Goal: Information Seeking & Learning: Learn about a topic

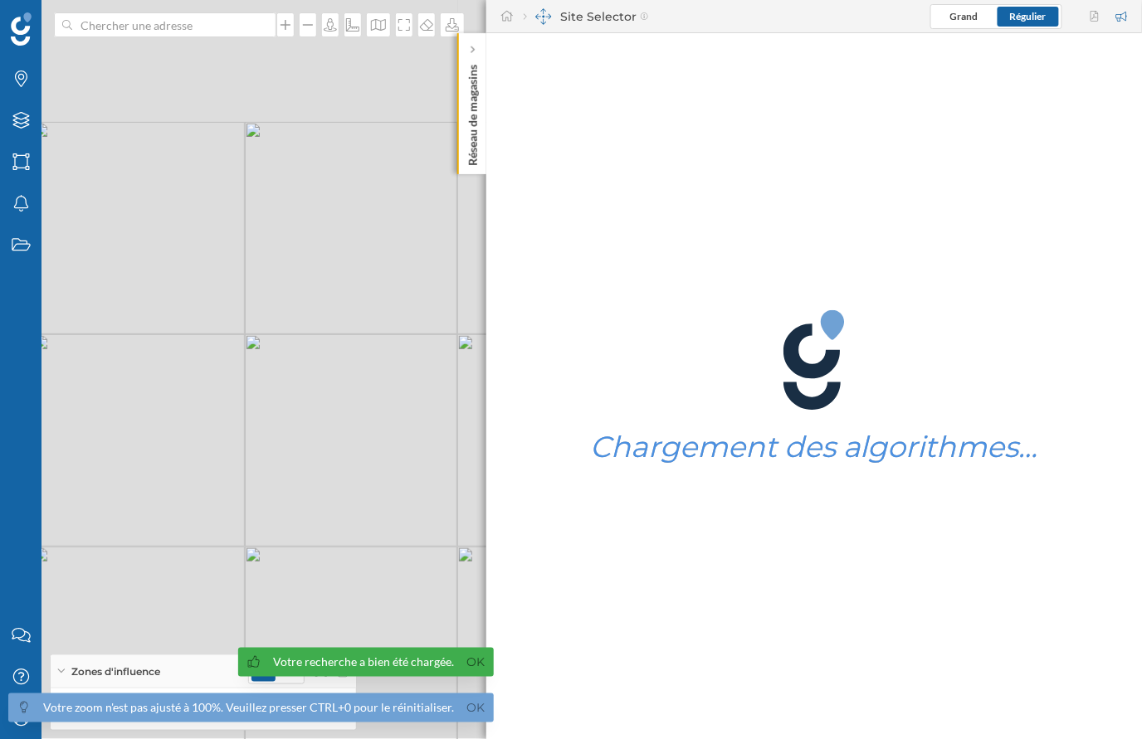
drag, startPoint x: 187, startPoint y: 307, endPoint x: 377, endPoint y: 640, distance: 383.5
click at [377, 640] on div "1 © Mapbox © OpenStreetMap Improve this map" at bounding box center [571, 369] width 1142 height 739
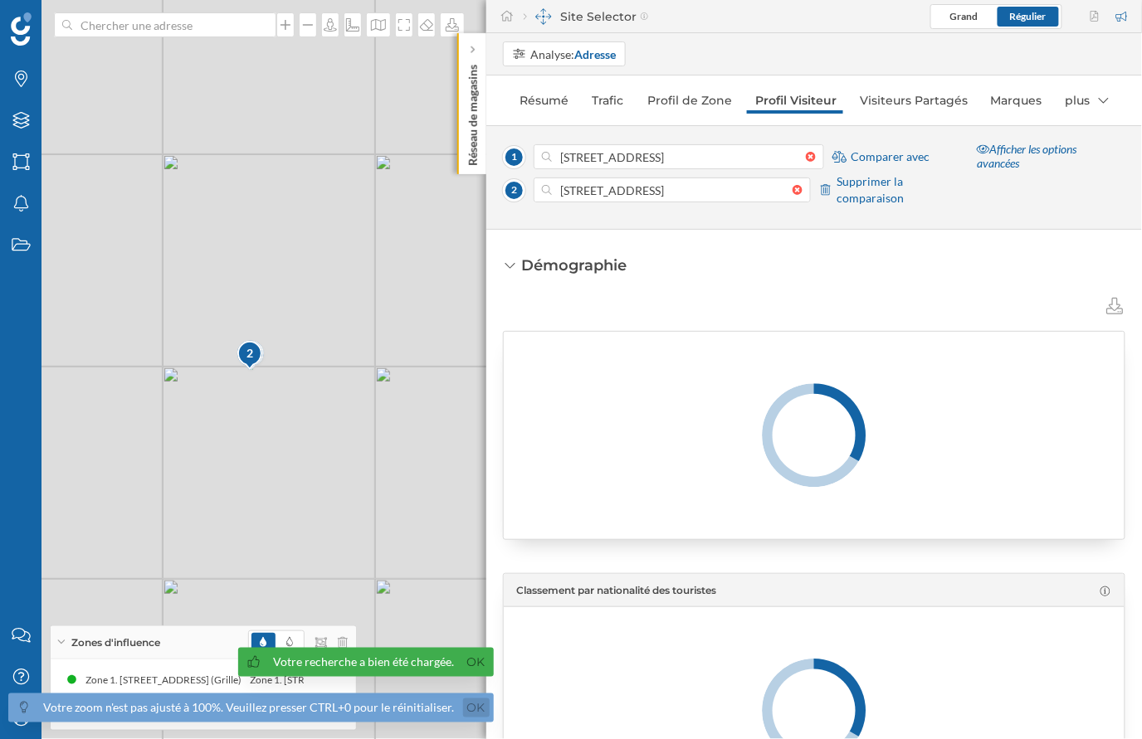
click at [466, 707] on link "Ok" at bounding box center [476, 708] width 27 height 19
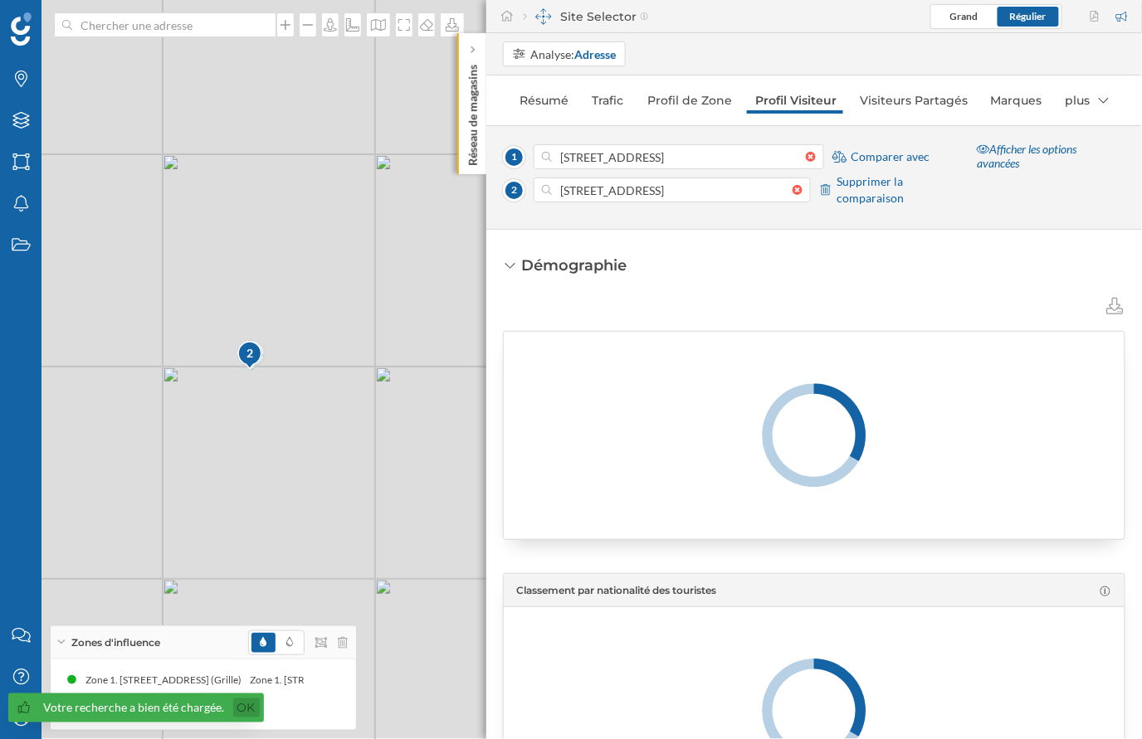
click at [235, 709] on link "Ok" at bounding box center [246, 708] width 27 height 19
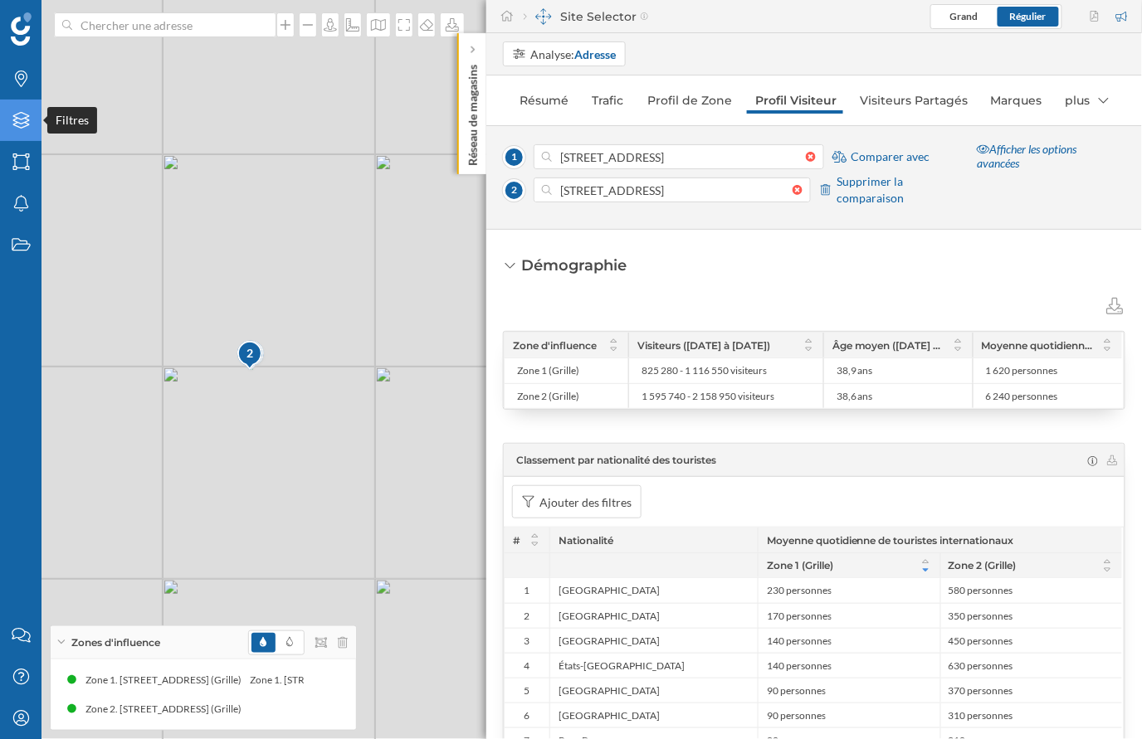
click at [10, 132] on div "Filtres" at bounding box center [20, 120] width 41 height 41
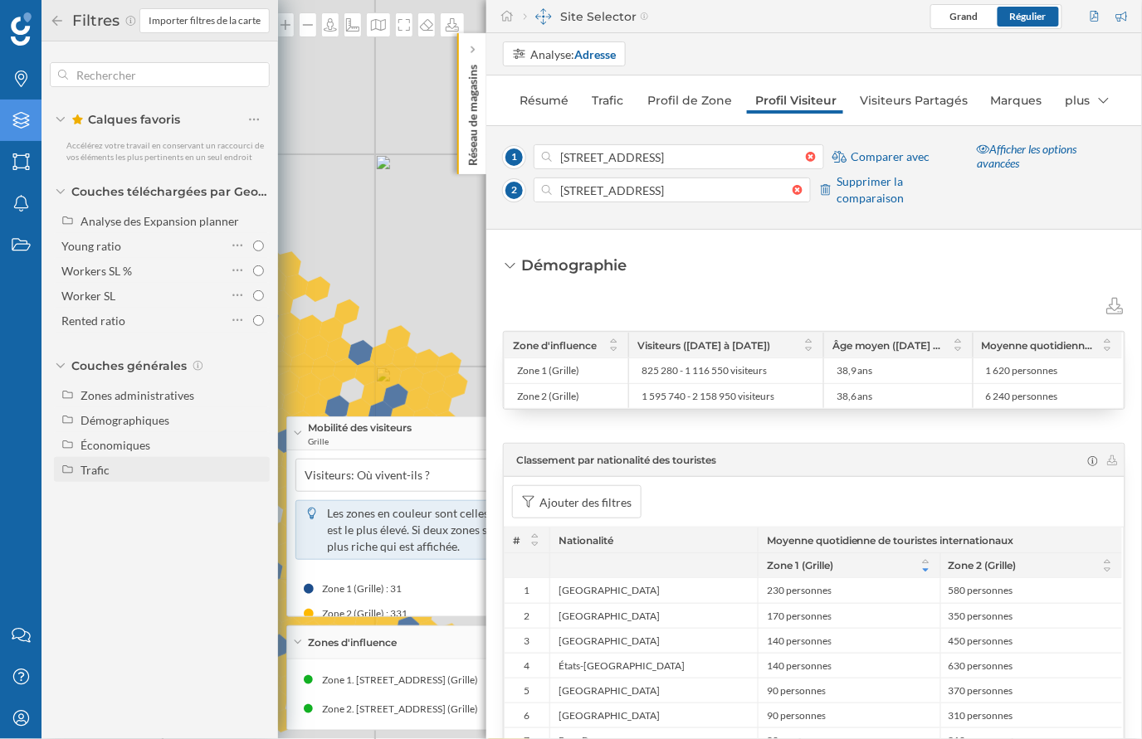
click at [105, 470] on div "Trafic" at bounding box center [94, 470] width 29 height 14
click at [255, 519] on input "Piéton" at bounding box center [258, 519] width 11 height 11
radio input "true"
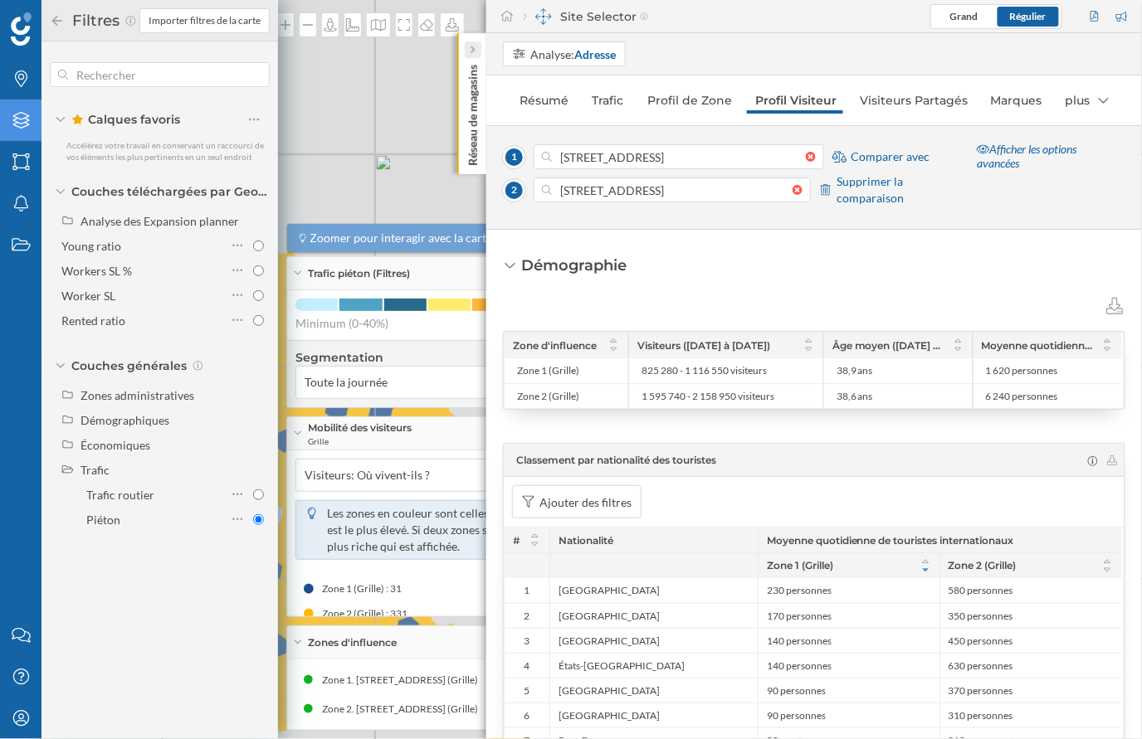
click at [473, 50] on icon at bounding box center [472, 49] width 4 height 7
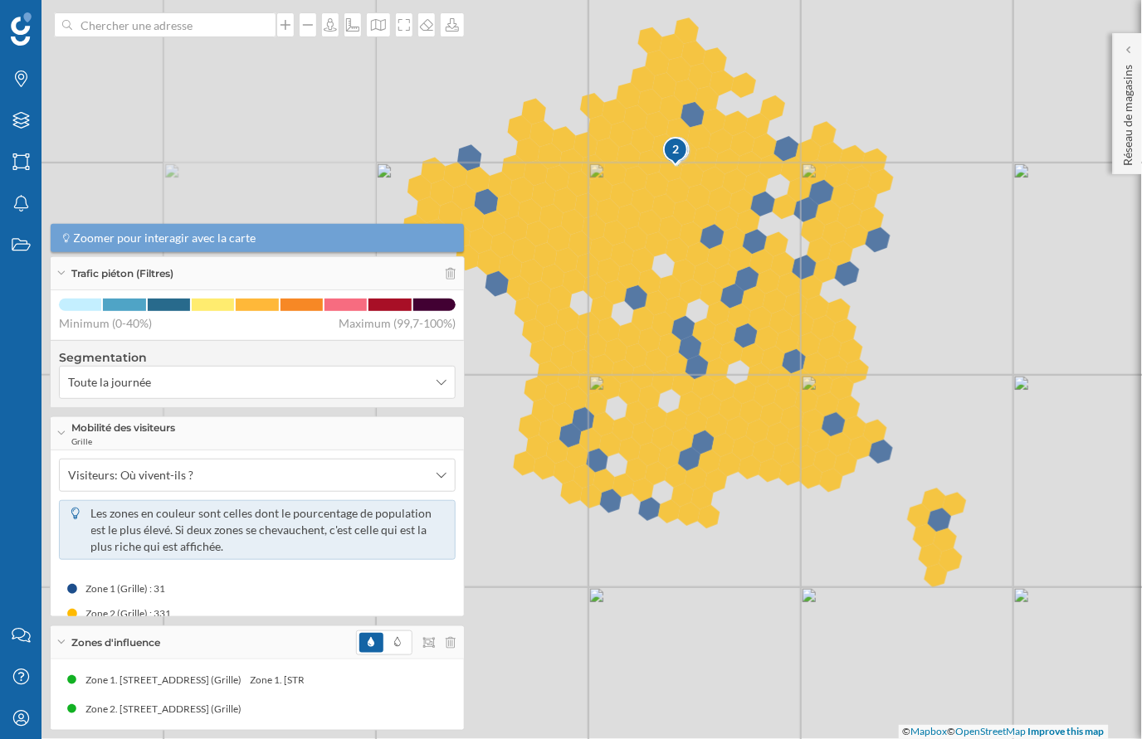
drag, startPoint x: 516, startPoint y: 313, endPoint x: 942, endPoint y: 109, distance: 472.0
click at [942, 109] on div "1 2 © Mapbox © OpenStreetMap Improve this map" at bounding box center [571, 369] width 1142 height 739
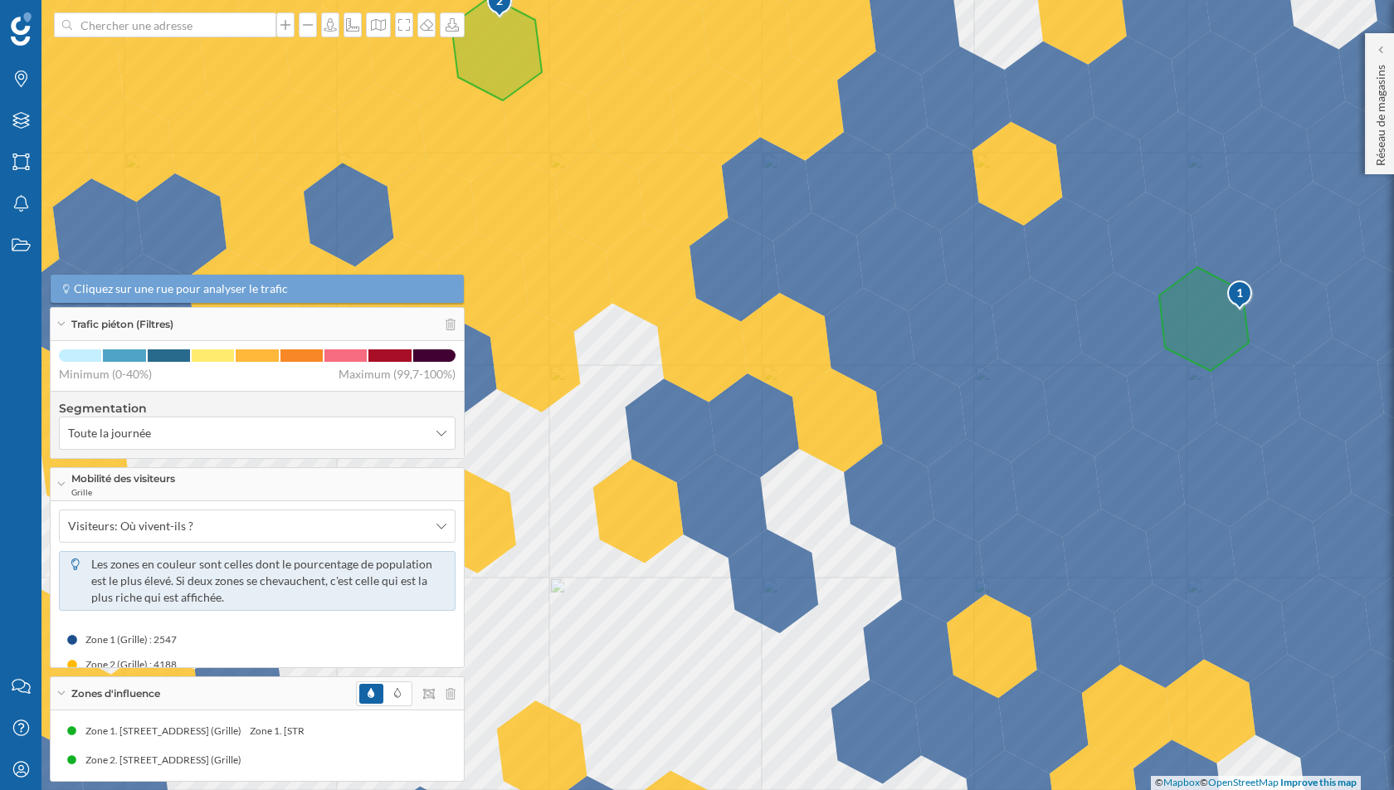
click at [6, 28] on div at bounding box center [20, 28] width 41 height 33
click at [18, 35] on img at bounding box center [21, 28] width 21 height 33
click at [1141, 41] on div at bounding box center [1380, 49] width 17 height 17
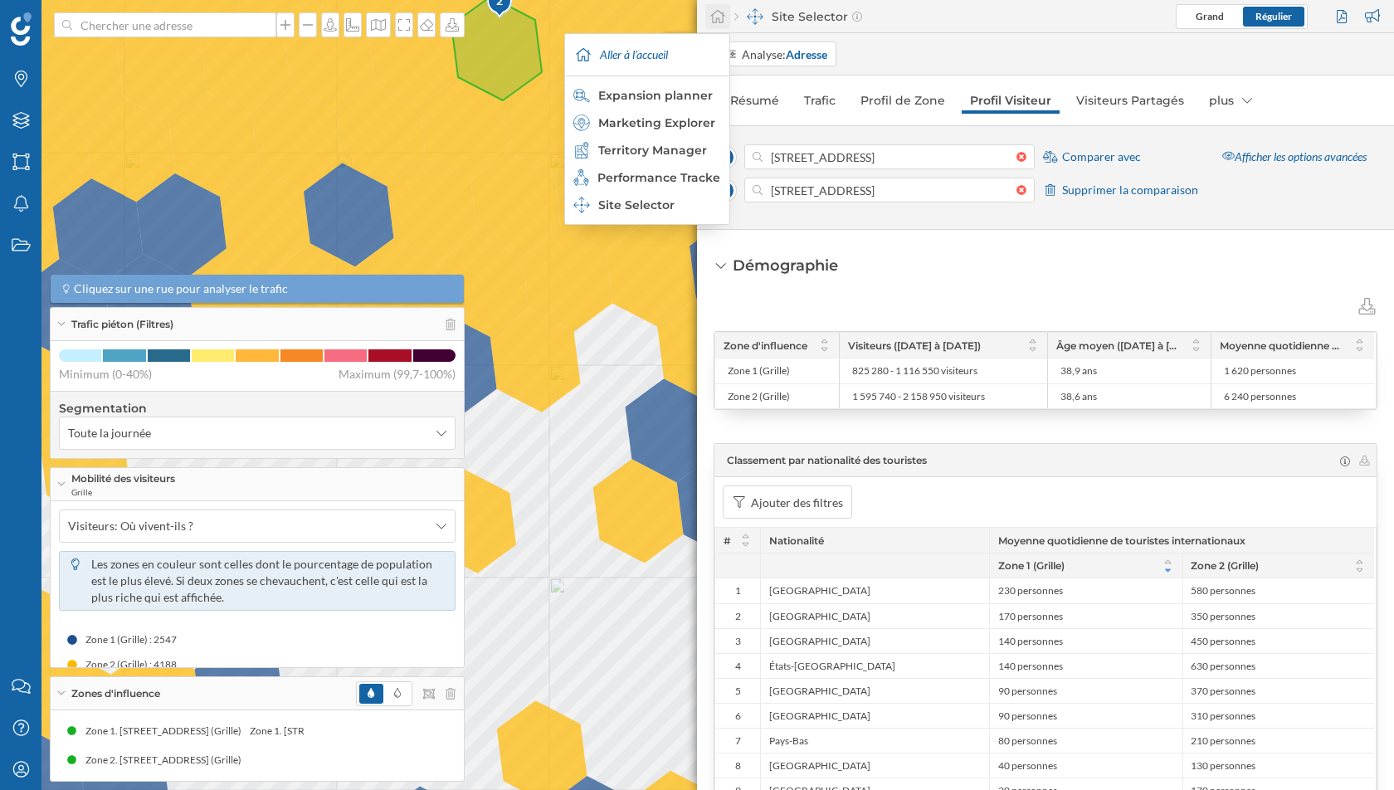
click at [728, 16] on div at bounding box center [717, 16] width 25 height 25
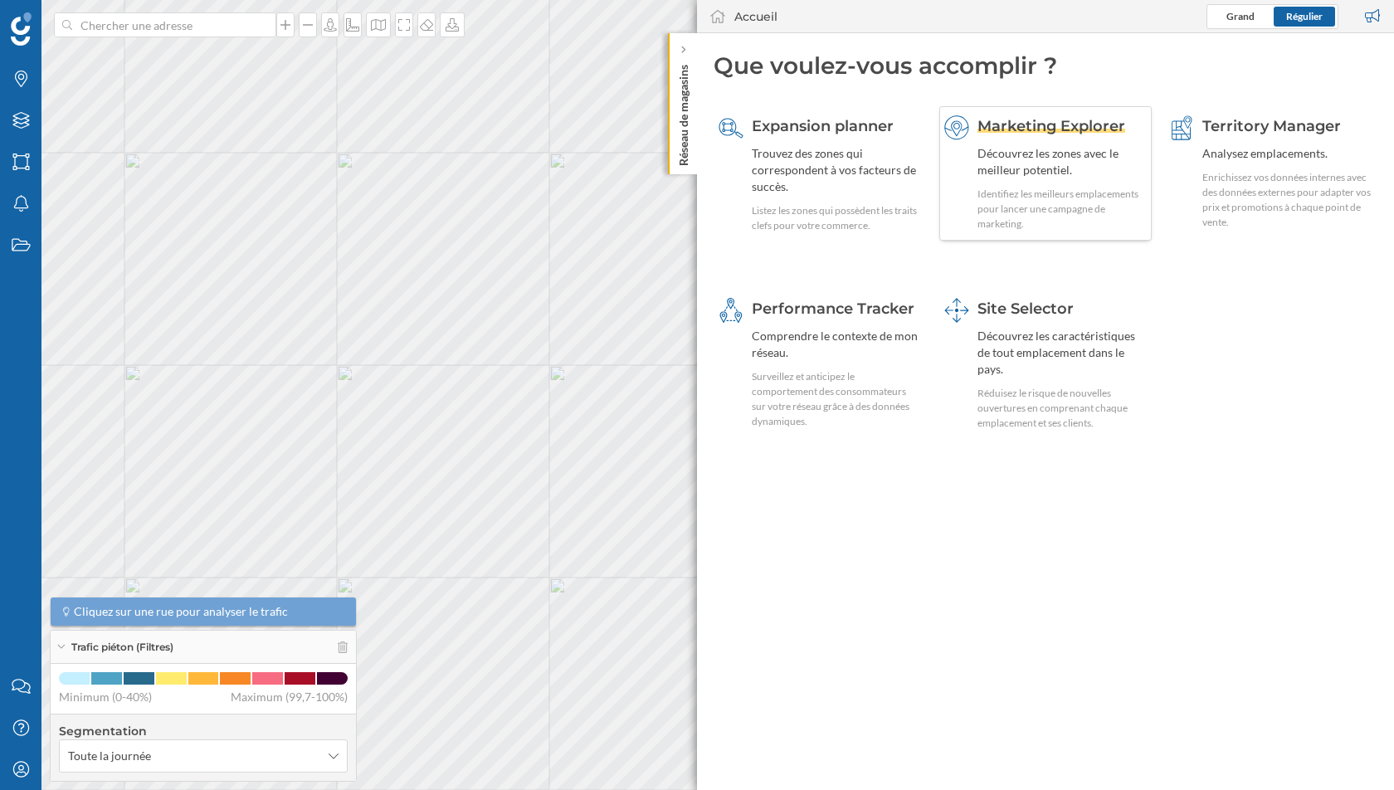
click at [1028, 139] on div "Marketing Explorer Découvrez les zones avec le meilleur potentiel. Identifiez l…" at bounding box center [1062, 173] width 170 height 116
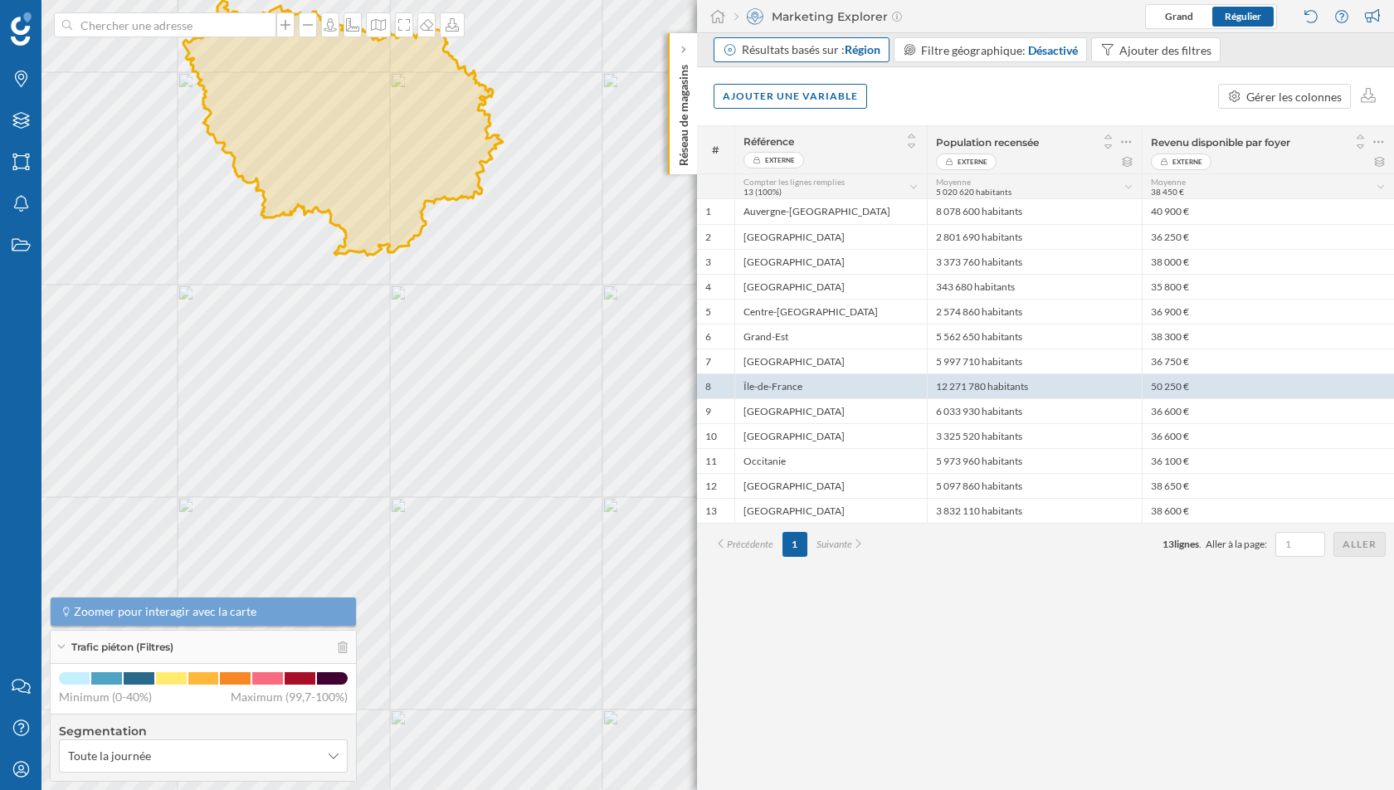
click at [840, 48] on div "Résultats basés sur : Région" at bounding box center [811, 49] width 139 height 17
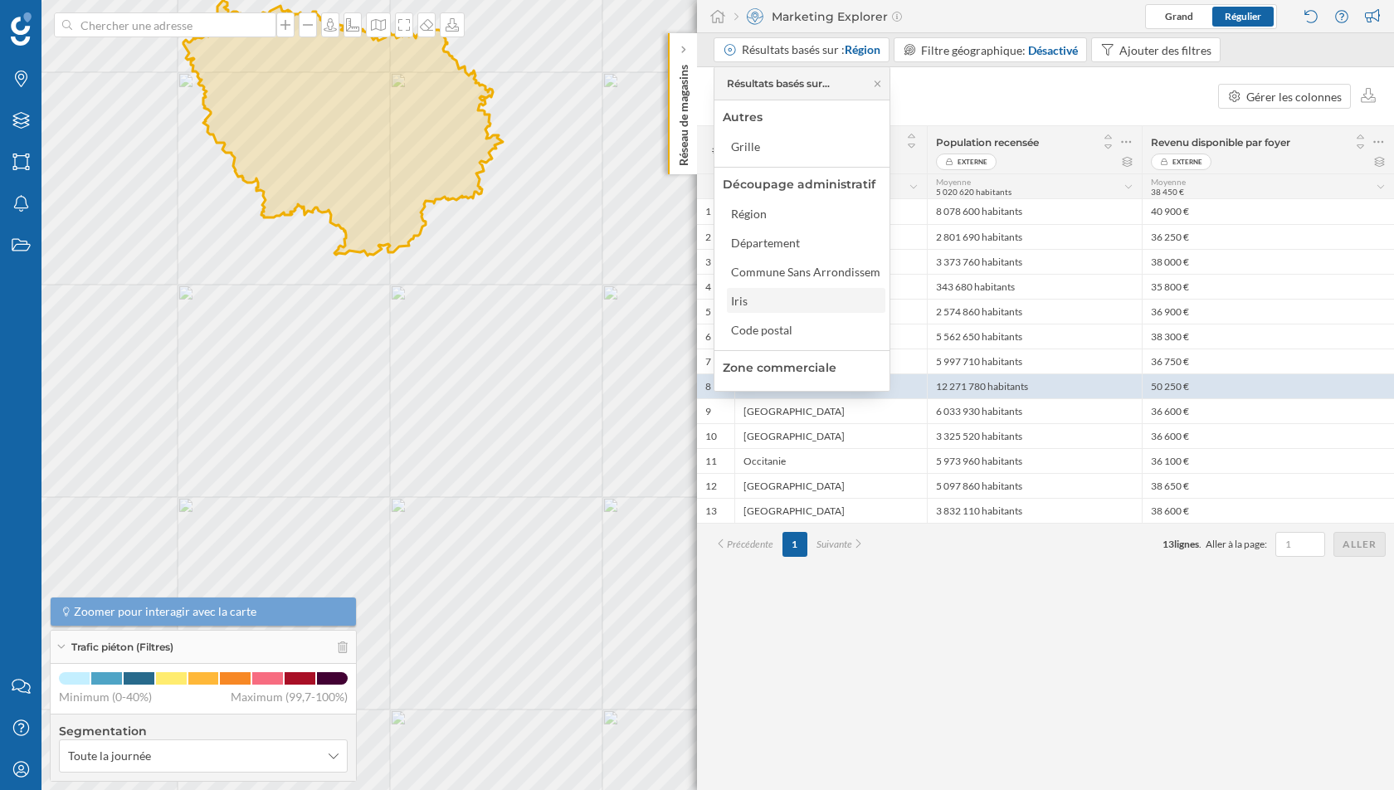
click at [766, 290] on div "Iris" at bounding box center [806, 300] width 158 height 25
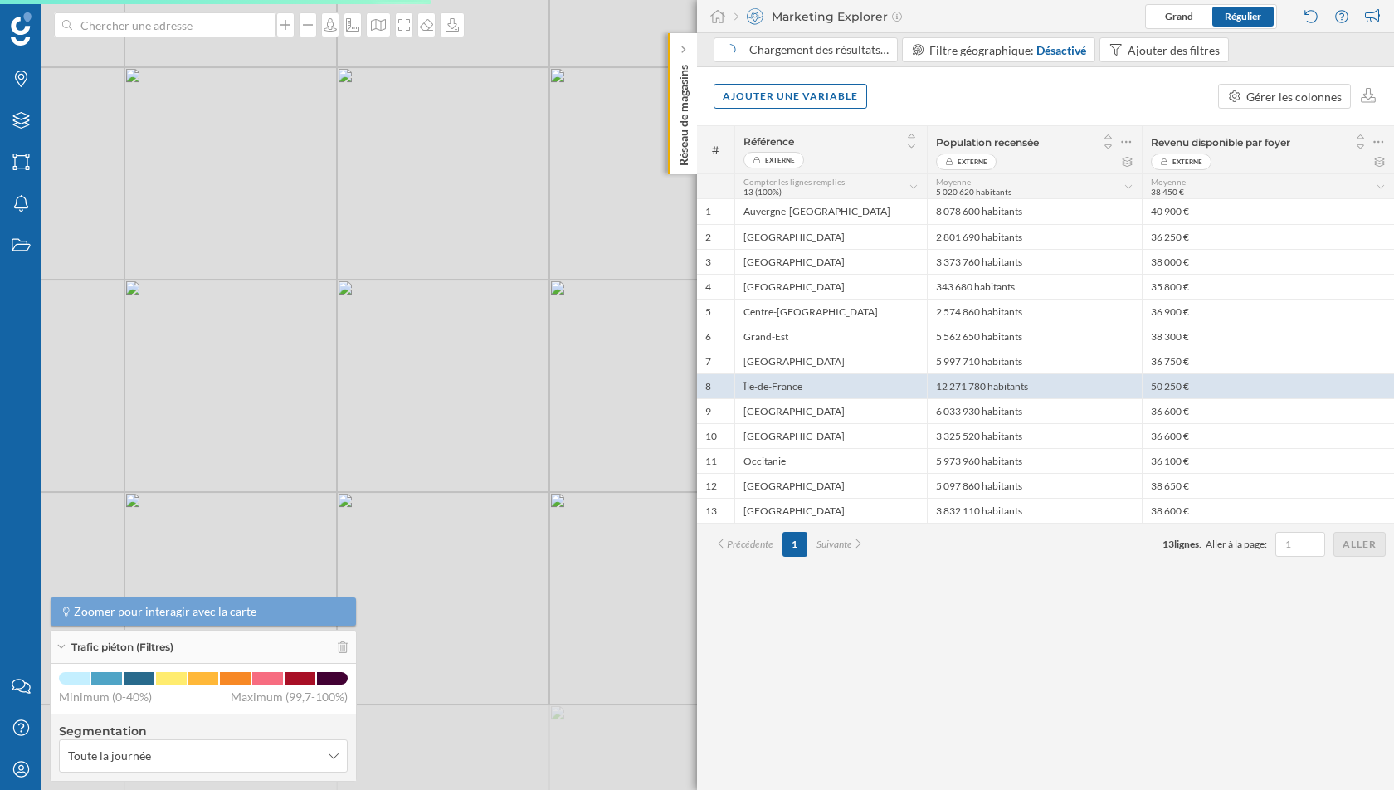
drag, startPoint x: 587, startPoint y: 543, endPoint x: 458, endPoint y: 388, distance: 201.5
click at [449, 387] on div "© Mapbox © OpenStreetMap Improve this map" at bounding box center [697, 395] width 1394 height 790
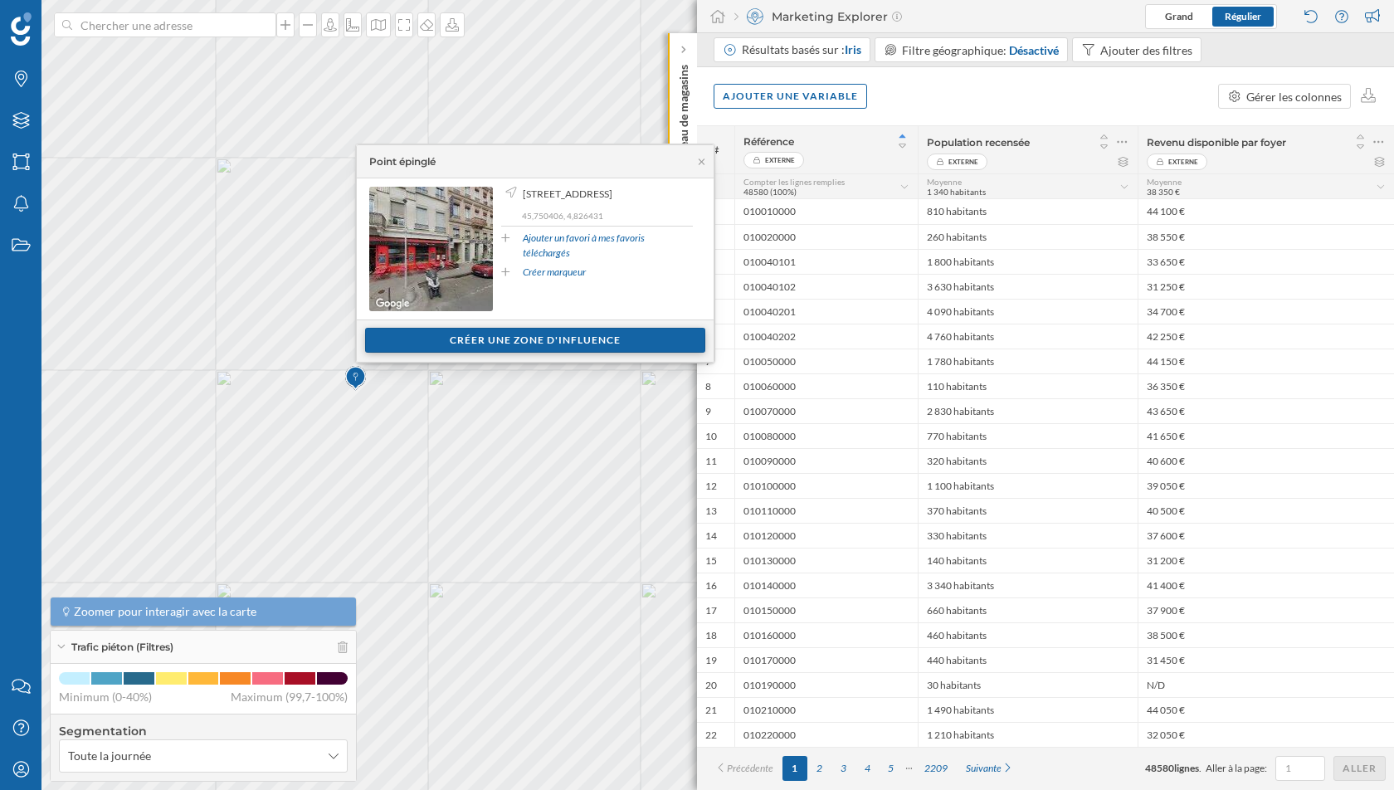
click at [504, 335] on div "Créer une zone d'influence" at bounding box center [535, 340] width 340 height 25
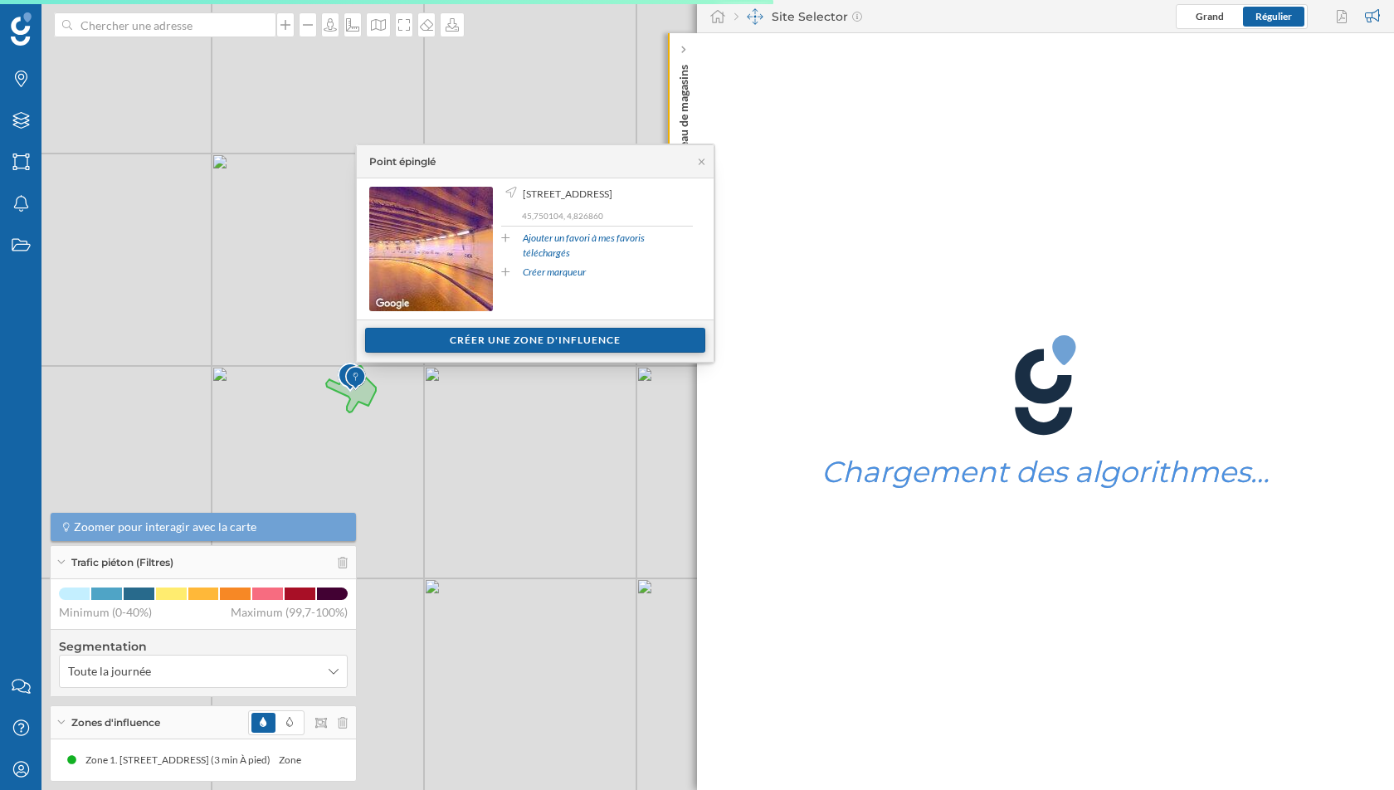
click at [501, 336] on div "Créer une zone d'influence" at bounding box center [535, 340] width 340 height 25
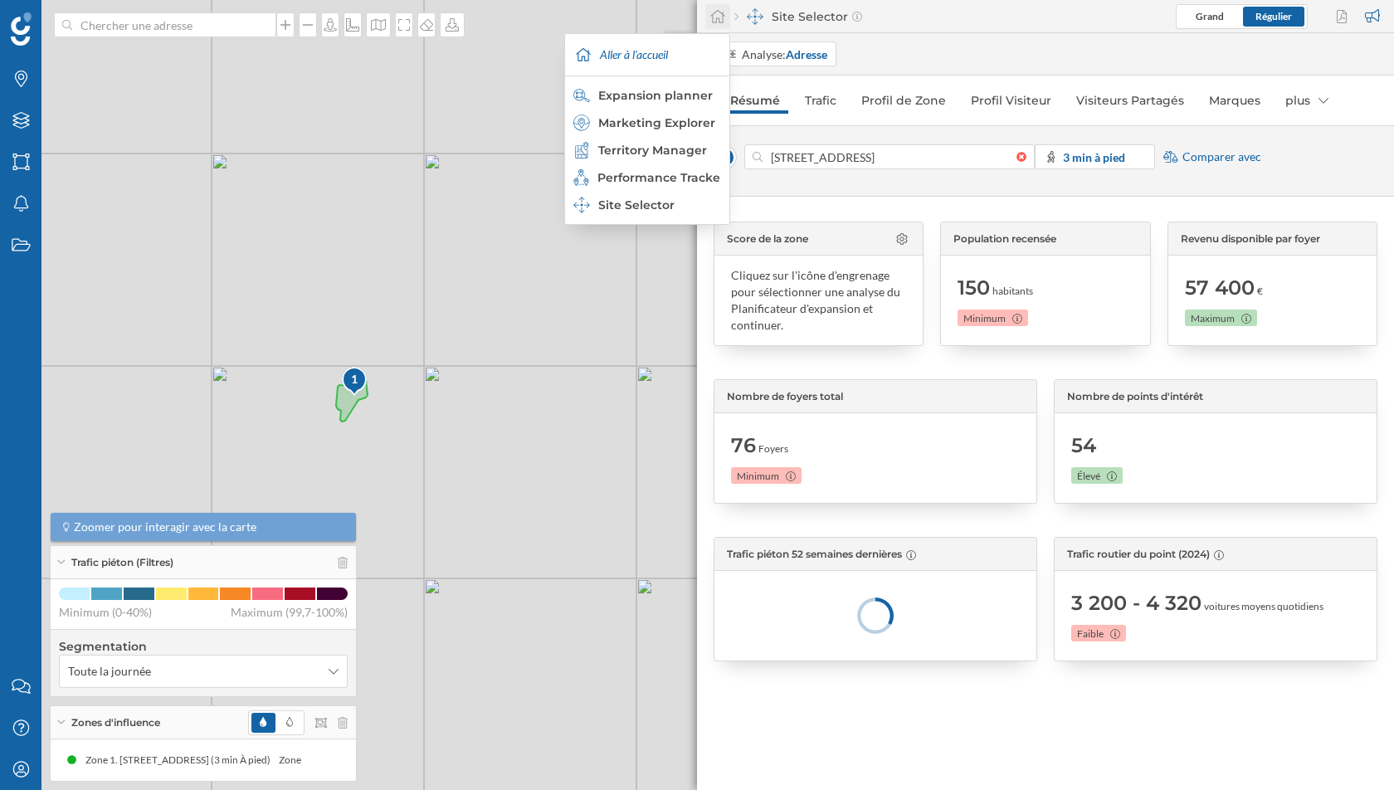
click at [718, 11] on icon at bounding box center [717, 16] width 15 height 13
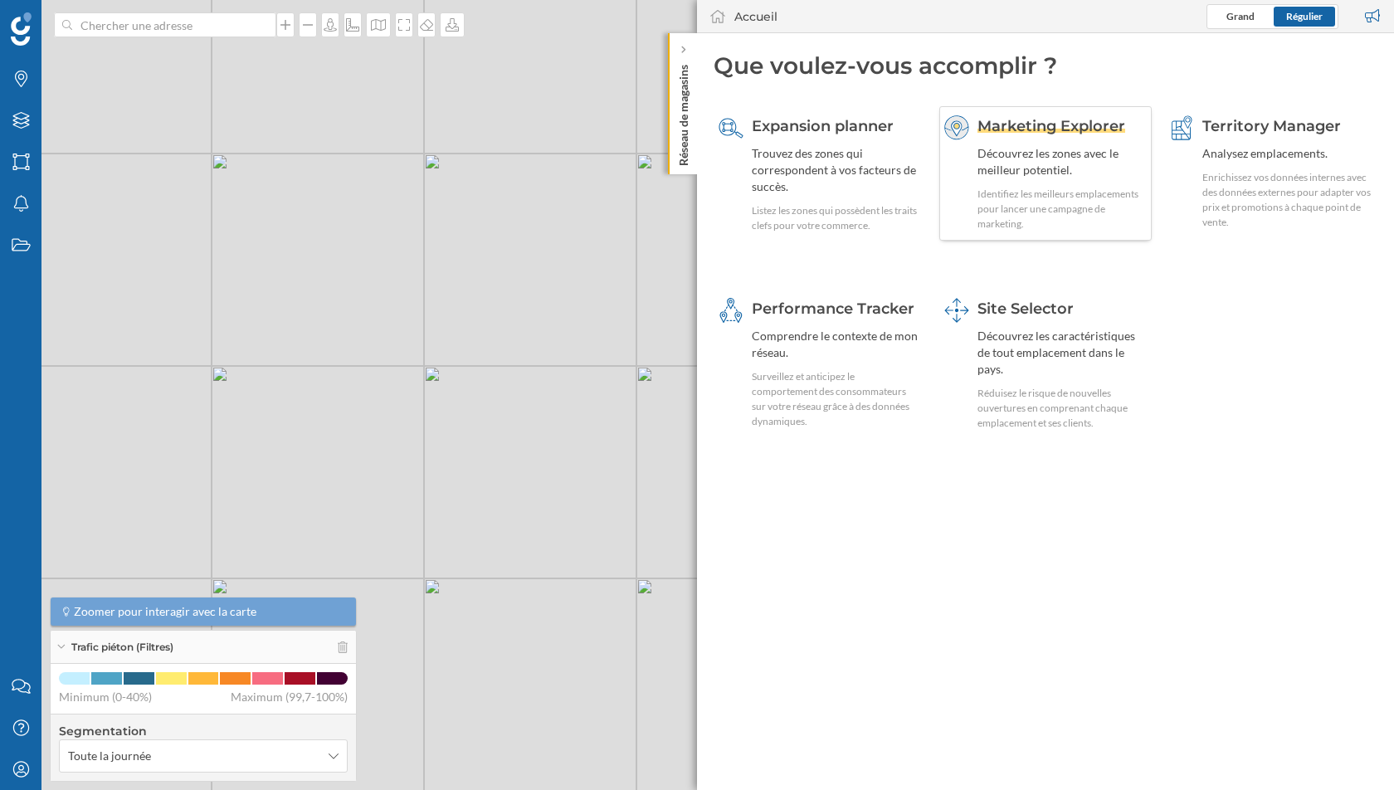
click at [1056, 159] on div "Découvrez les zones avec le meilleur potentiel." at bounding box center [1062, 161] width 170 height 33
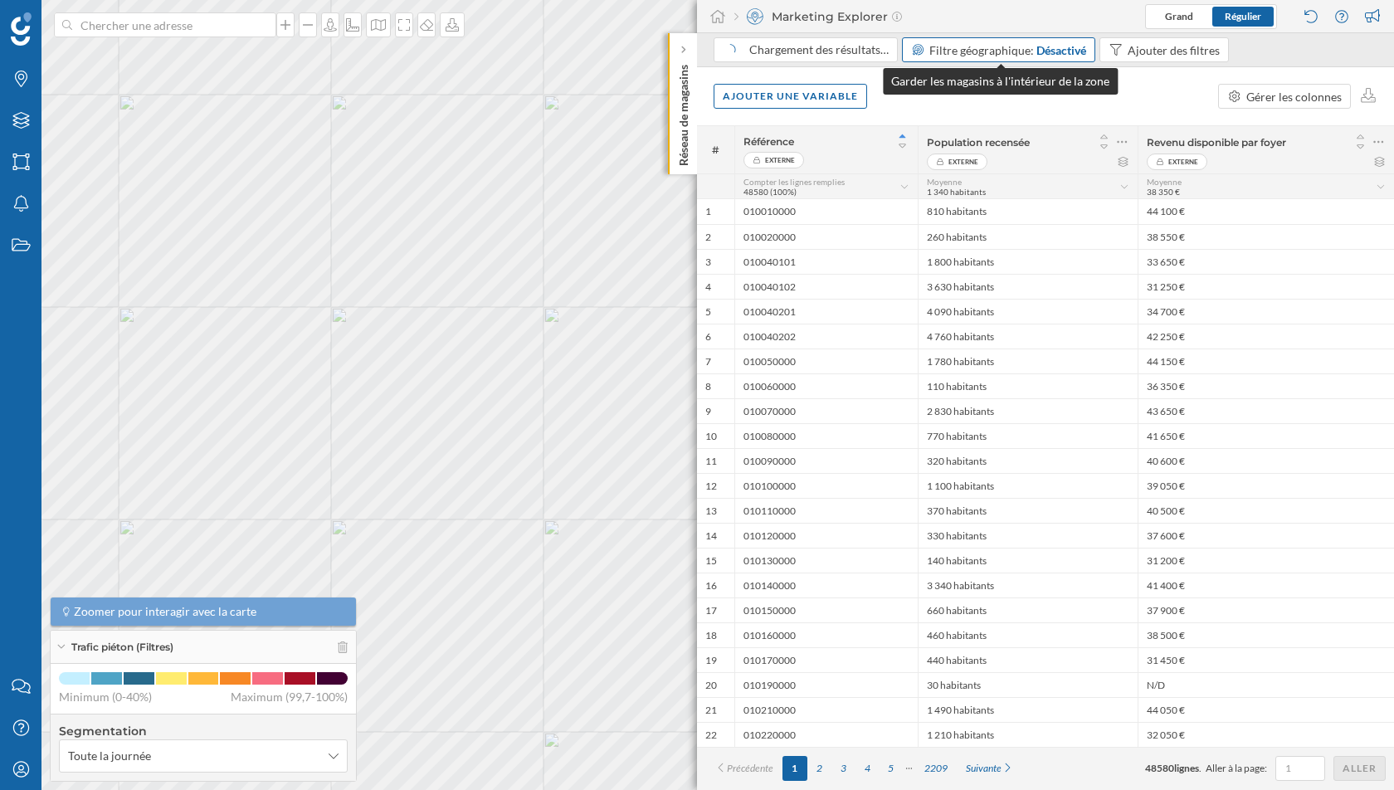
click at [1034, 50] on div "Filtre géographique: Désactivé" at bounding box center [1007, 49] width 157 height 17
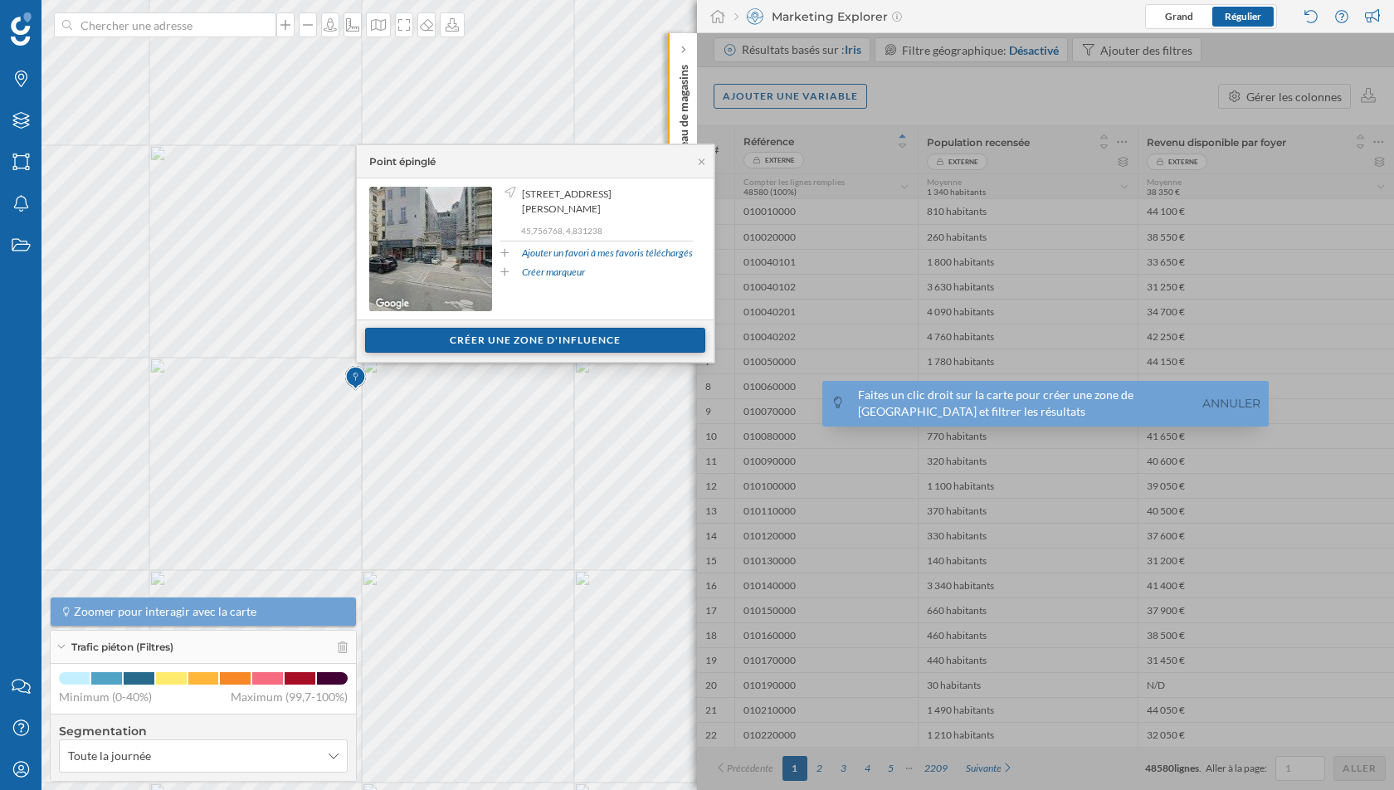
click at [504, 333] on div "Créer une zone d'influence" at bounding box center [535, 340] width 340 height 25
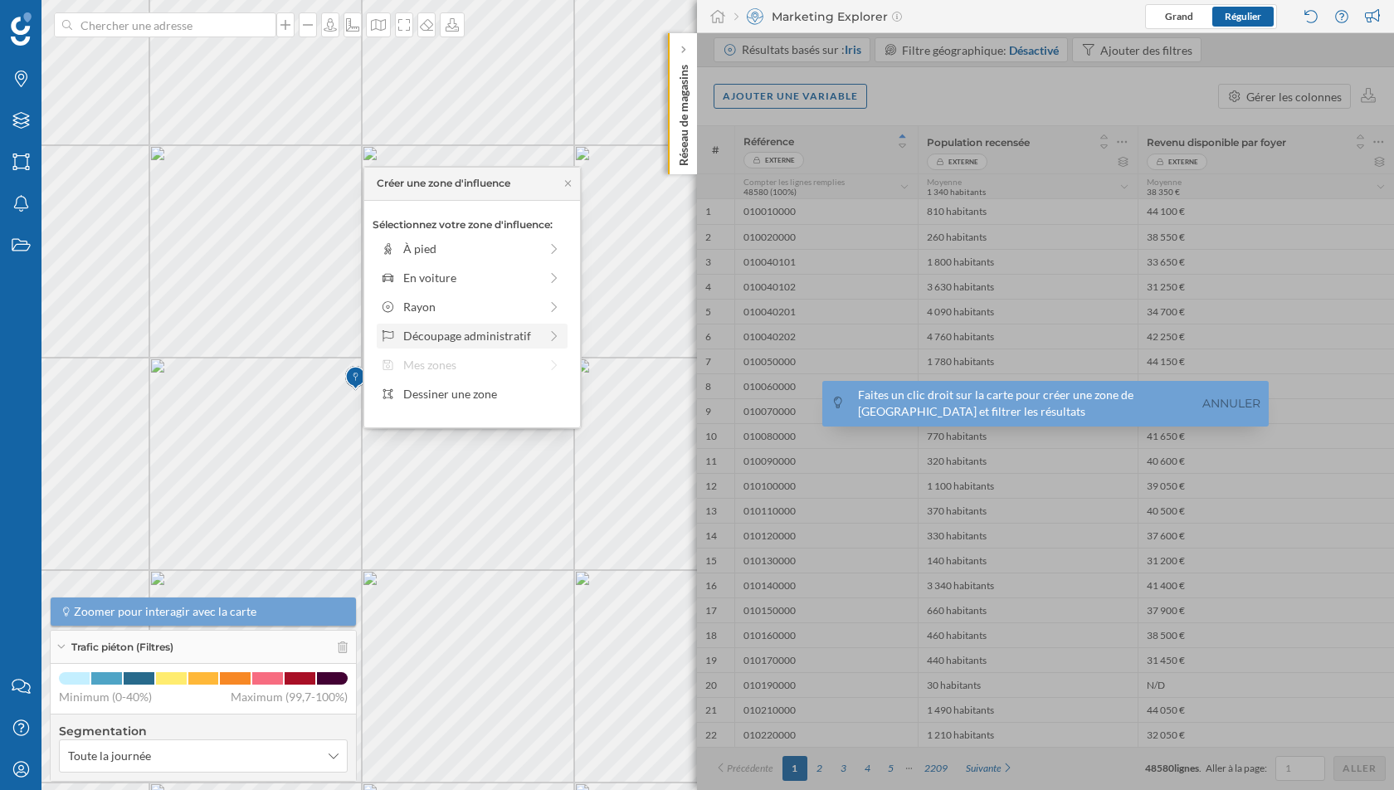
click at [521, 330] on div "Découpage administratif" at bounding box center [470, 335] width 135 height 17
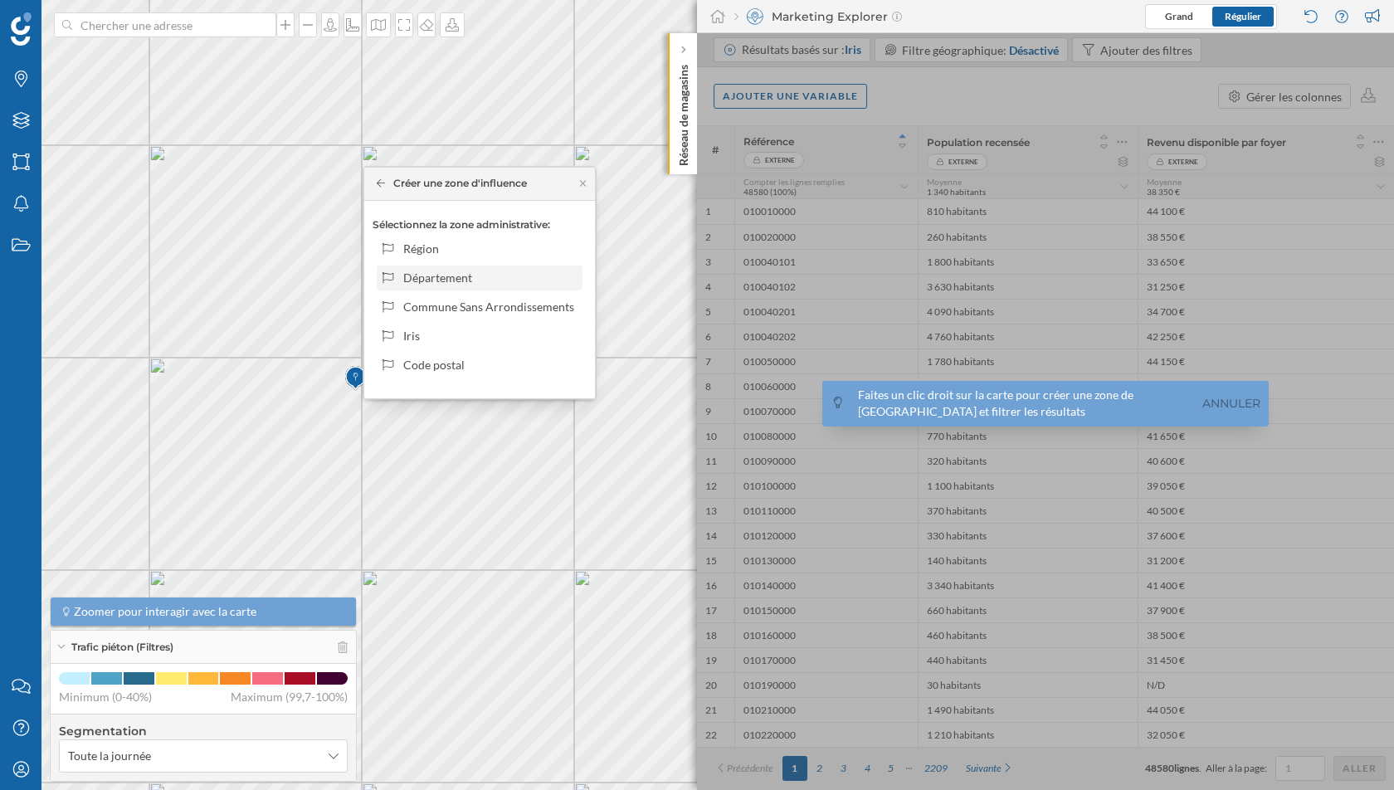
click at [485, 277] on div "Département" at bounding box center [489, 277] width 173 height 17
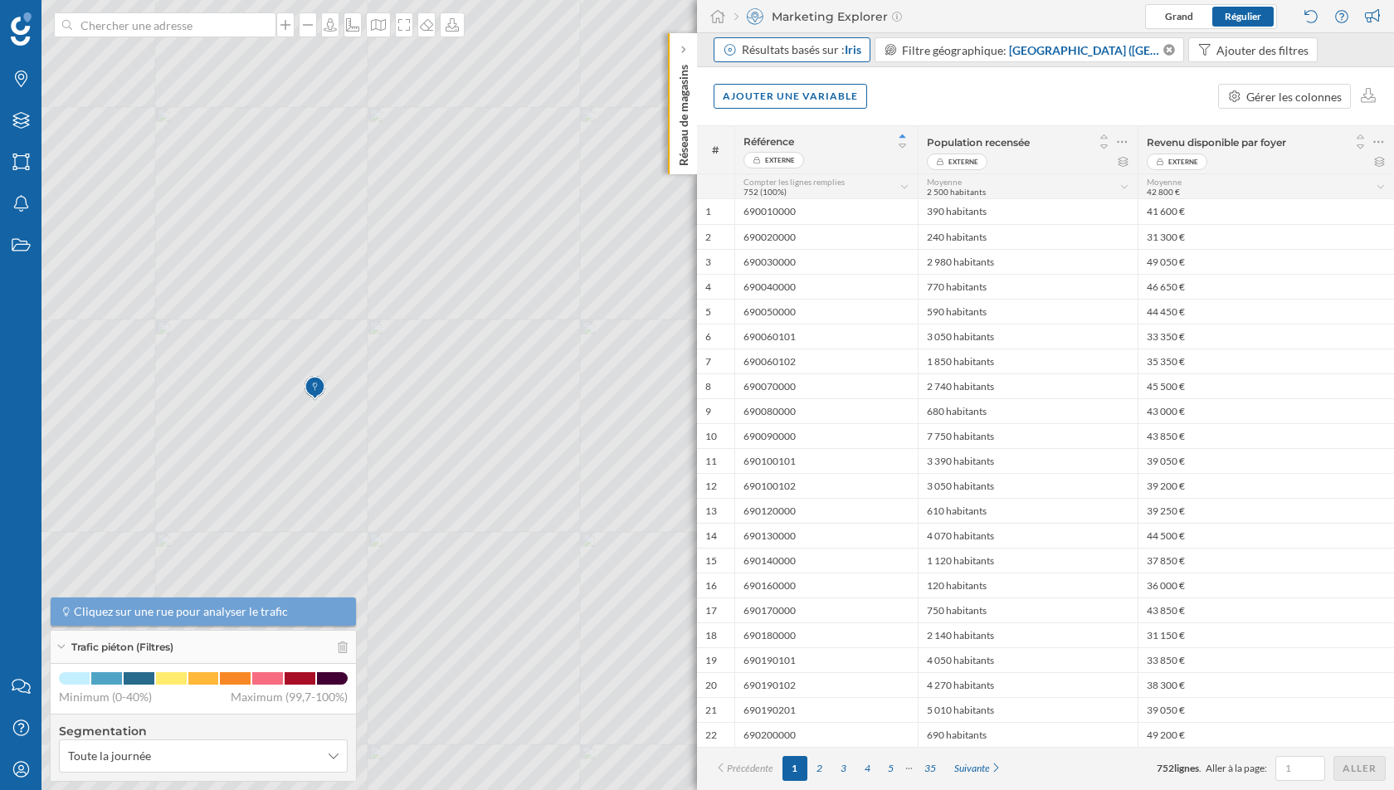
click at [860, 53] on span "Iris" at bounding box center [853, 49] width 17 height 14
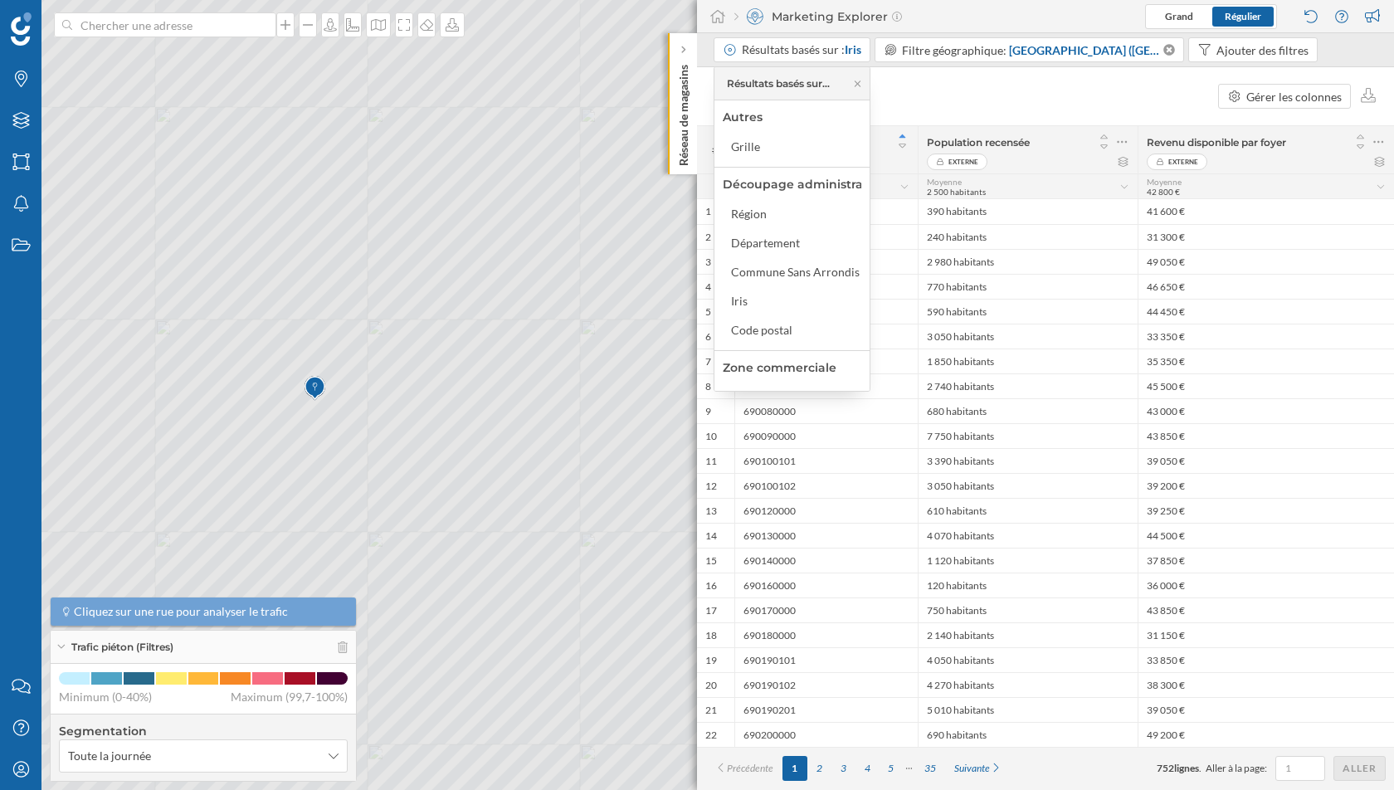
click at [995, 80] on div "Ajouter une variable Gérer les colonnes" at bounding box center [1045, 96] width 697 height 58
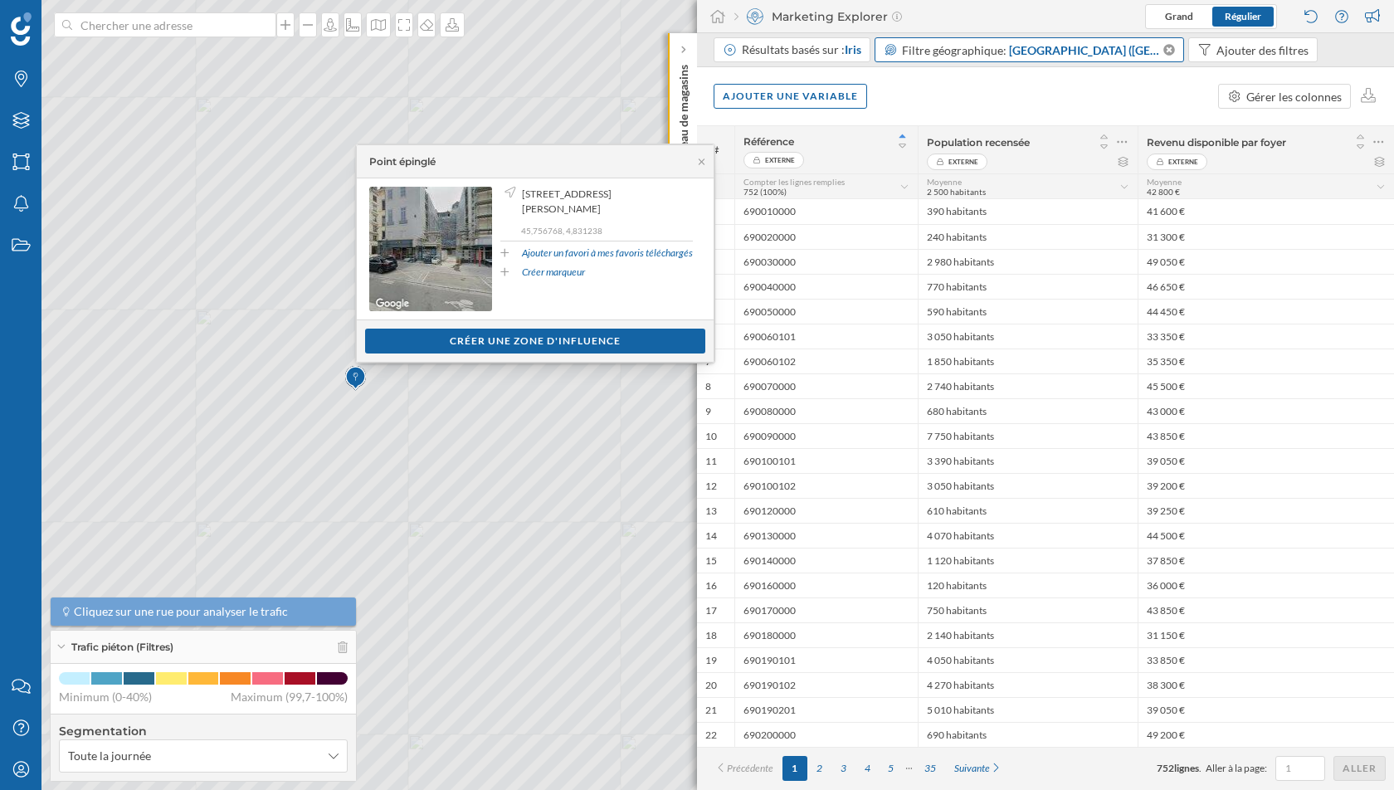
click at [999, 56] on span "Filtre géographique:" at bounding box center [954, 50] width 105 height 14
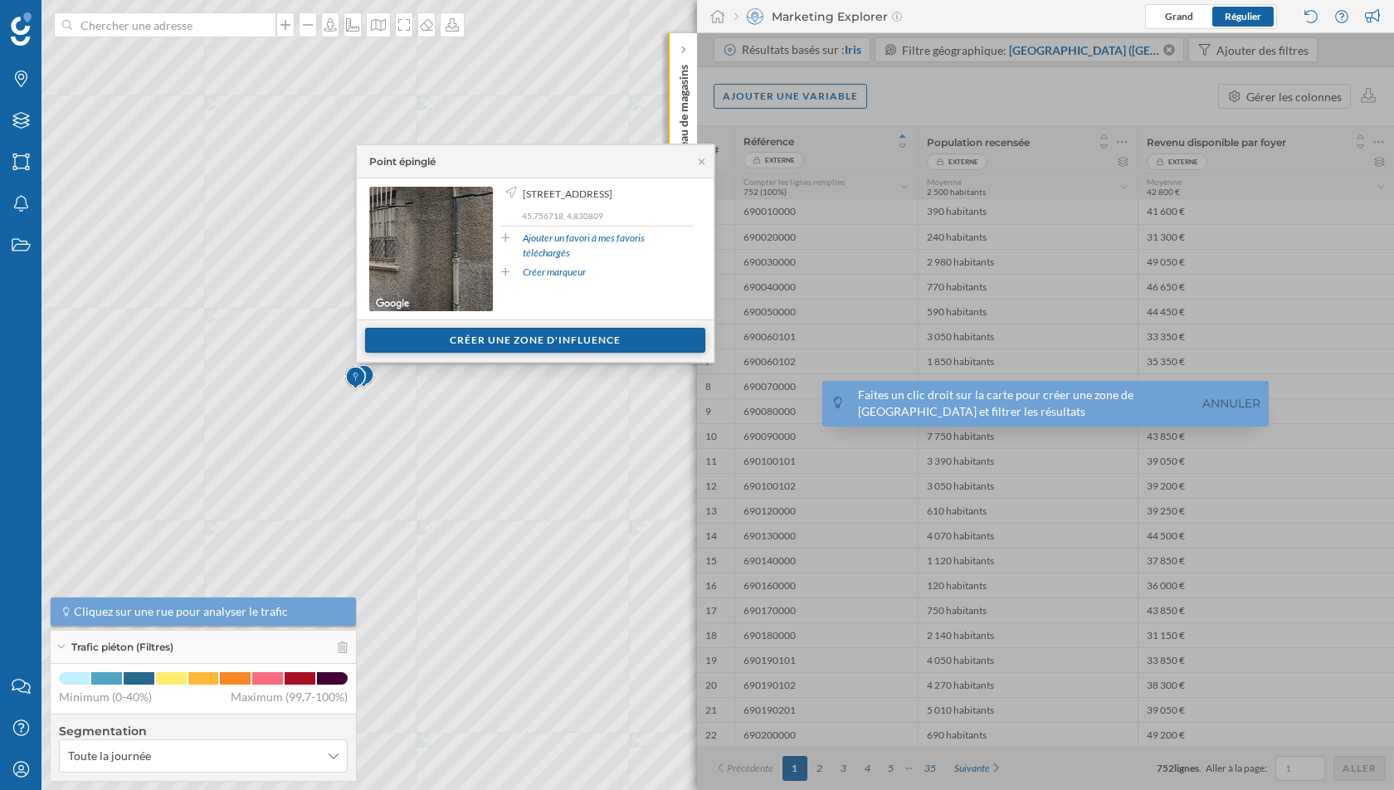
click at [485, 342] on div "Créer une zone d'influence" at bounding box center [535, 340] width 340 height 25
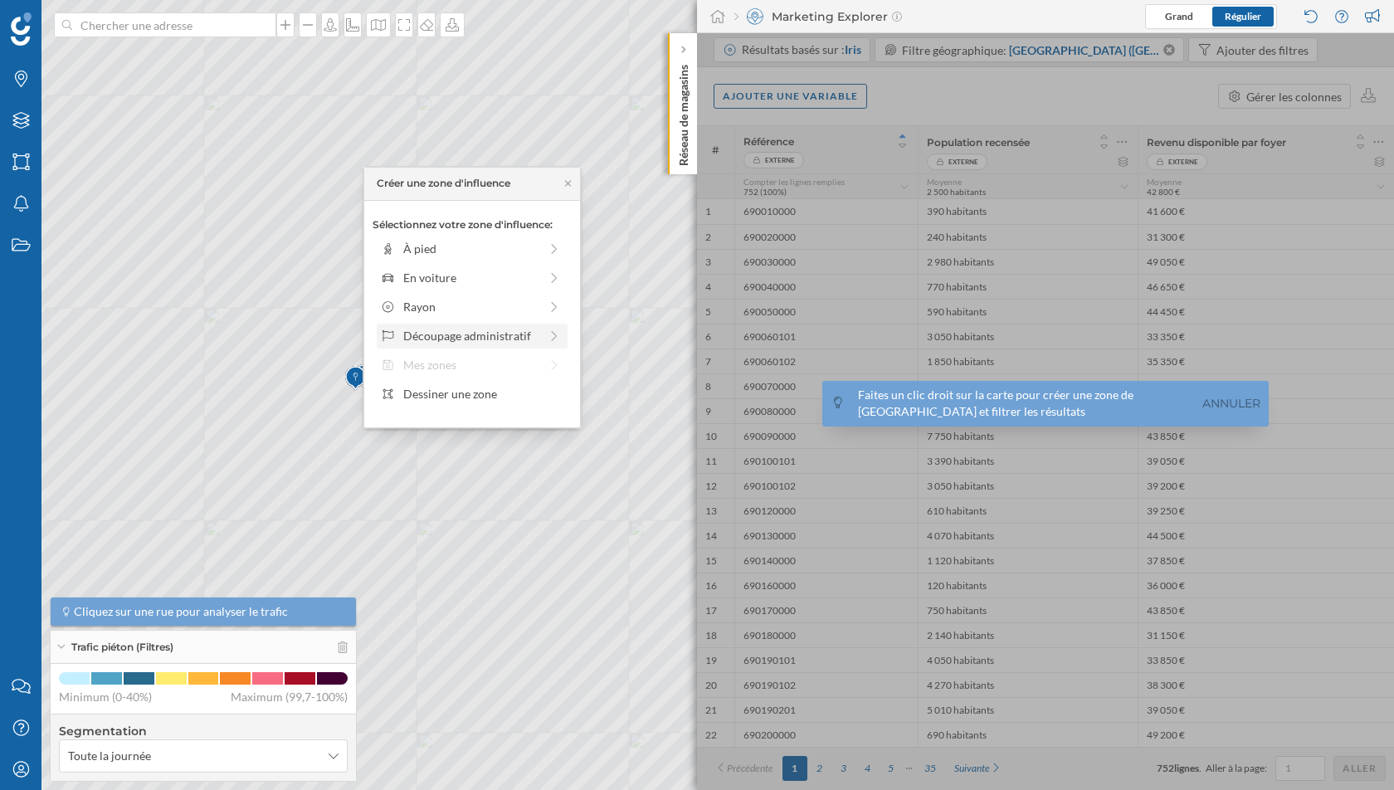
click at [496, 334] on div "Découpage administratif" at bounding box center [470, 335] width 135 height 17
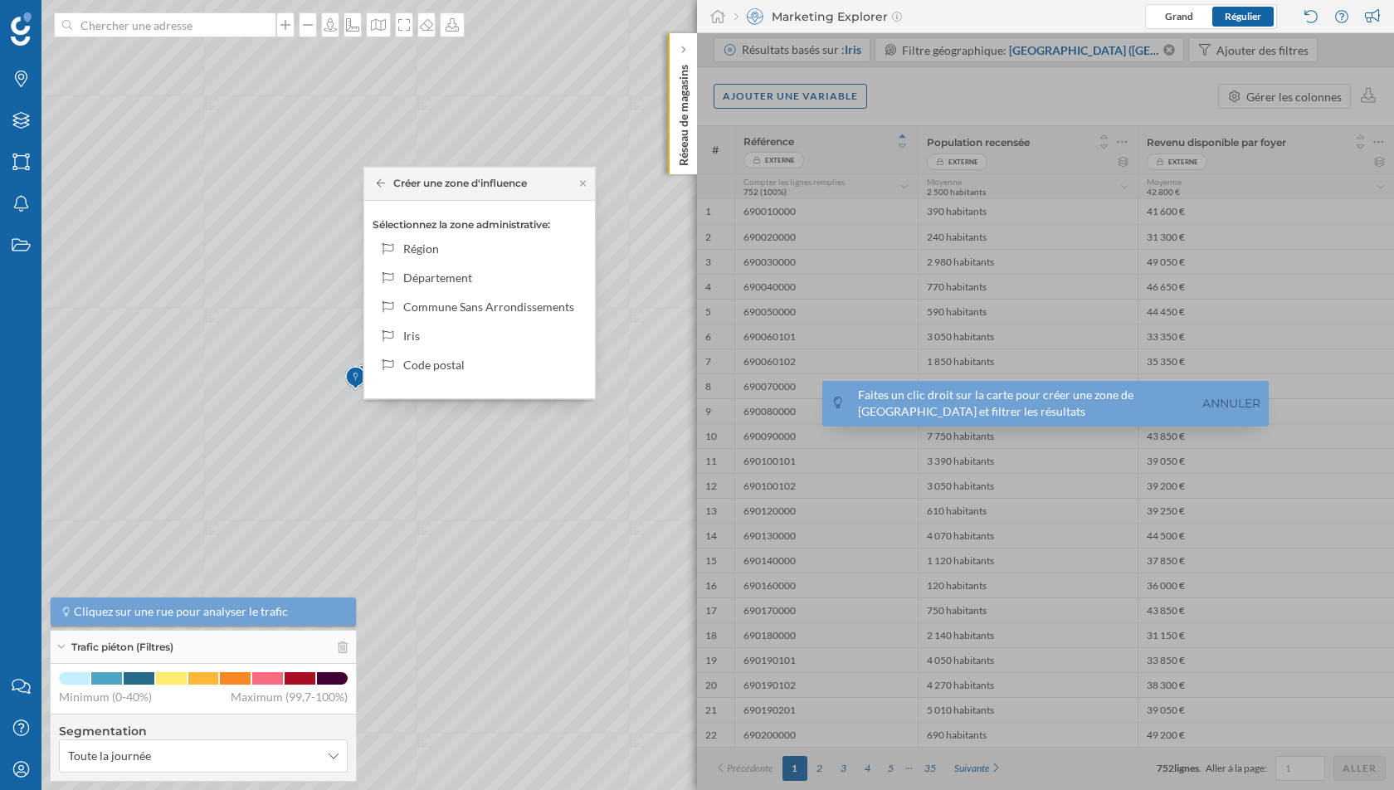
click at [305, 363] on icon at bounding box center [696, 395] width 1679 height 954
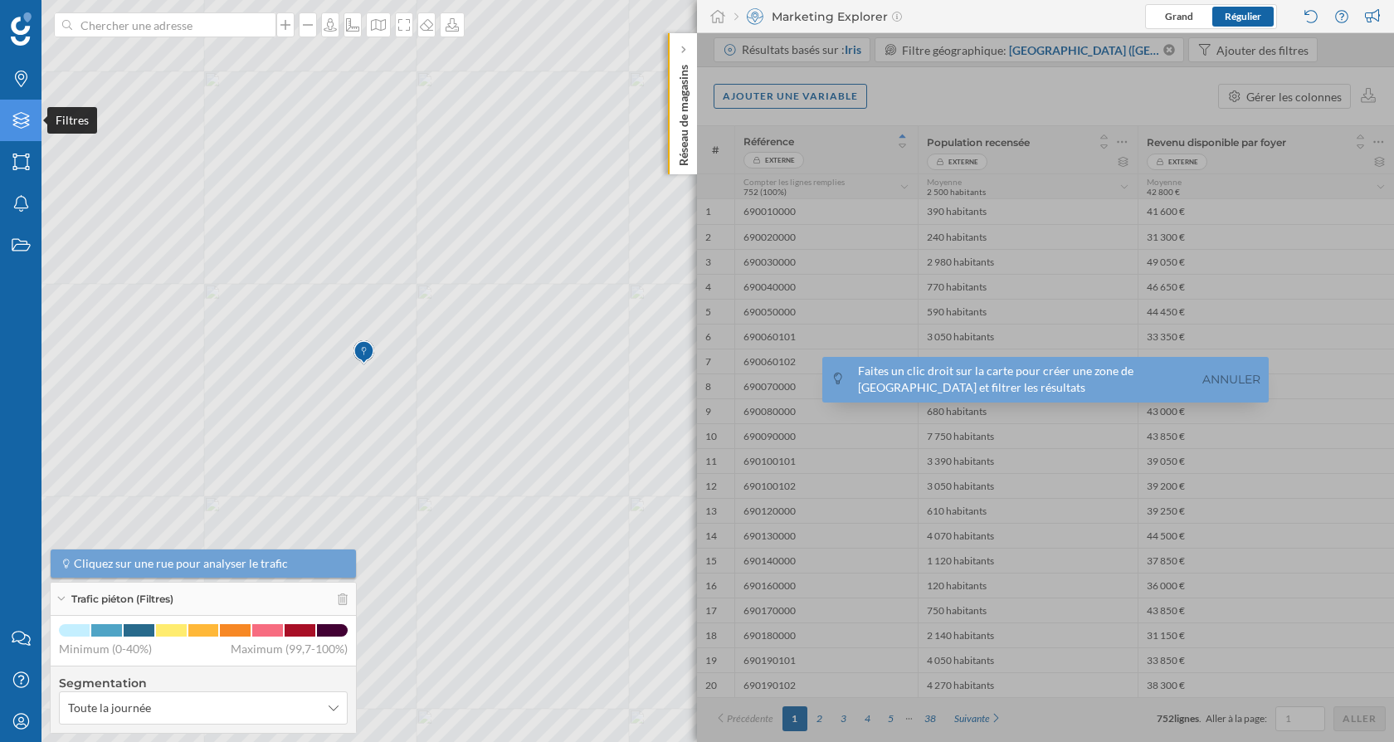
click at [21, 116] on icon "Filtres" at bounding box center [21, 120] width 21 height 17
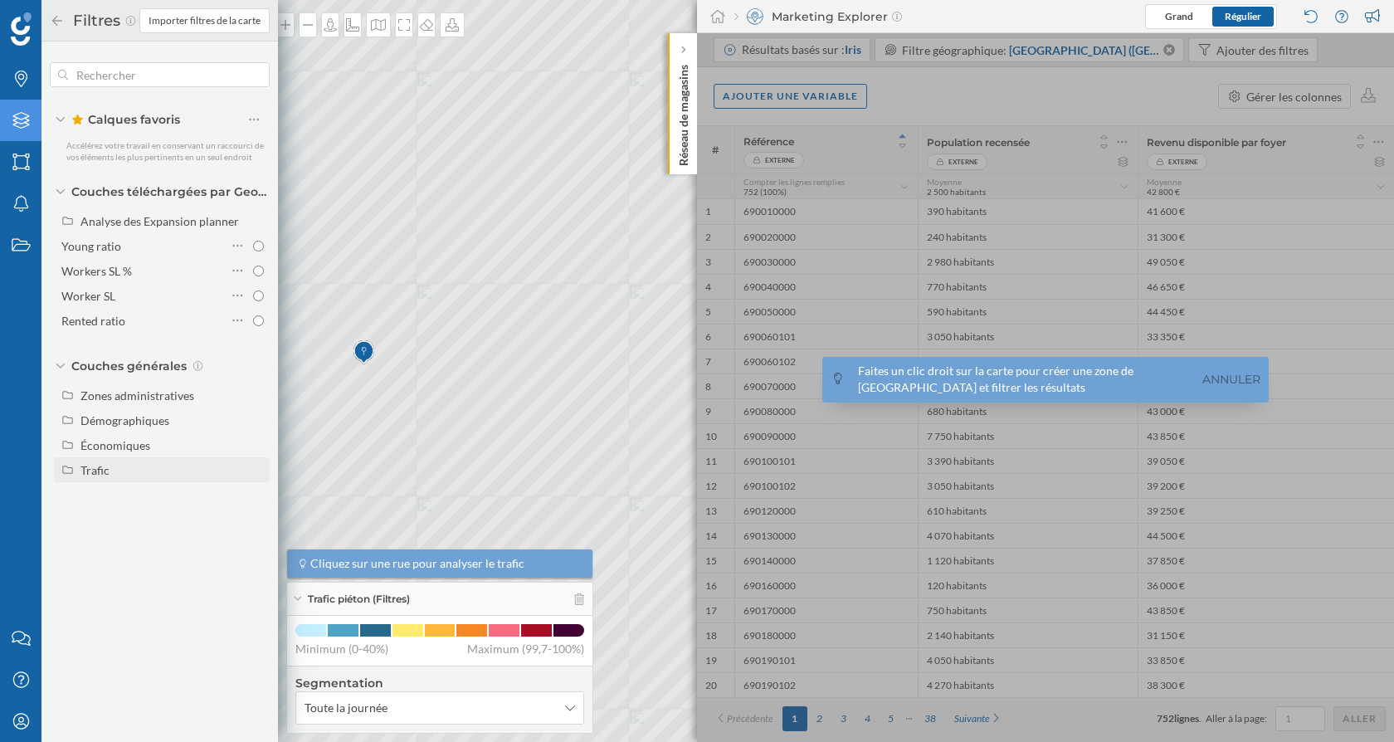
click at [132, 457] on div "Trafic" at bounding box center [162, 469] width 216 height 25
click at [254, 516] on input "Piéton" at bounding box center [258, 519] width 11 height 11
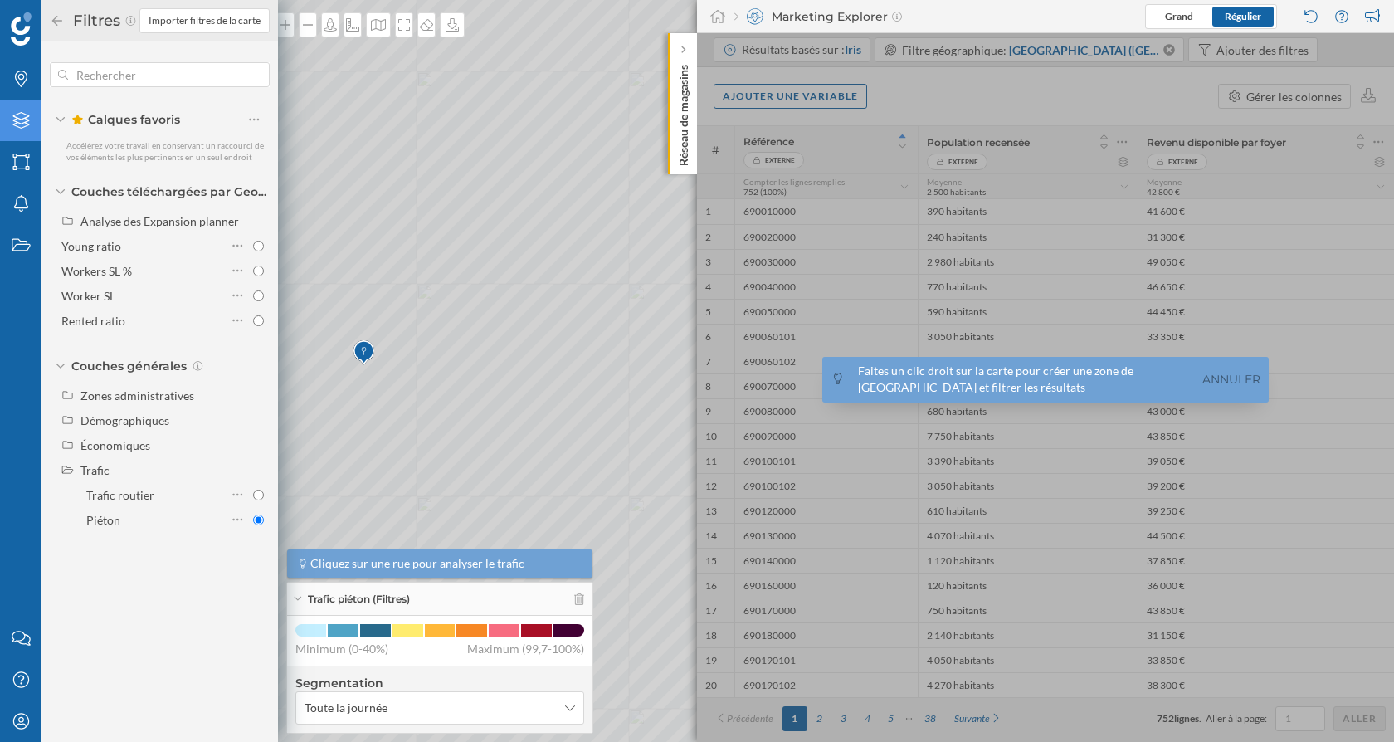
radio input "true"
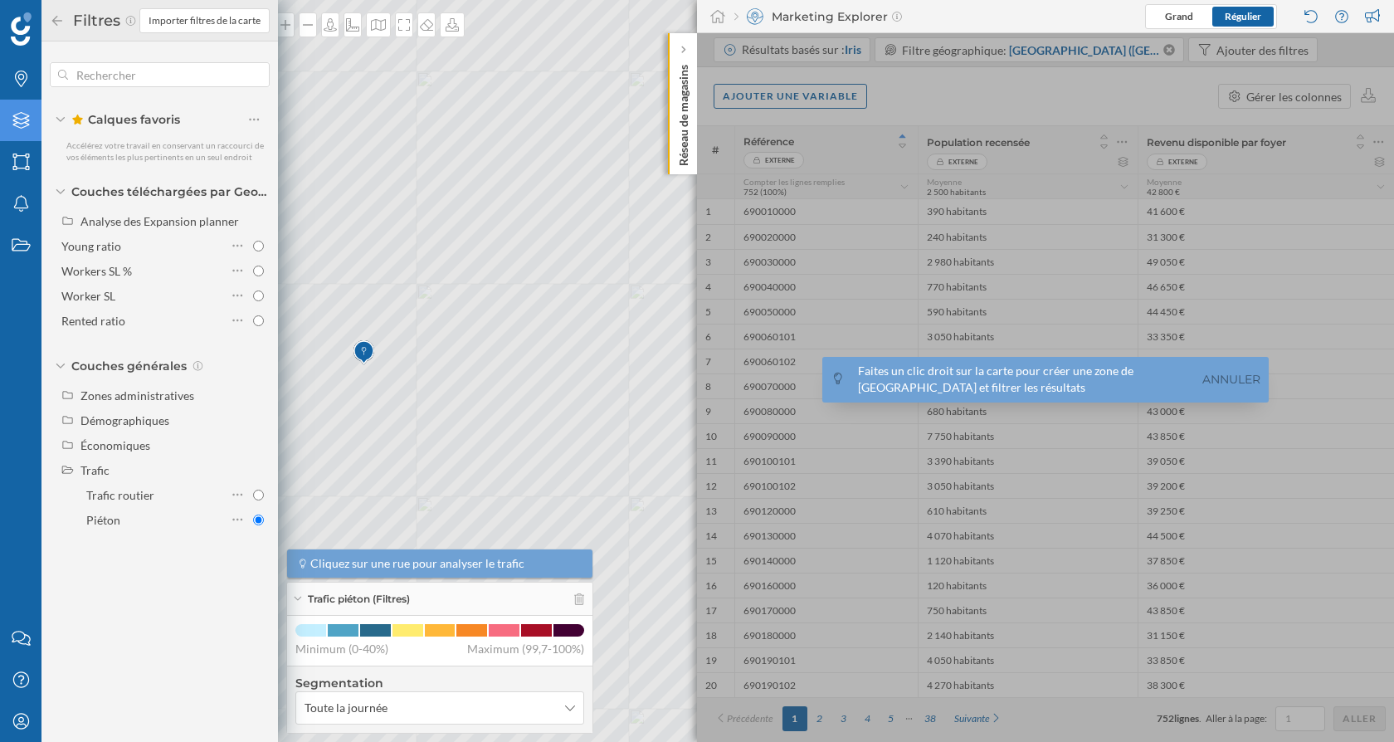
click at [52, 20] on icon at bounding box center [57, 20] width 10 height 10
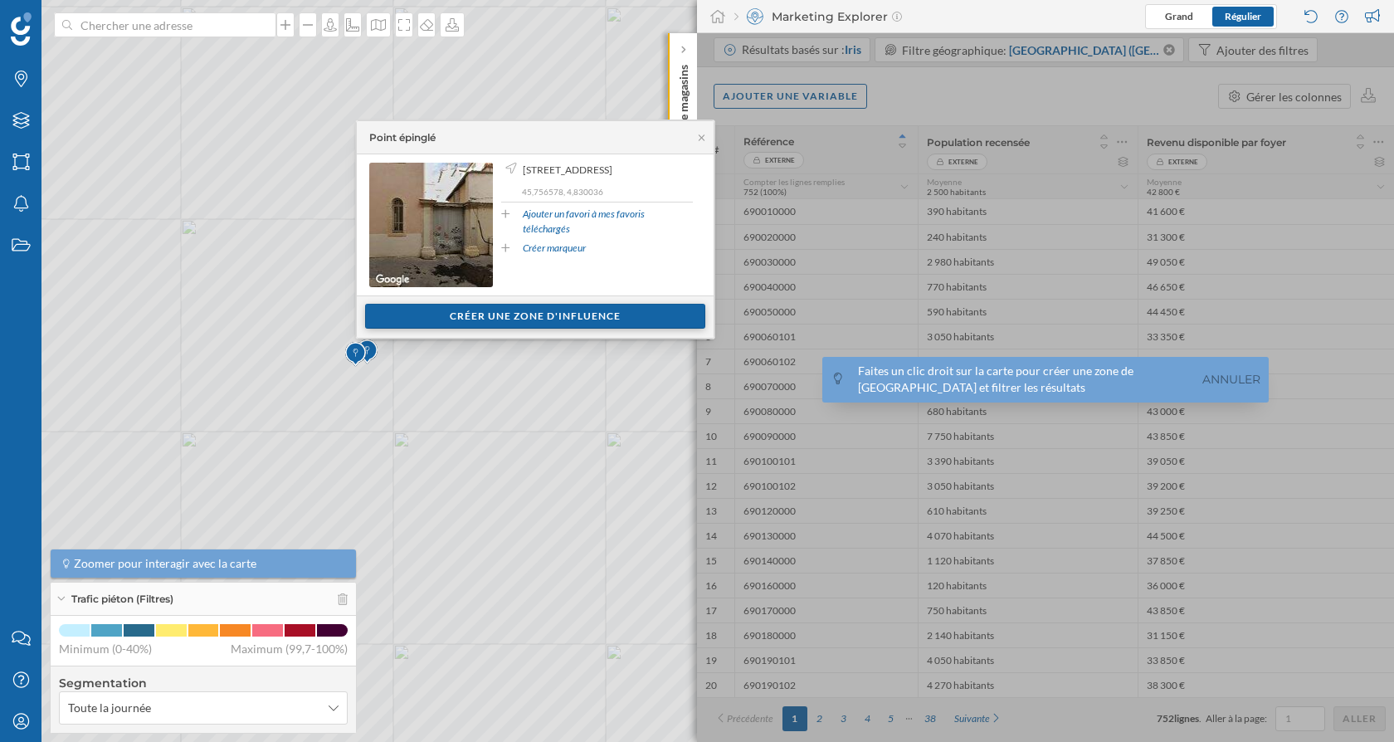
click at [456, 316] on div "Créer une zone d'influence" at bounding box center [535, 316] width 340 height 25
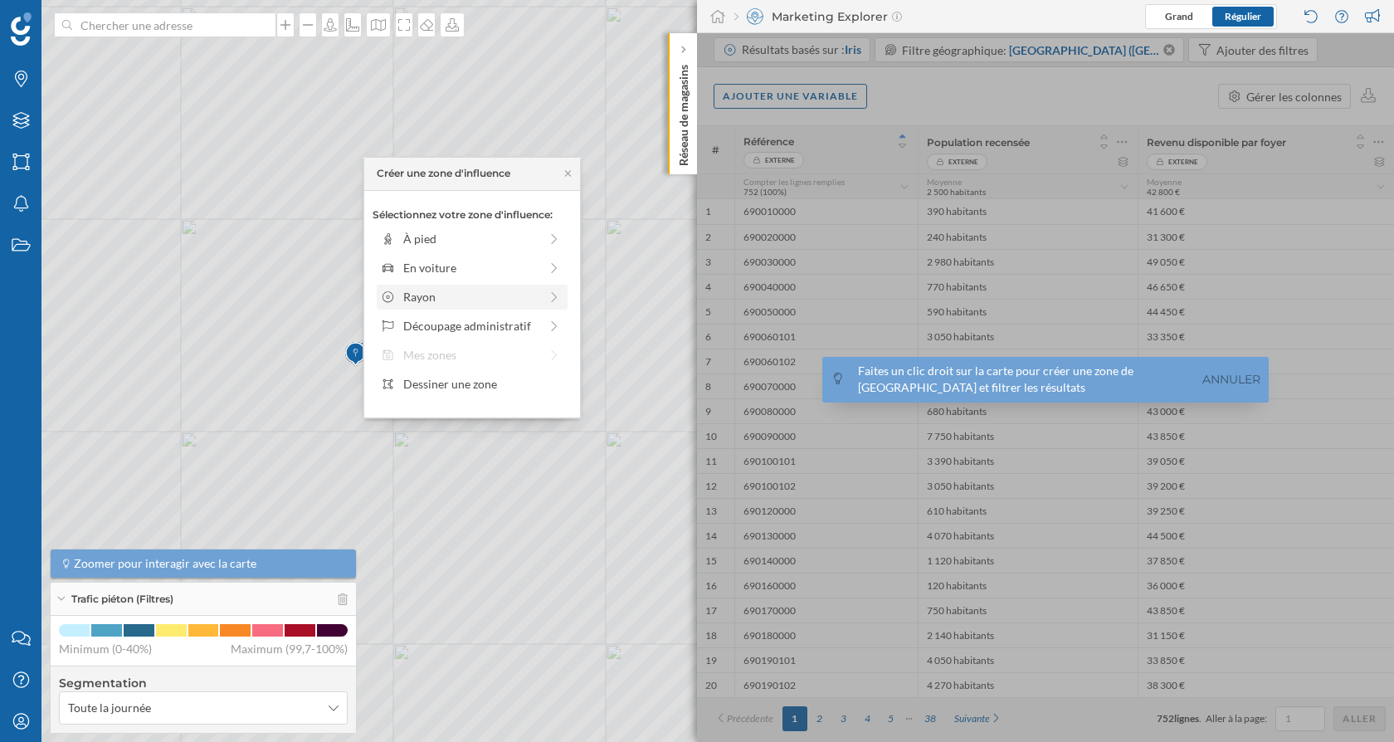
click at [519, 296] on div "Rayon" at bounding box center [470, 296] width 135 height 17
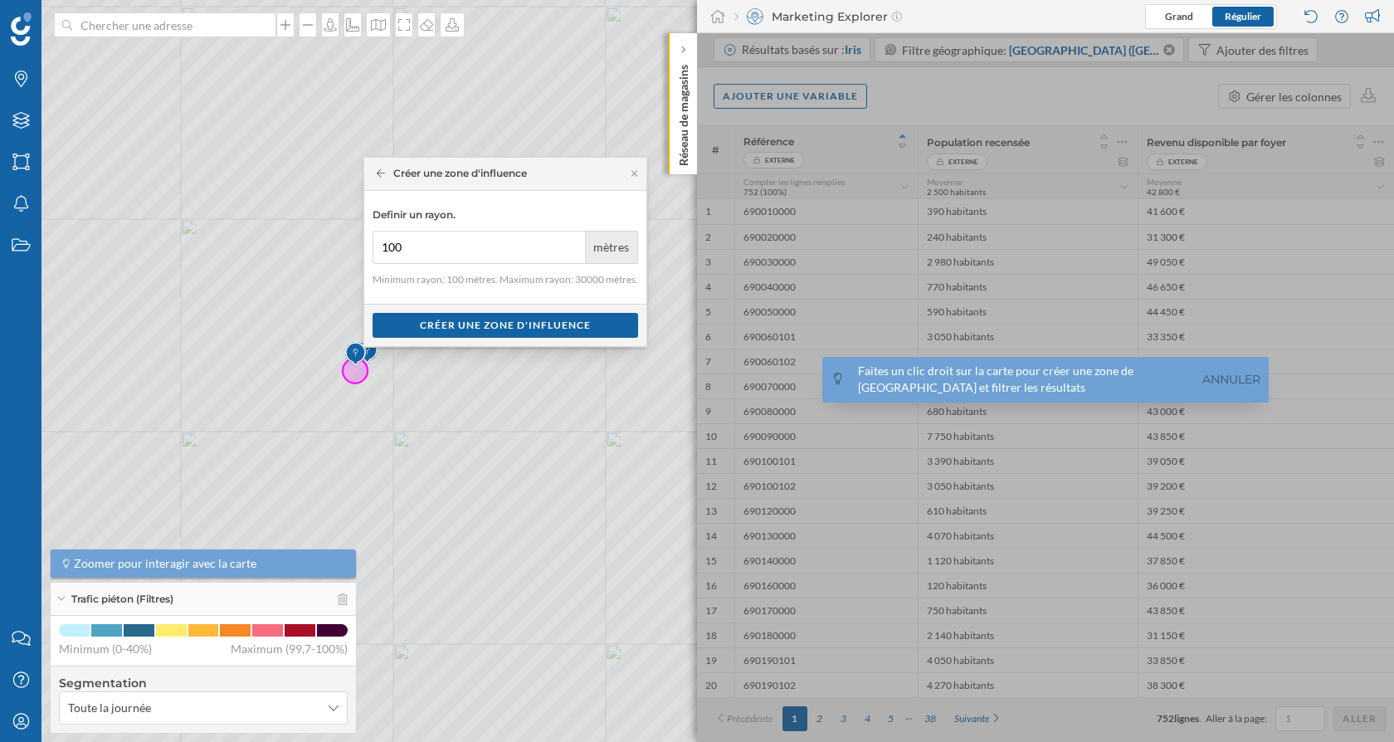
click at [481, 264] on div "Definir un rayon. 100 mètres Minimum rayon: 100 mètres. Maximum rayon: 30000 mè…" at bounding box center [505, 247] width 282 height 113
click at [460, 253] on input "100" at bounding box center [479, 247] width 213 height 33
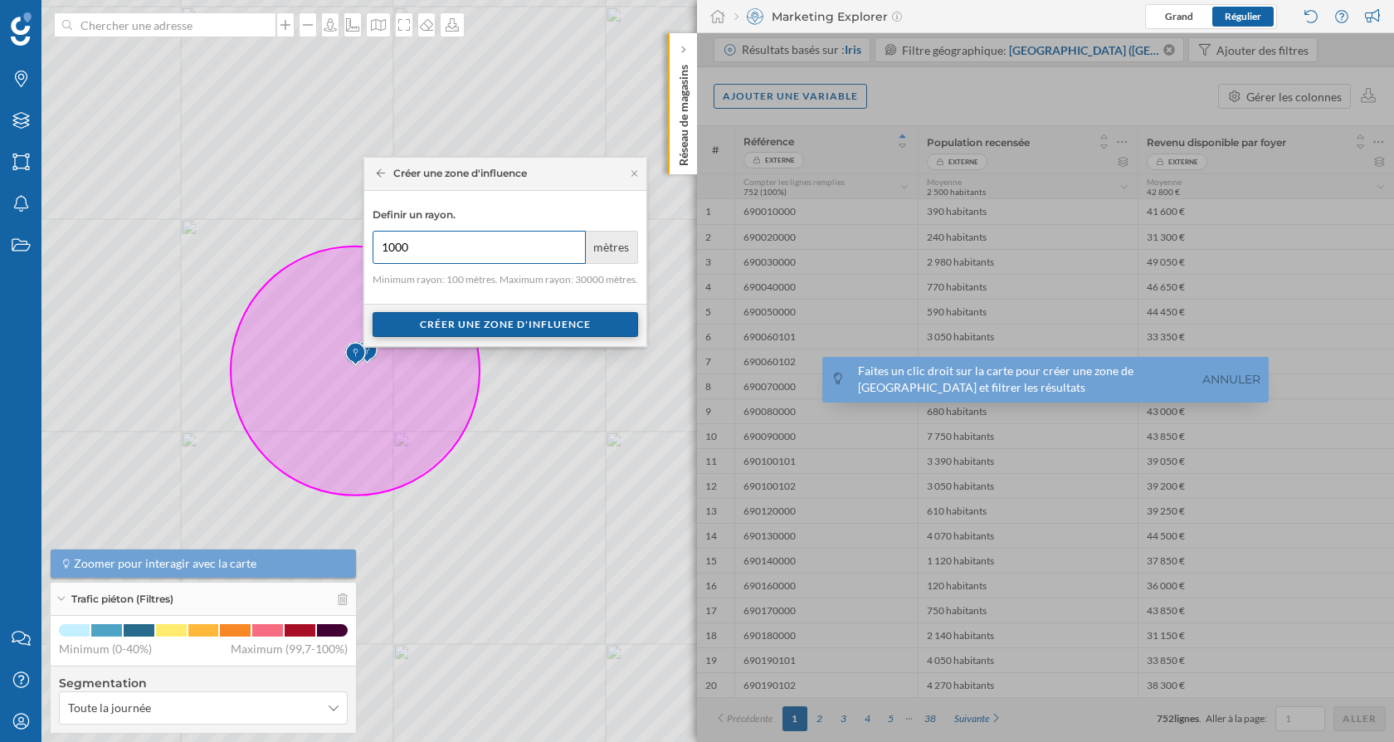
type input "1000"
click at [475, 319] on div "Créer une zone d'influence" at bounding box center [505, 324] width 265 height 25
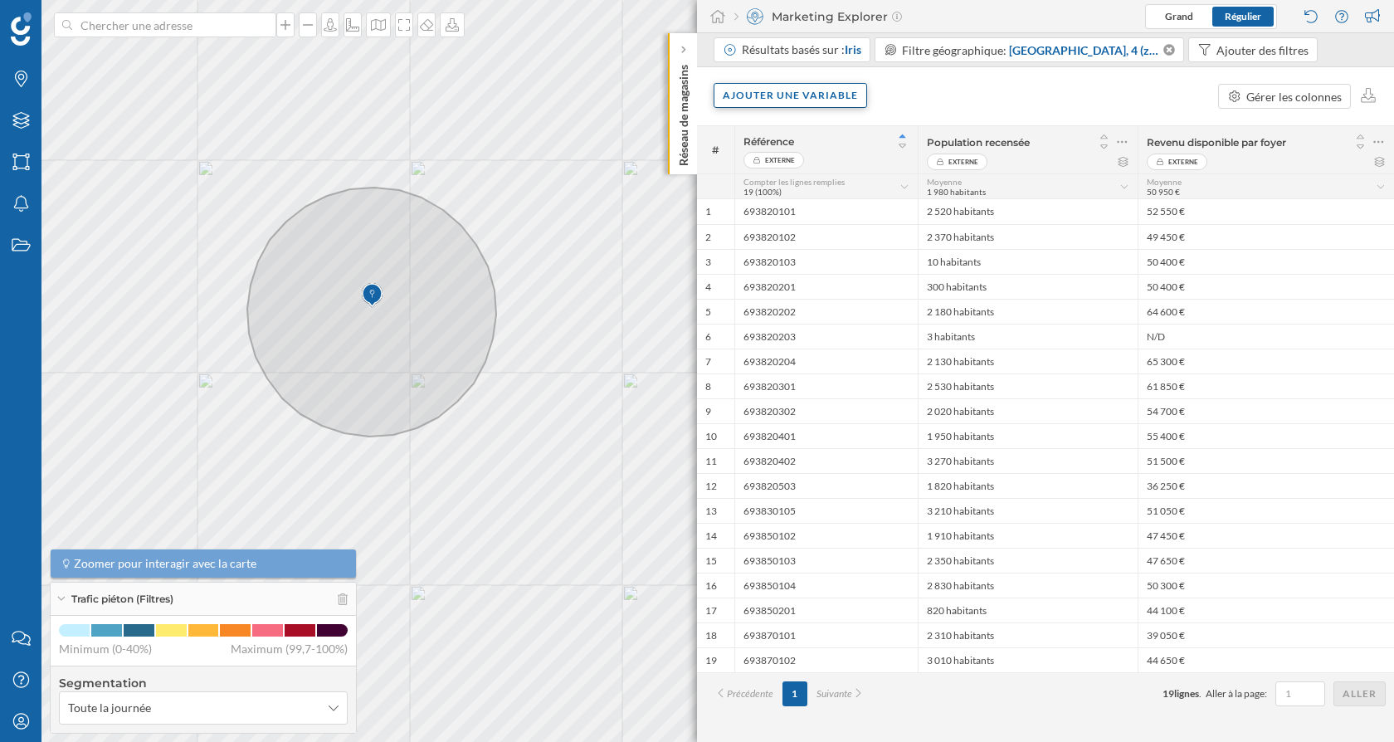
click at [828, 100] on div "Ajouter une variable" at bounding box center [790, 95] width 153 height 25
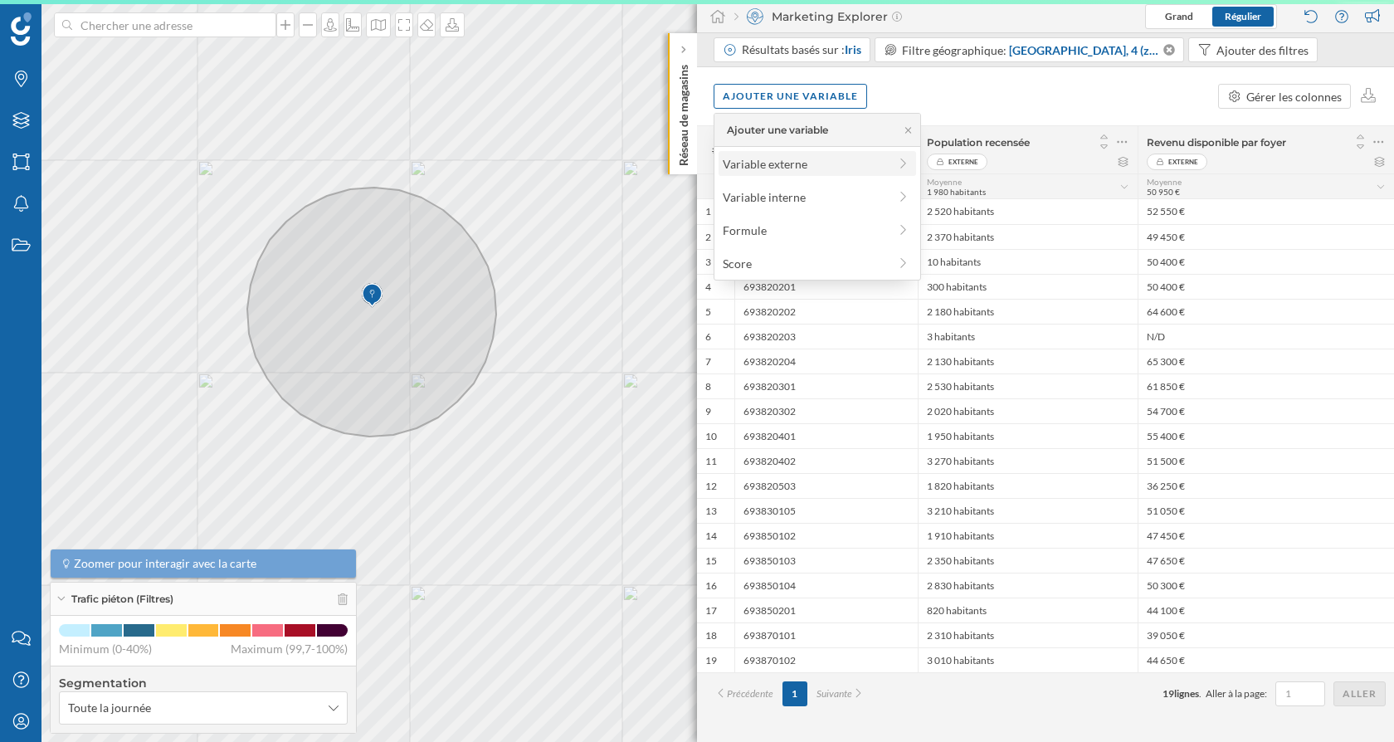
click at [899, 173] on div "Variable externe" at bounding box center [816, 163] width 197 height 25
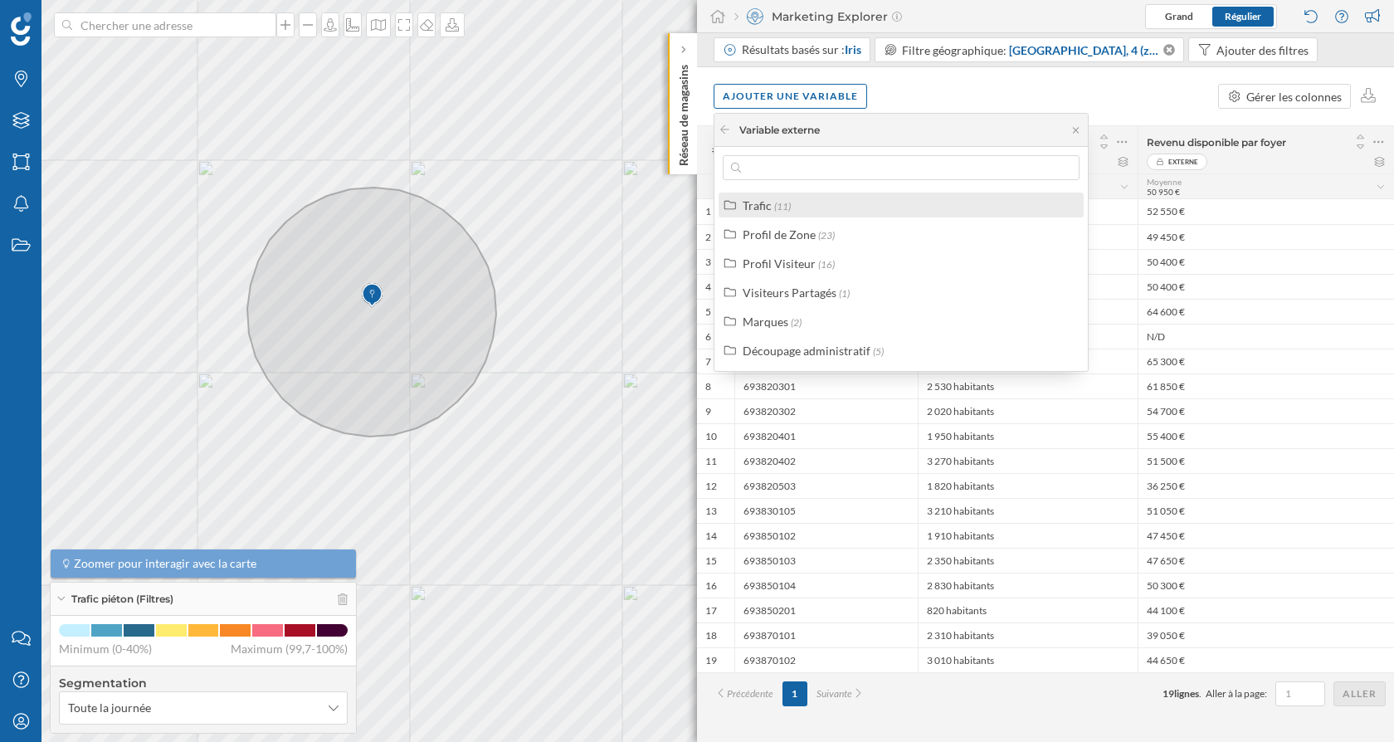
click at [804, 208] on div "Trafic (11)" at bounding box center [908, 205] width 331 height 17
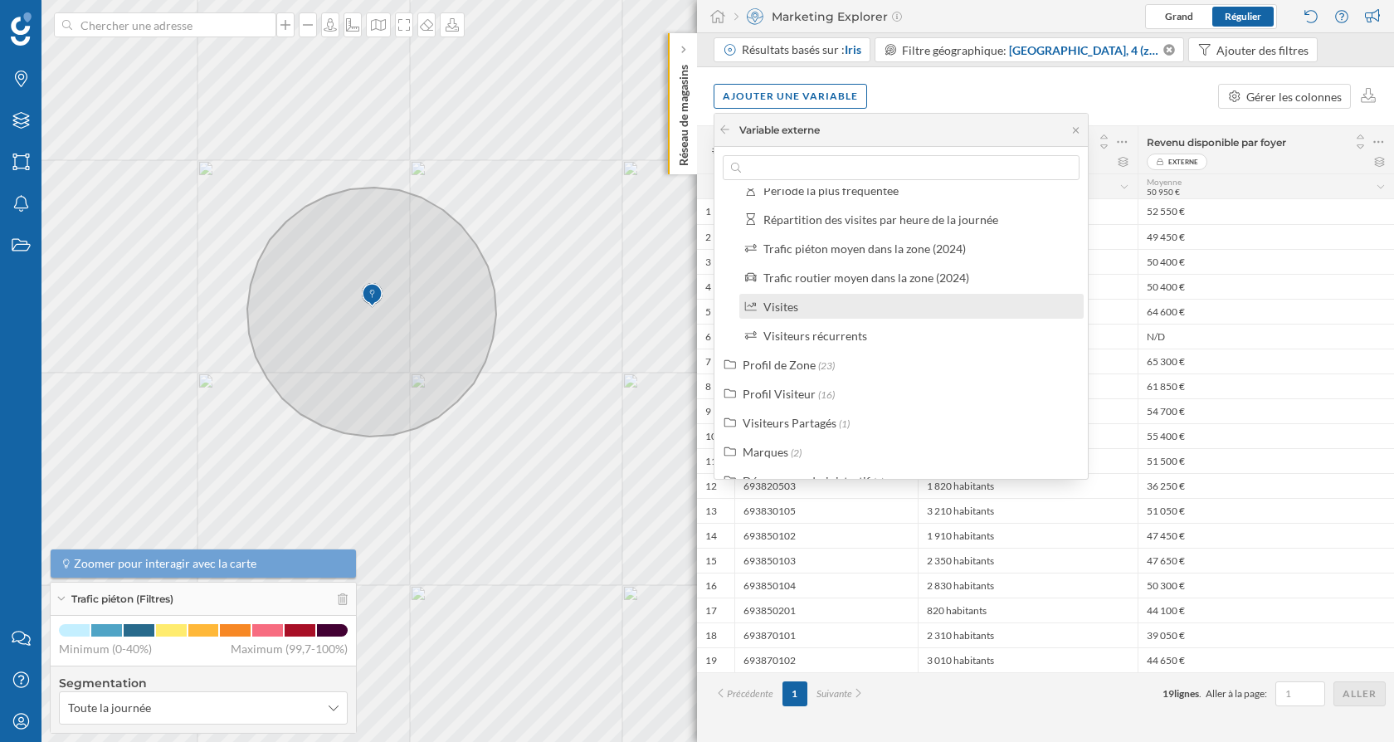
scroll to position [212, 0]
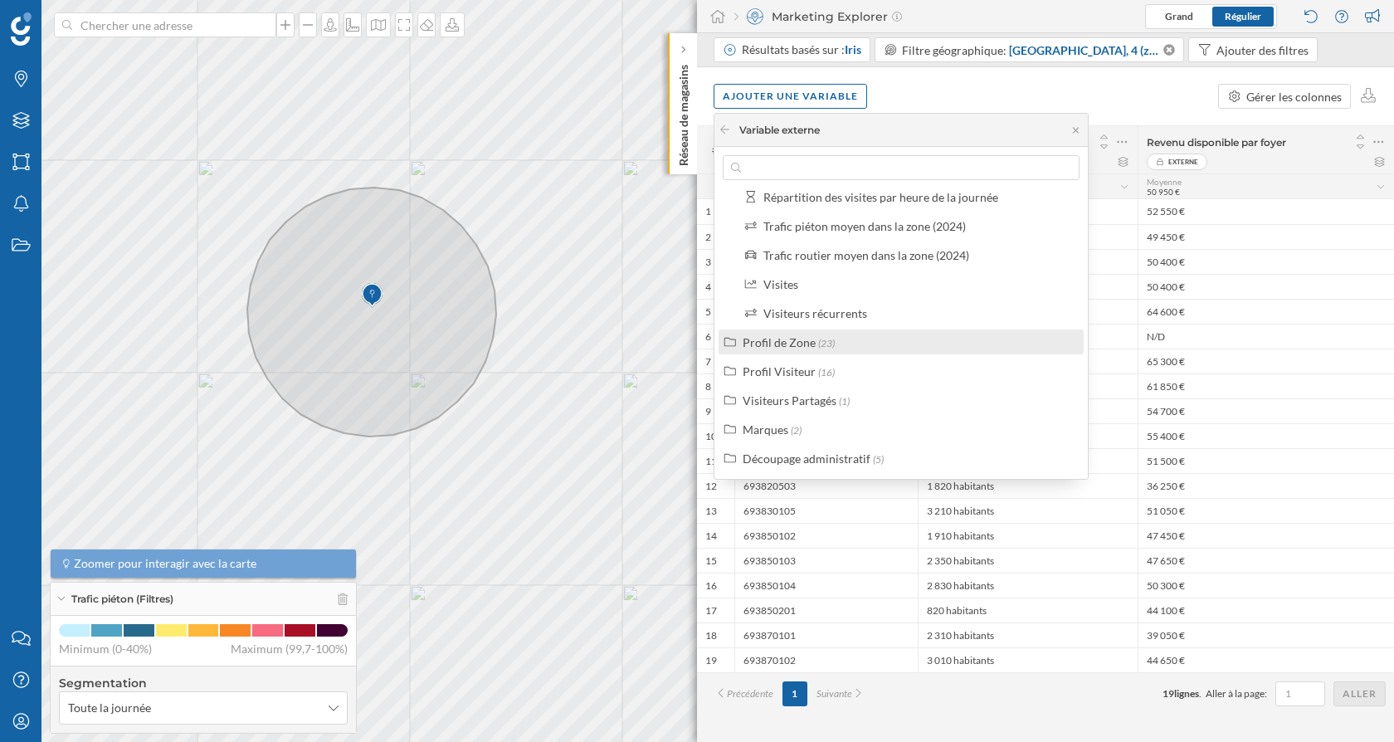
click at [814, 348] on label "Profil de Zone (23)" at bounding box center [789, 342] width 92 height 17
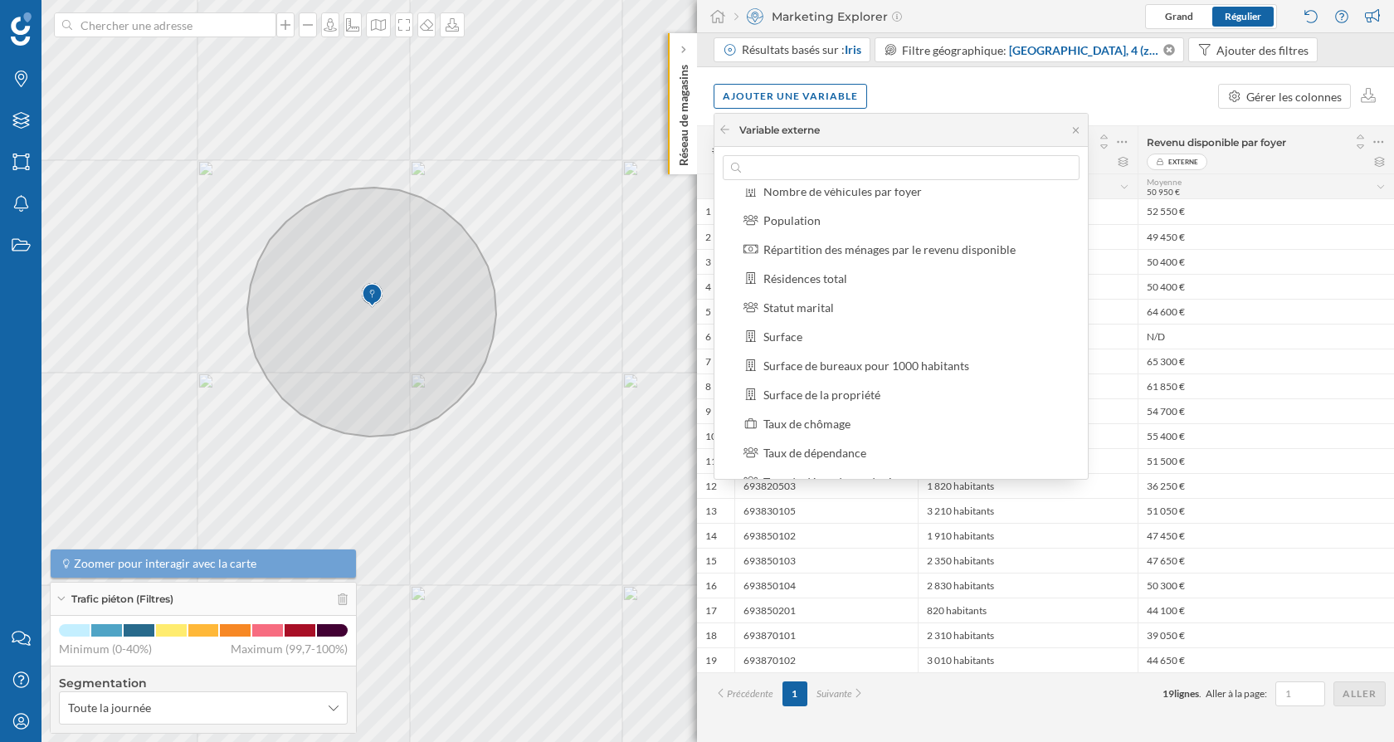
scroll to position [695, 0]
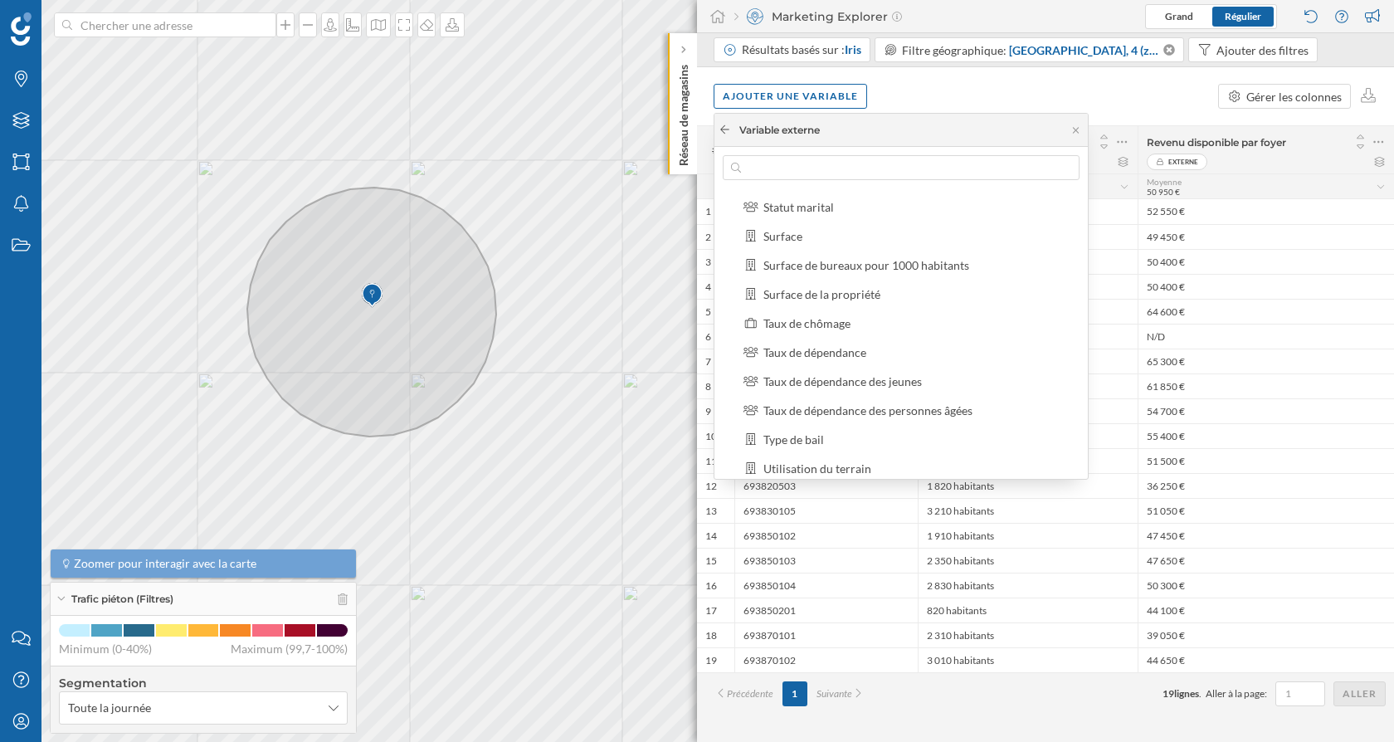
click at [727, 129] on icon at bounding box center [724, 129] width 12 height 10
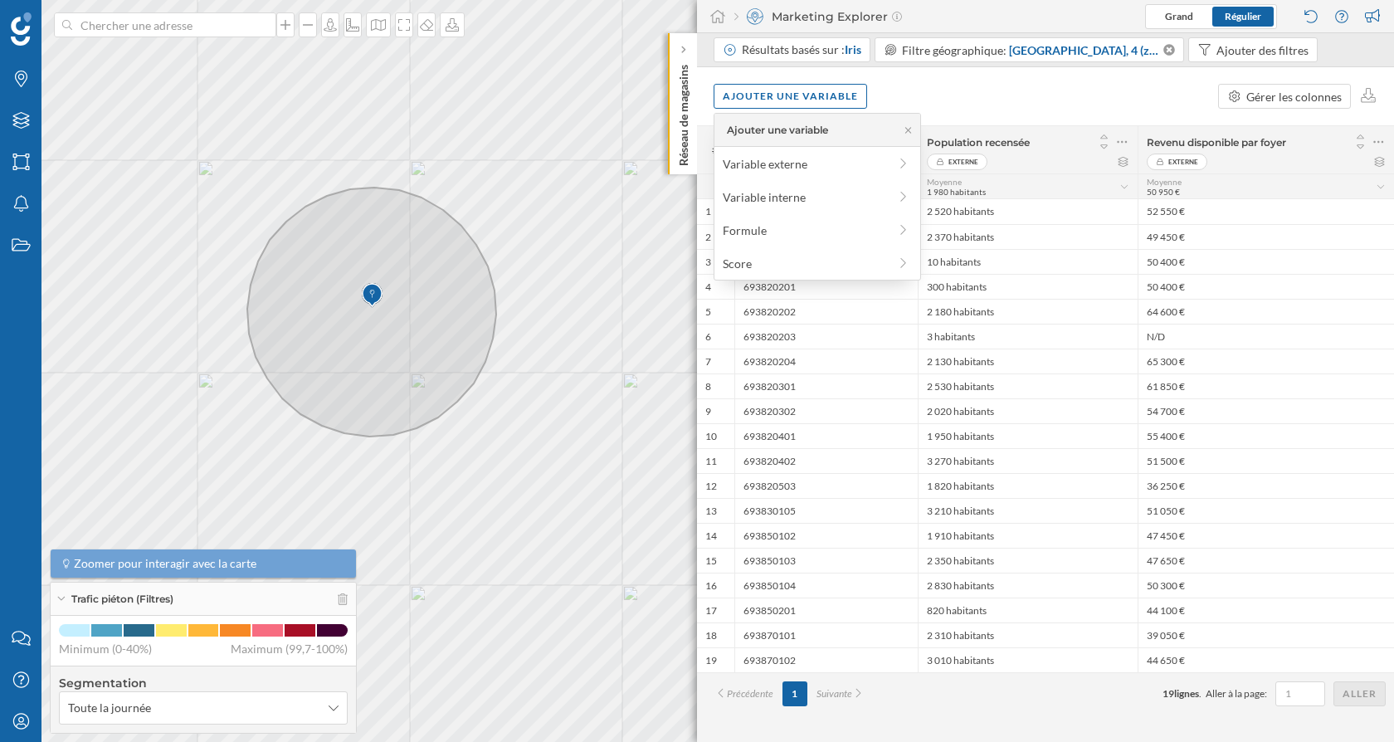
click at [978, 98] on div "Ajouter une variable Gérer les colonnes" at bounding box center [1045, 96] width 697 height 58
click at [824, 98] on div "Ajouter une variable" at bounding box center [790, 95] width 153 height 25
click at [844, 170] on div "Variable externe" at bounding box center [805, 163] width 165 height 17
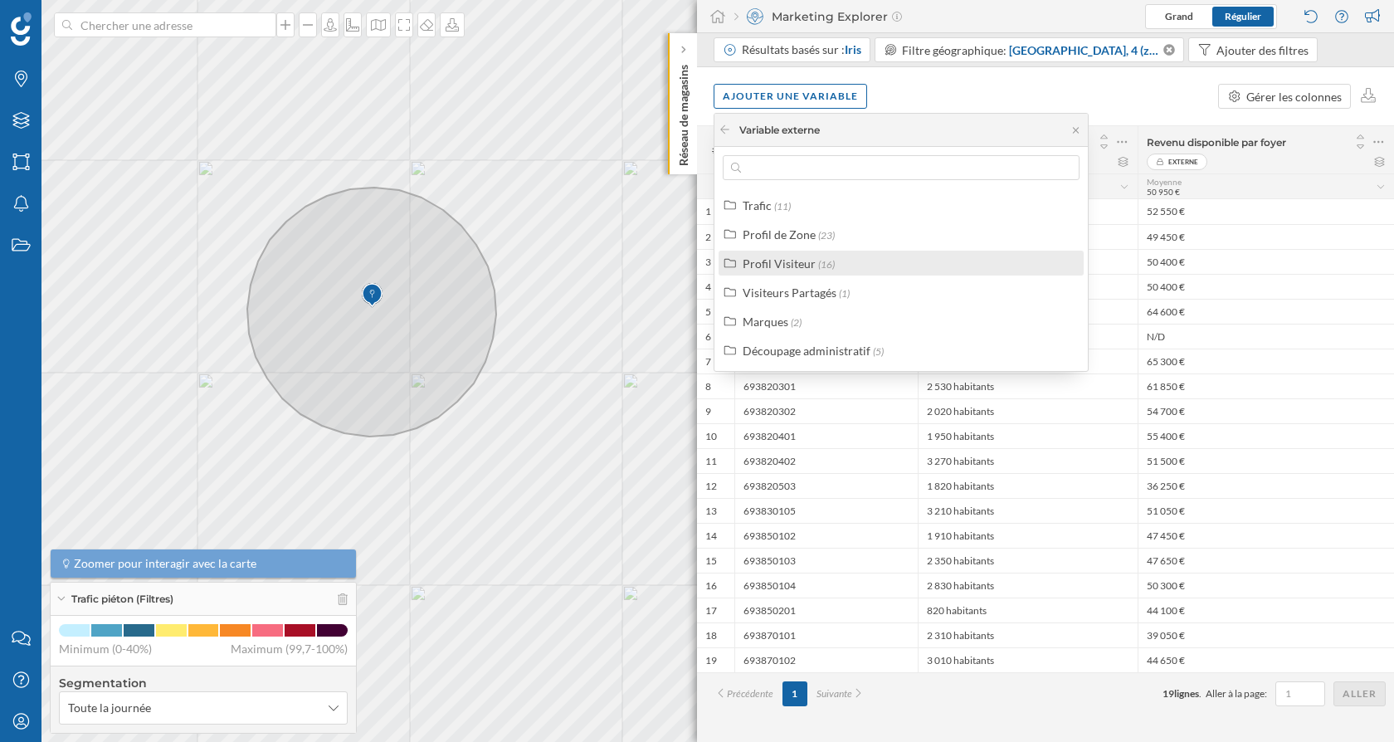
click at [849, 263] on div "Profil Visiteur (16)" at bounding box center [908, 263] width 331 height 17
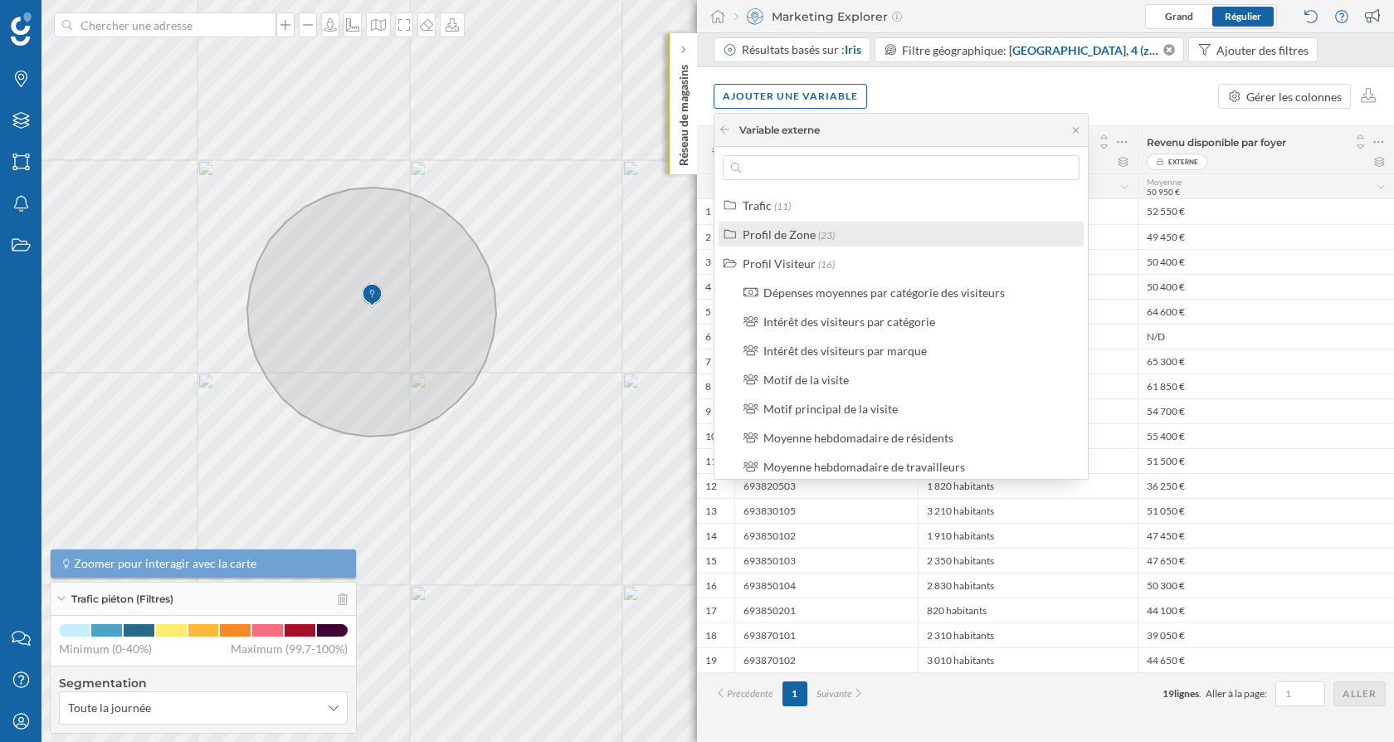
click at [801, 236] on div "Profil de Zone" at bounding box center [779, 234] width 73 height 14
click at [793, 237] on div "Profil de Zone" at bounding box center [779, 234] width 73 height 14
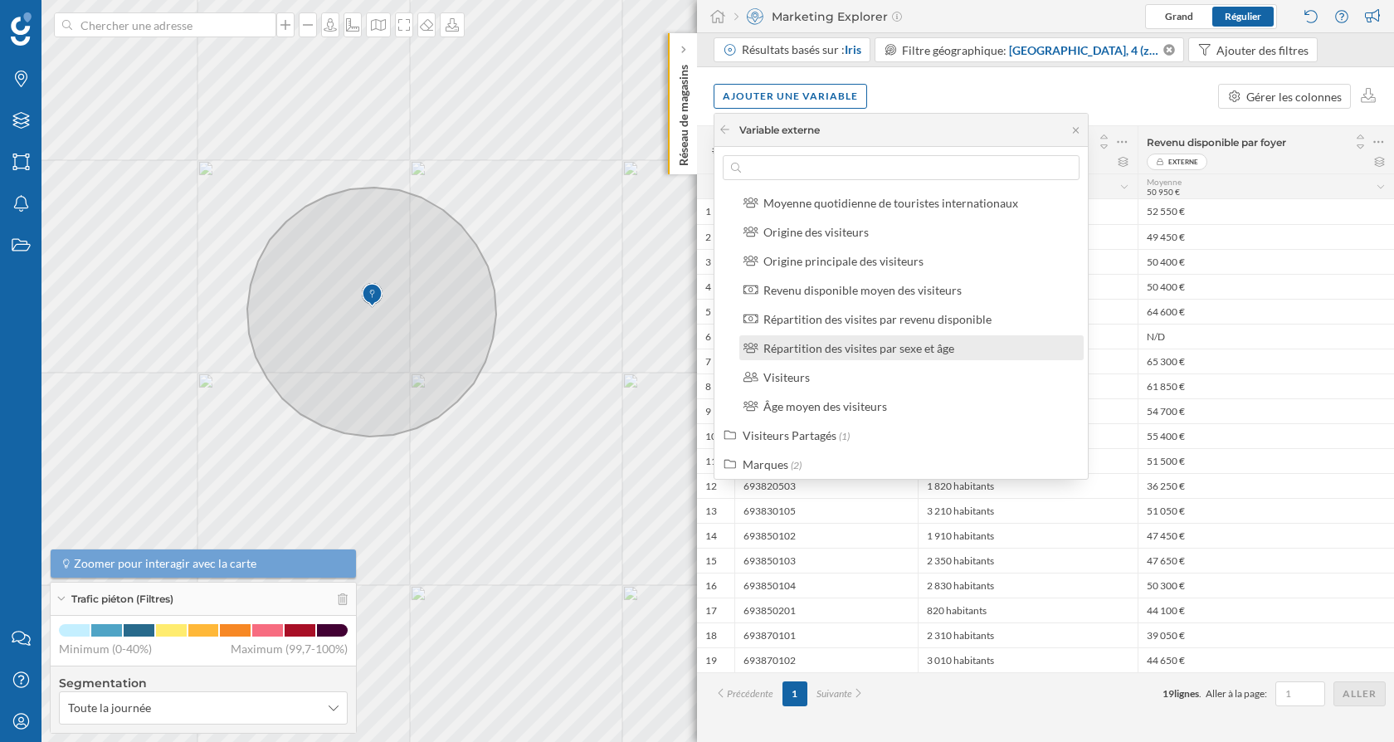
scroll to position [330, 0]
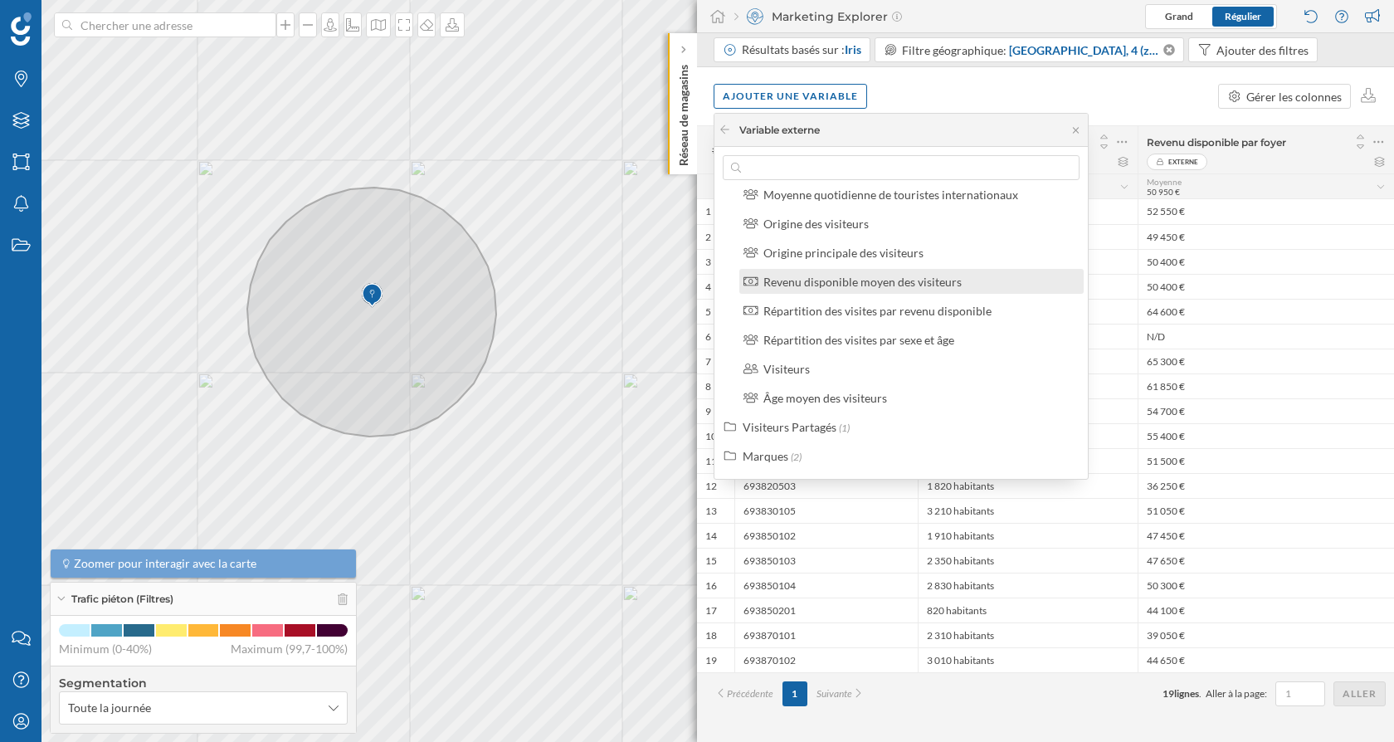
click at [883, 278] on div "Revenu disponible moyen des visiteurs" at bounding box center [862, 282] width 198 height 14
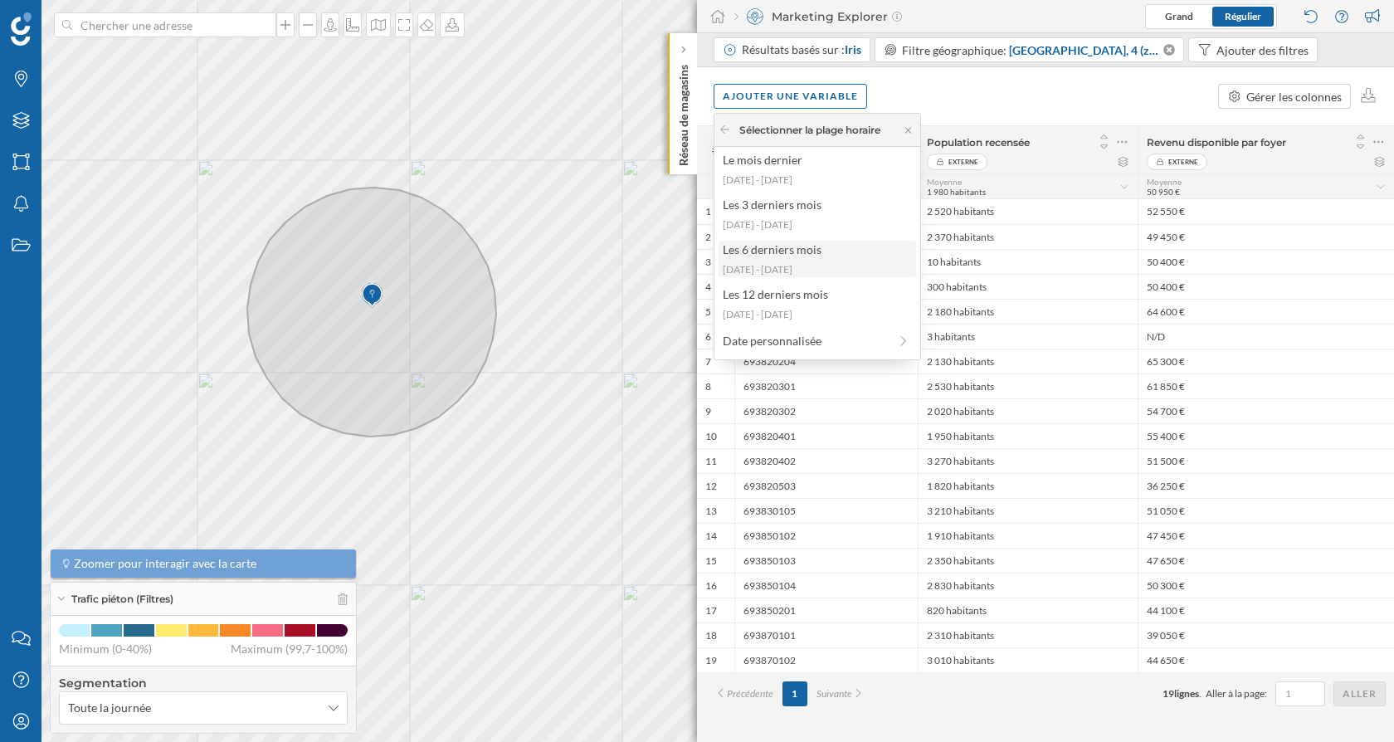
click at [794, 263] on div "[DATE] - [DATE]" at bounding box center [817, 269] width 188 height 15
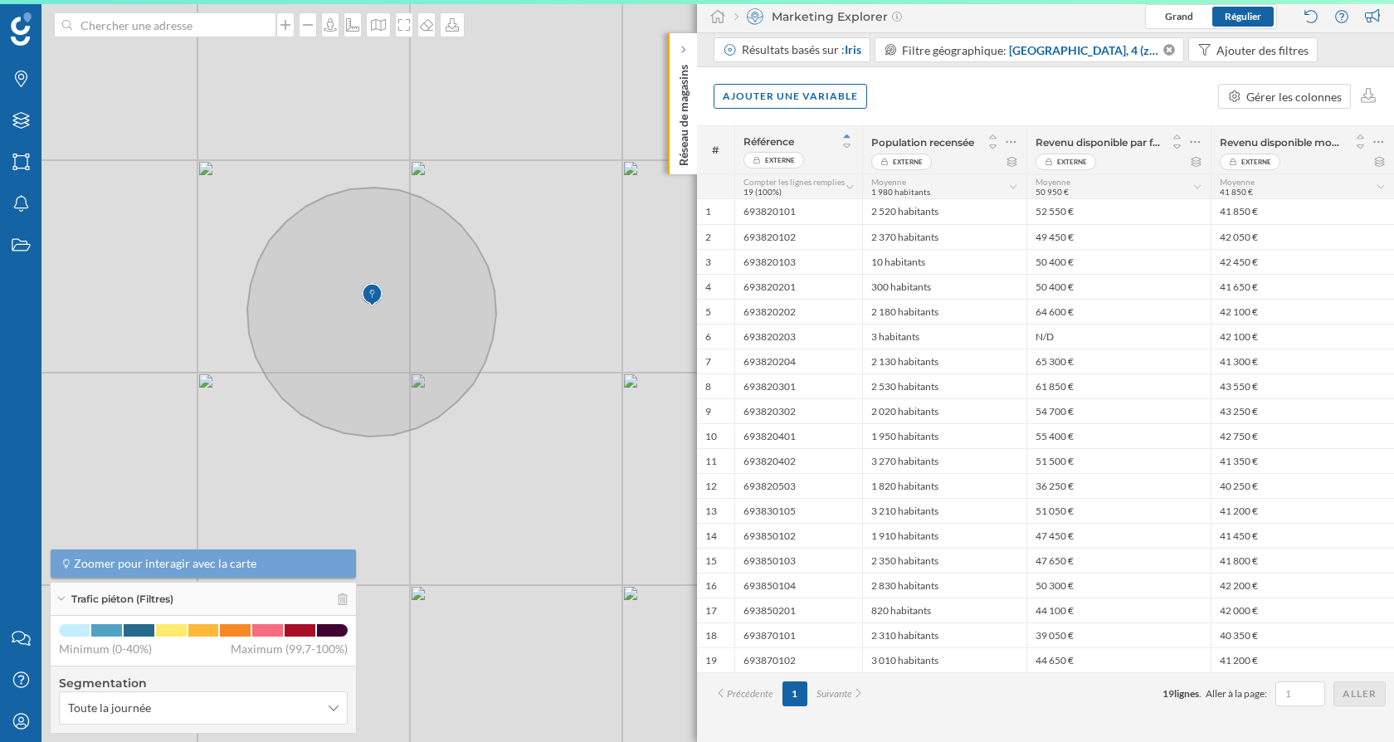
scroll to position [0, 0]
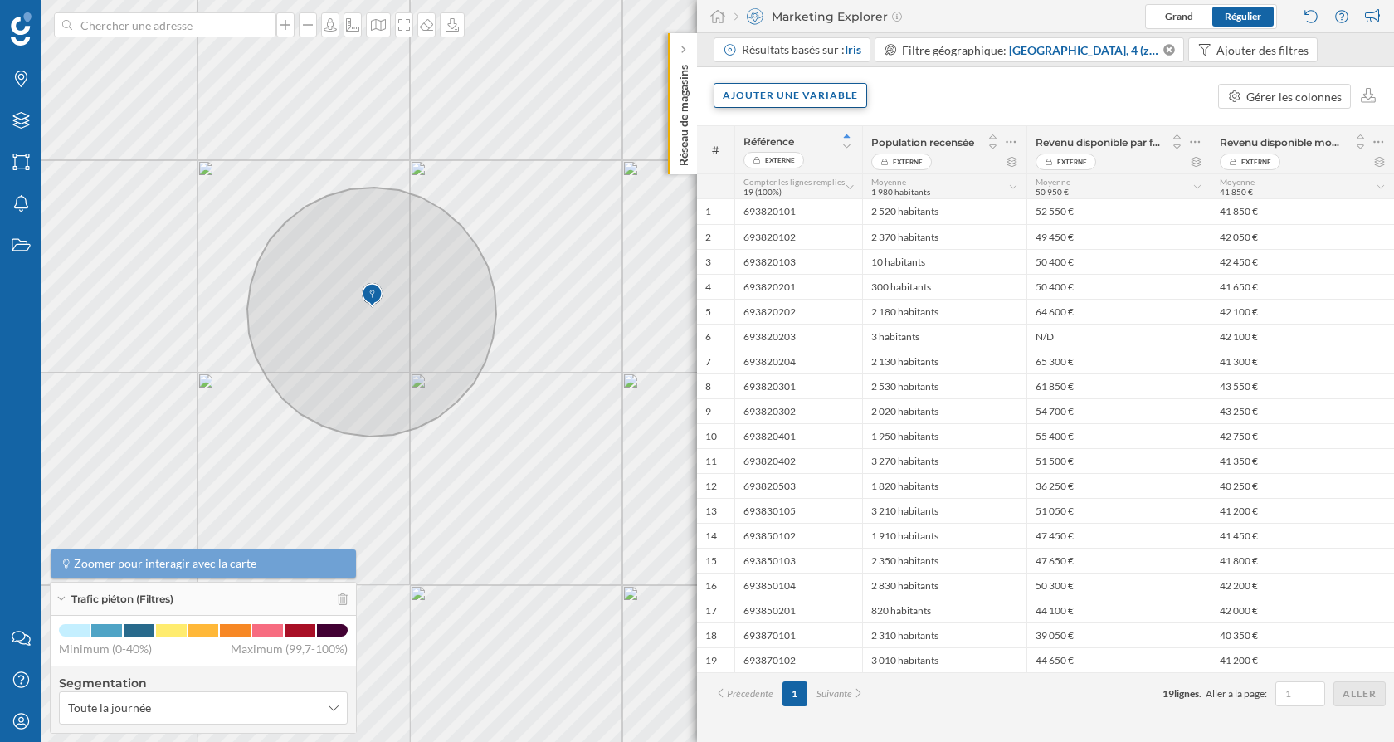
click at [782, 95] on div "Ajouter une variable" at bounding box center [790, 95] width 153 height 25
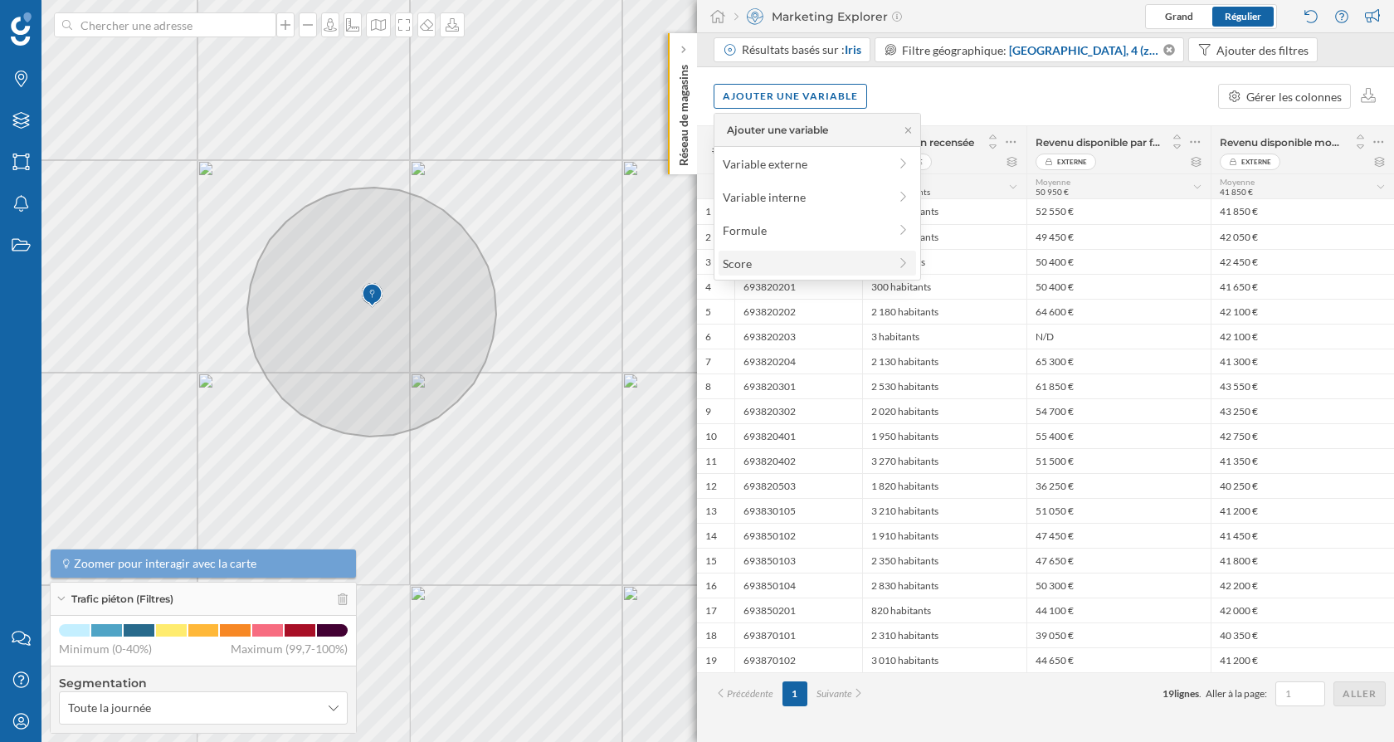
click at [824, 262] on div "Score" at bounding box center [805, 263] width 165 height 17
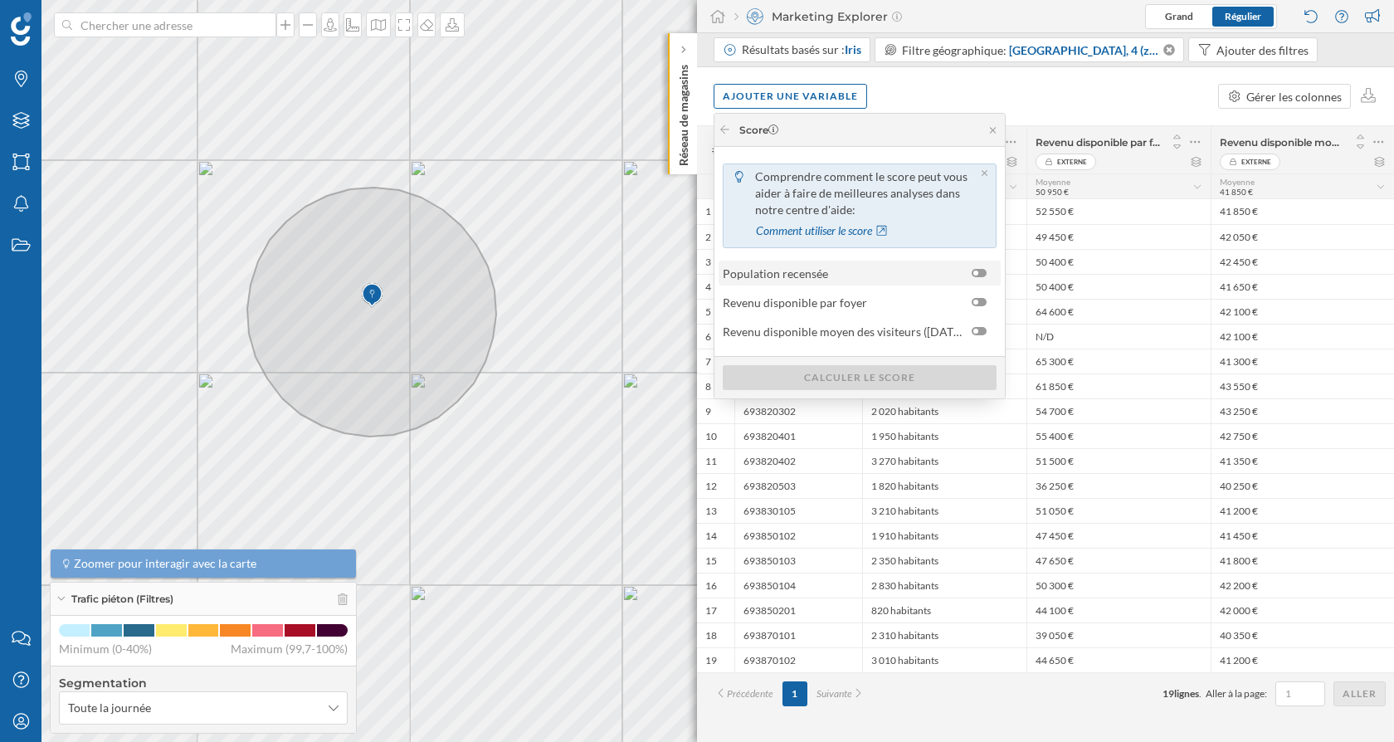
click at [981, 275] on div at bounding box center [979, 273] width 15 height 8
click at [0, 0] on input "checkbox" at bounding box center [0, 0] width 0 height 0
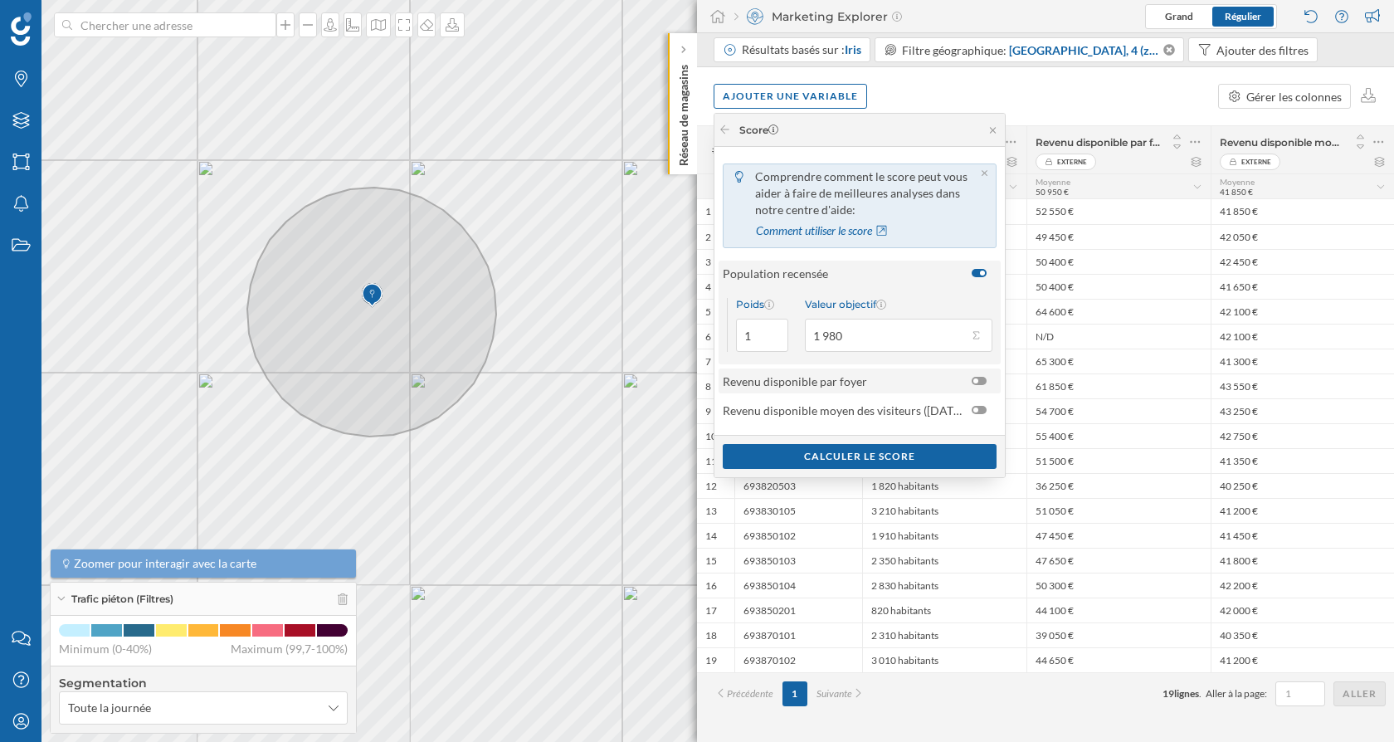
click at [980, 381] on div at bounding box center [979, 381] width 15 height 8
click at [0, 0] on input "checkbox" at bounding box center [0, 0] width 0 height 0
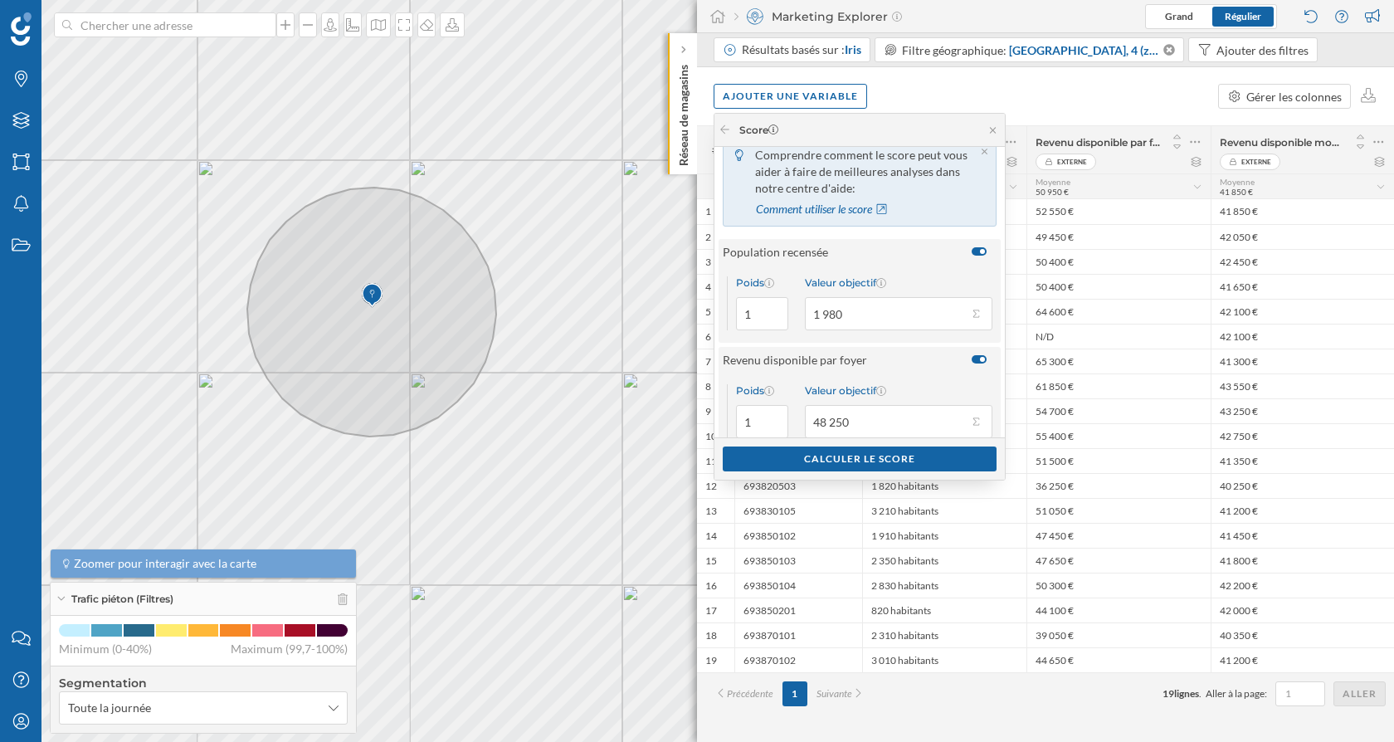
scroll to position [75, 0]
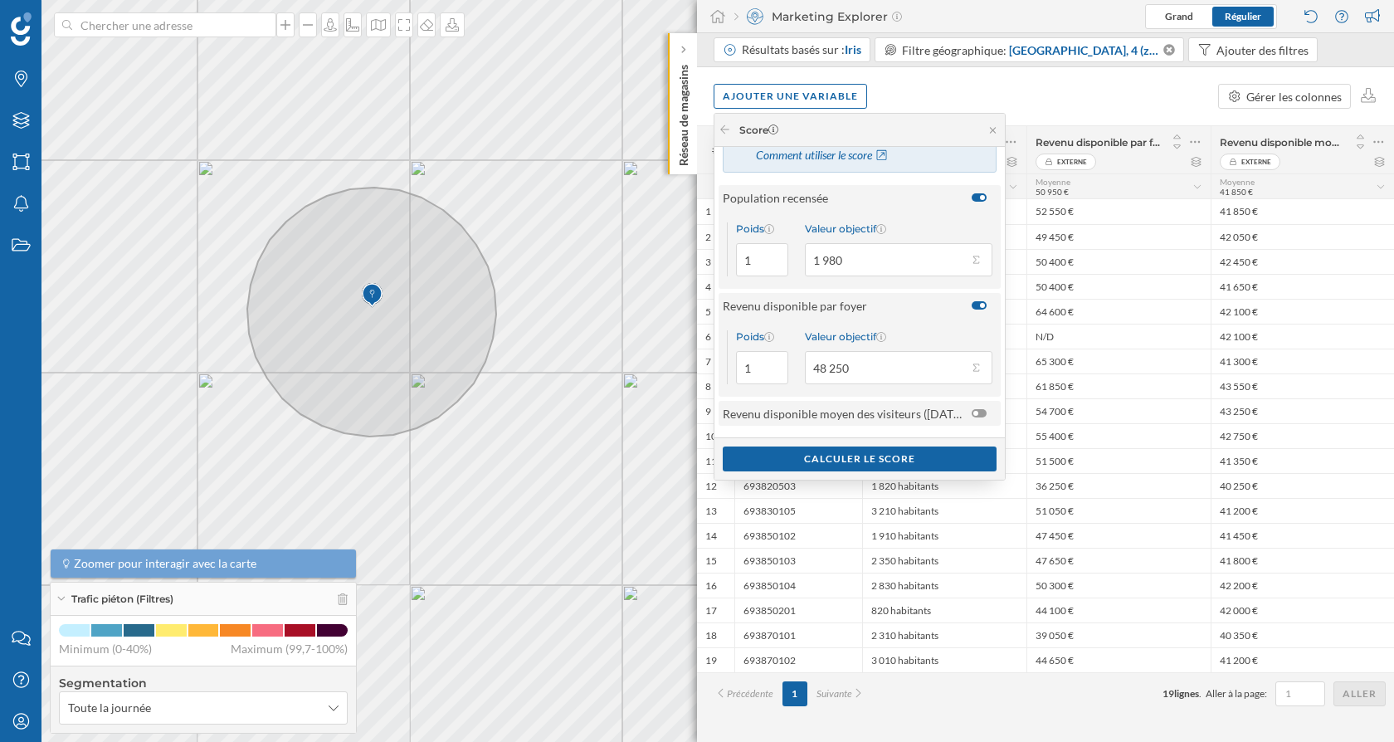
click at [978, 409] on div at bounding box center [979, 413] width 15 height 8
click at [0, 0] on input "checkbox" at bounding box center [0, 0] width 0 height 0
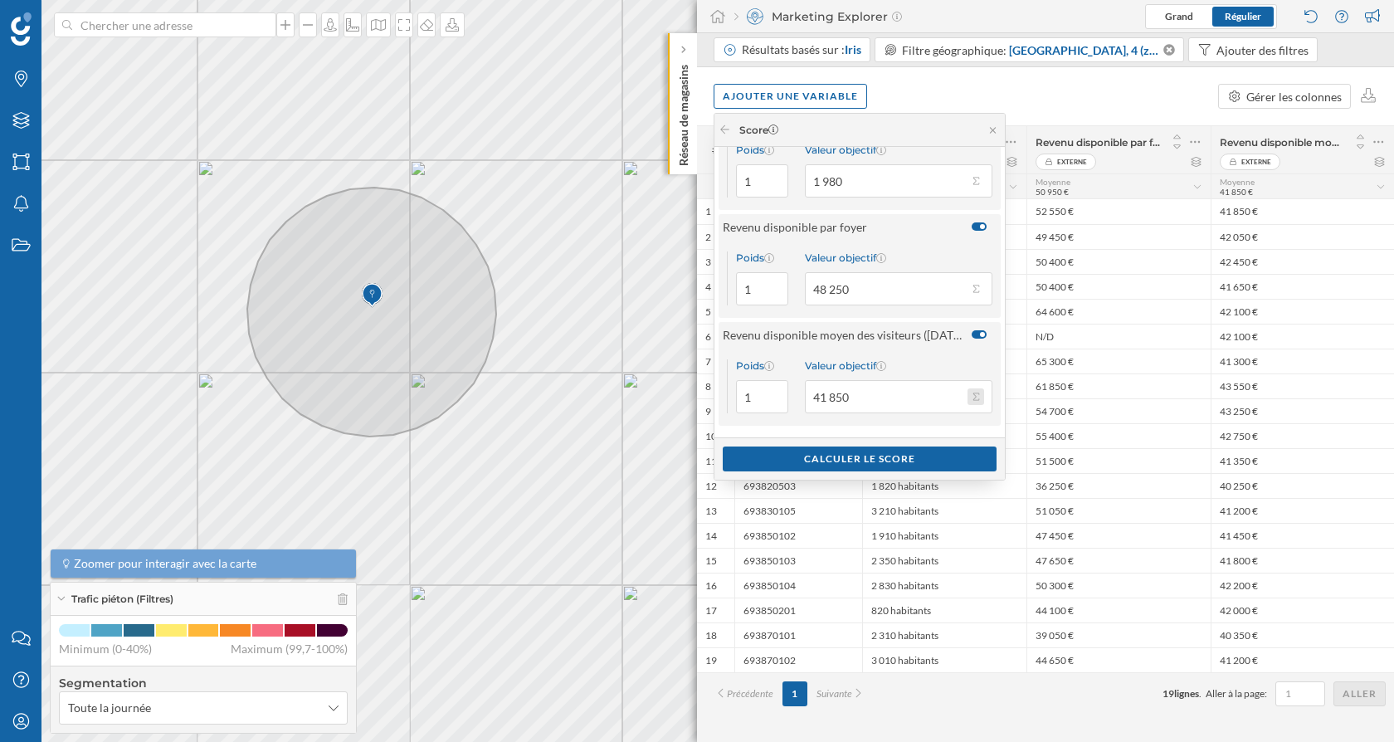
click at [972, 396] on button "Valeur objectif 41 850" at bounding box center [975, 396] width 17 height 17
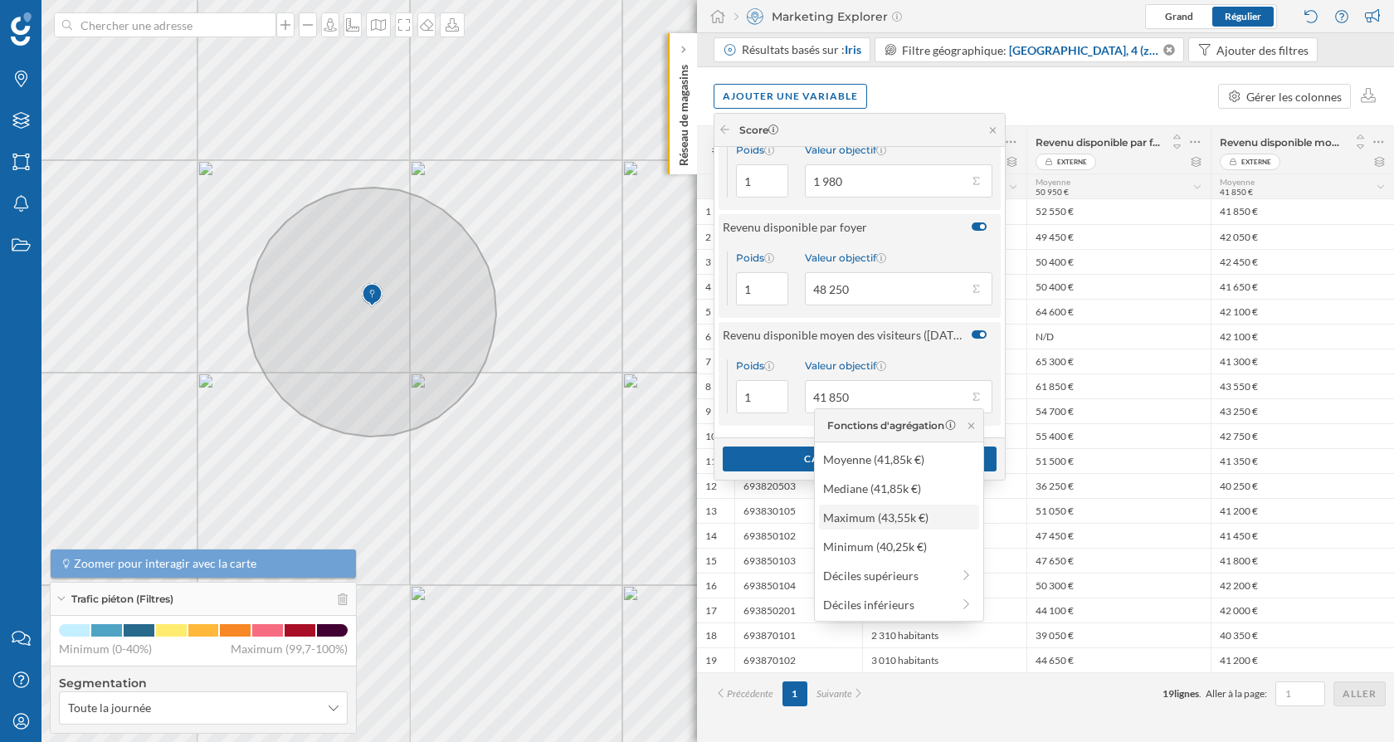
click at [915, 519] on div "Maximum (43,55k €)" at bounding box center [898, 517] width 150 height 17
type input "43 550"
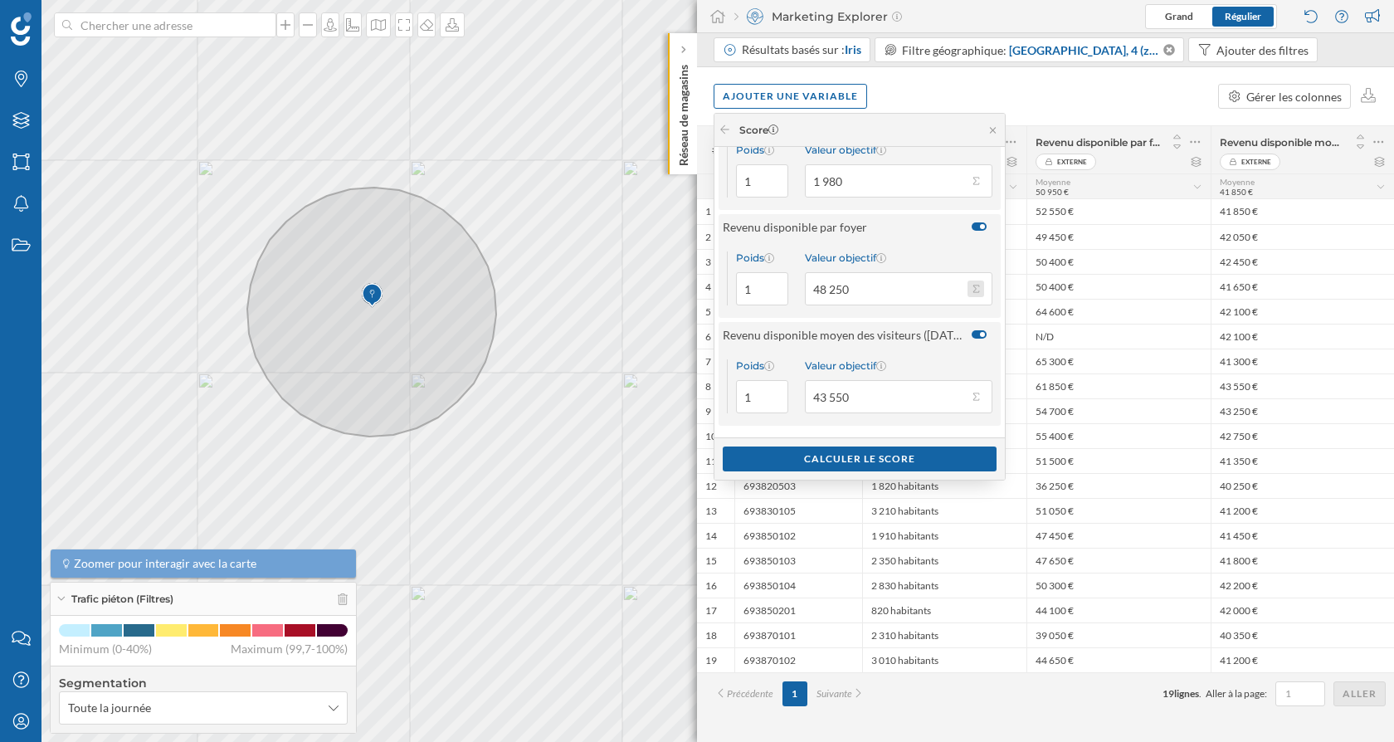
click at [978, 287] on button "Valeur objectif 48 250" at bounding box center [975, 288] width 17 height 17
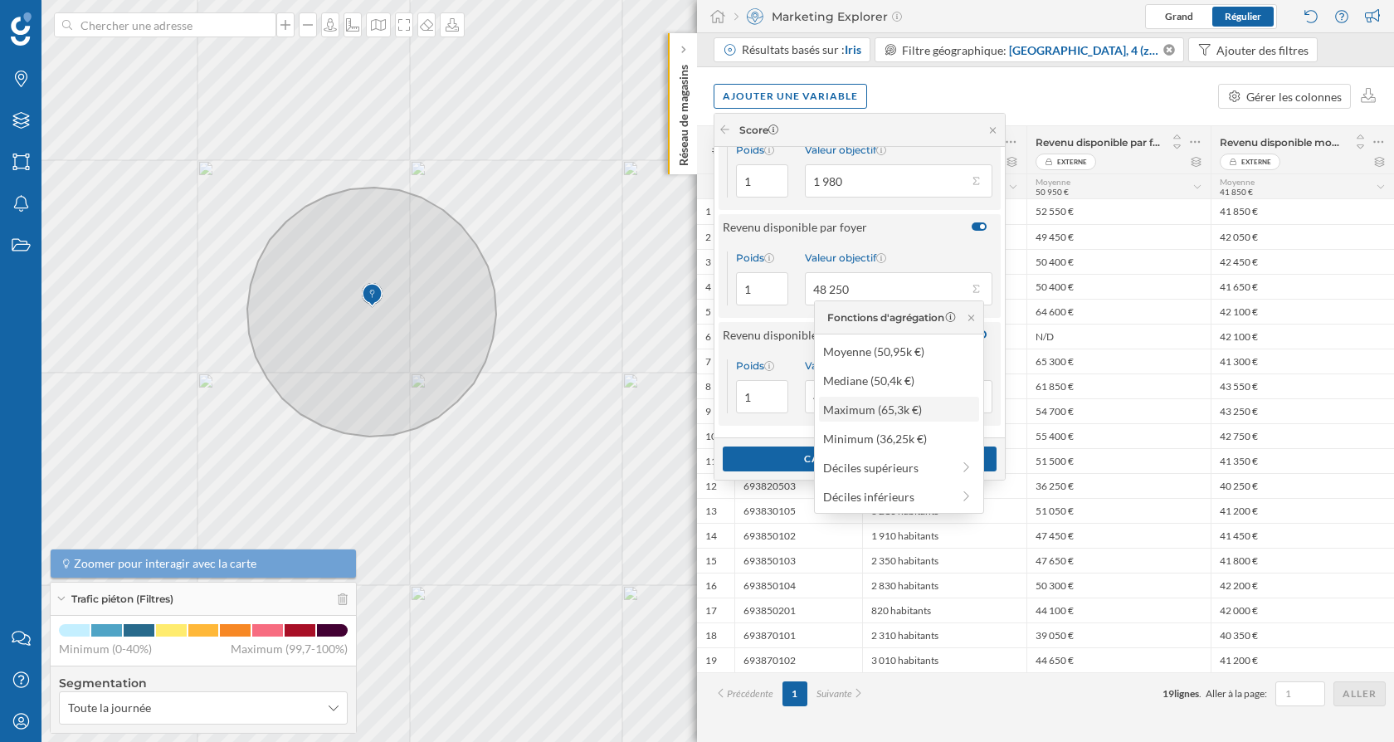
click at [904, 415] on div "Maximum (65,3k €)" at bounding box center [898, 409] width 150 height 17
type input "65 300"
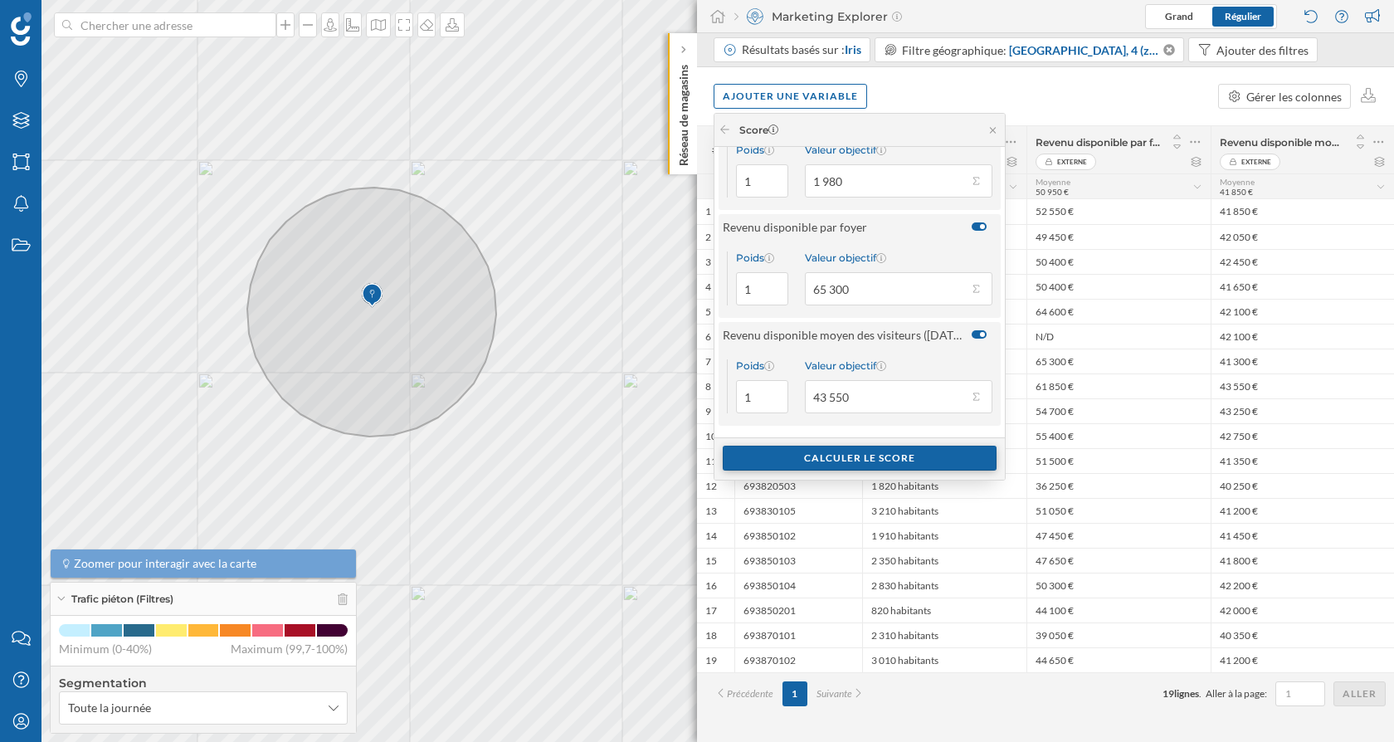
click at [870, 456] on div "Calculer le score" at bounding box center [860, 458] width 274 height 25
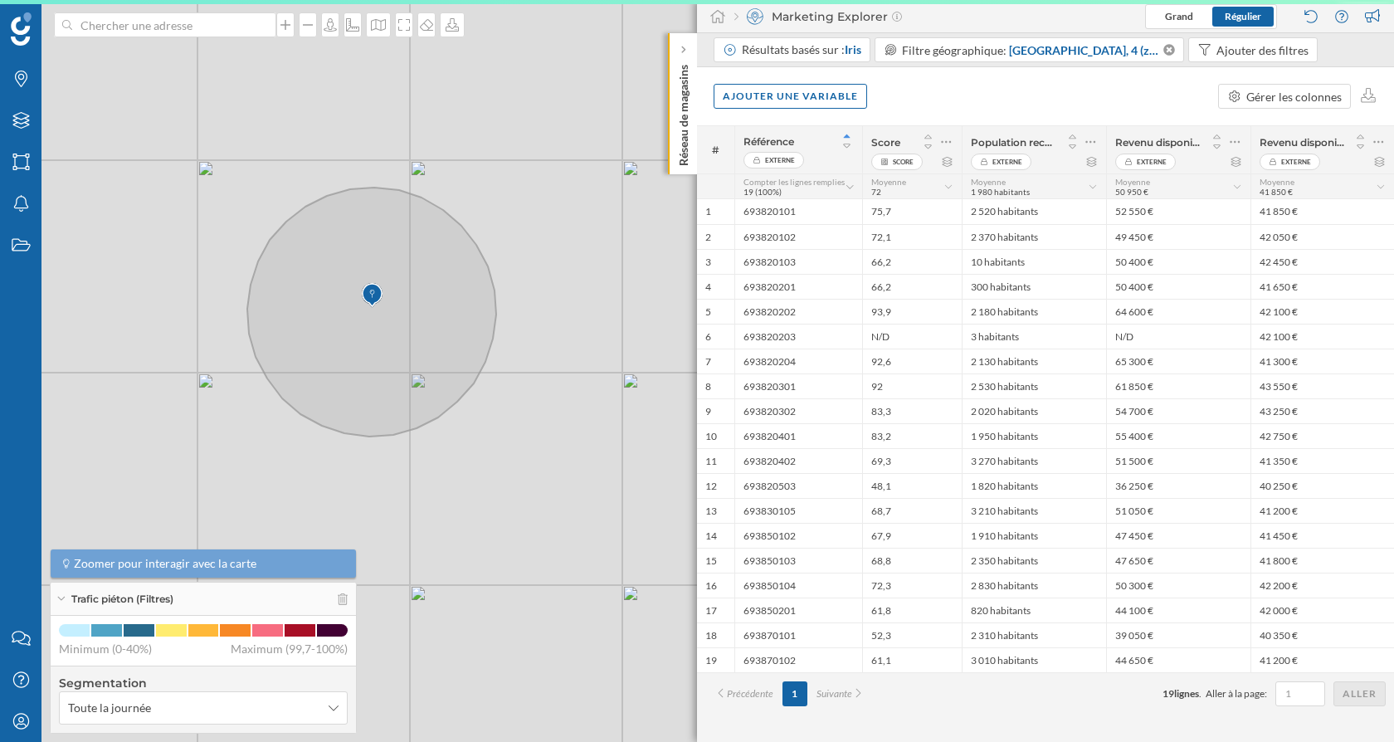
scroll to position [0, 0]
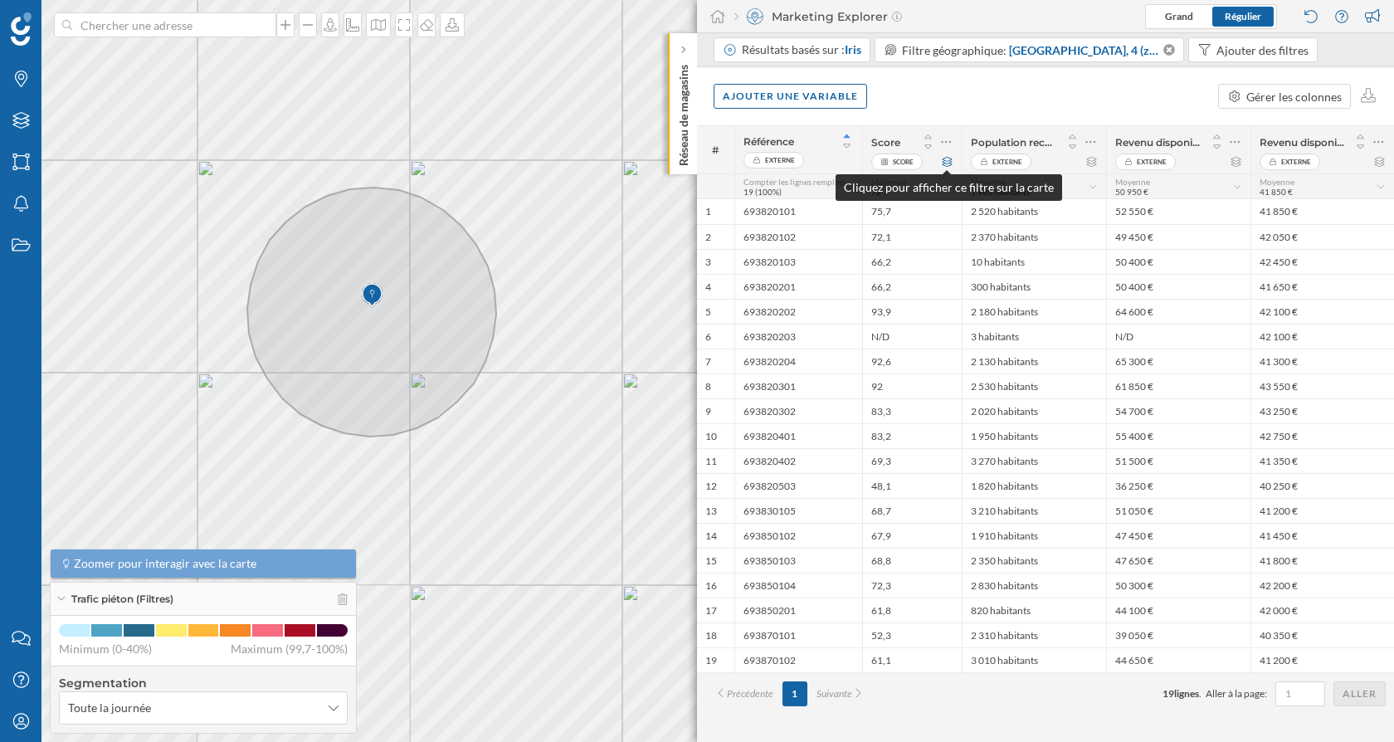
click at [946, 162] on icon at bounding box center [948, 162] width 10 height 10
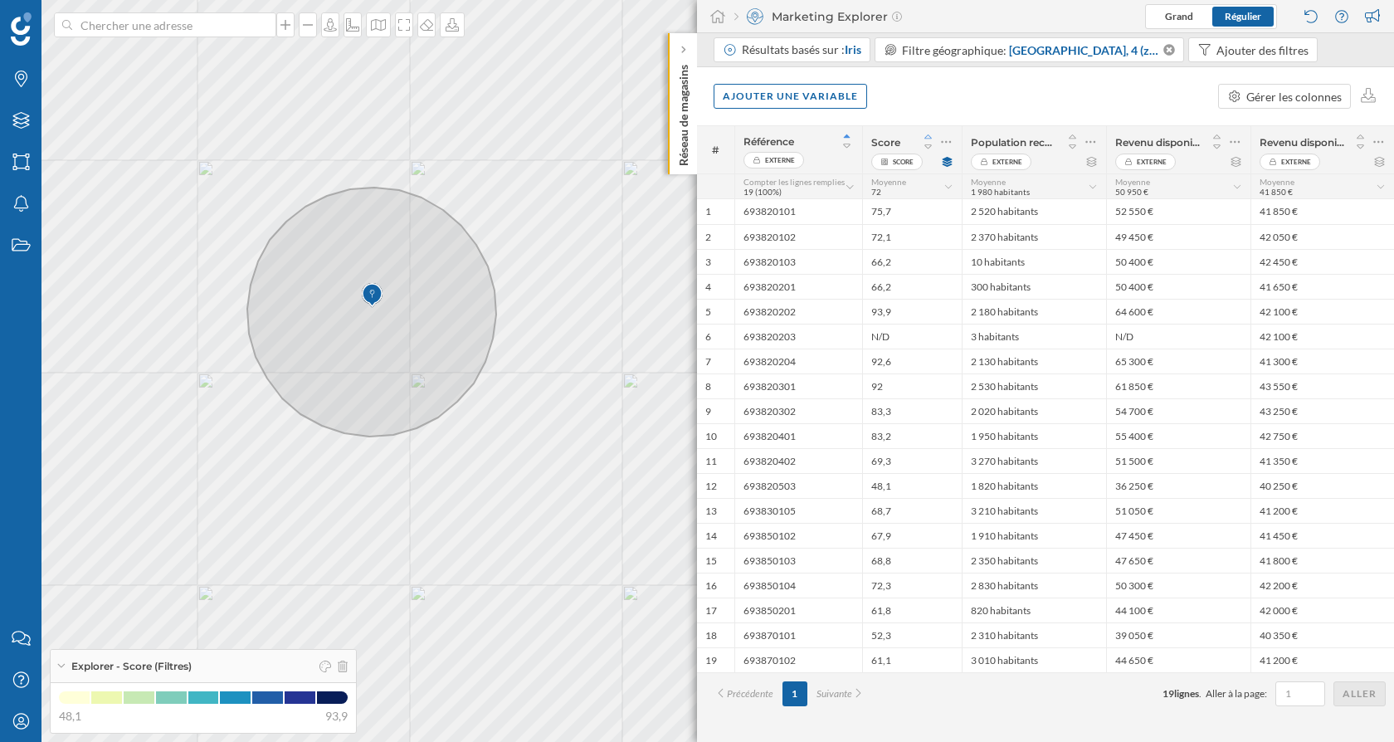
click at [928, 137] on icon at bounding box center [928, 137] width 15 height 12
click at [928, 137] on icon at bounding box center [927, 137] width 7 height 4
click at [929, 148] on icon at bounding box center [928, 147] width 15 height 12
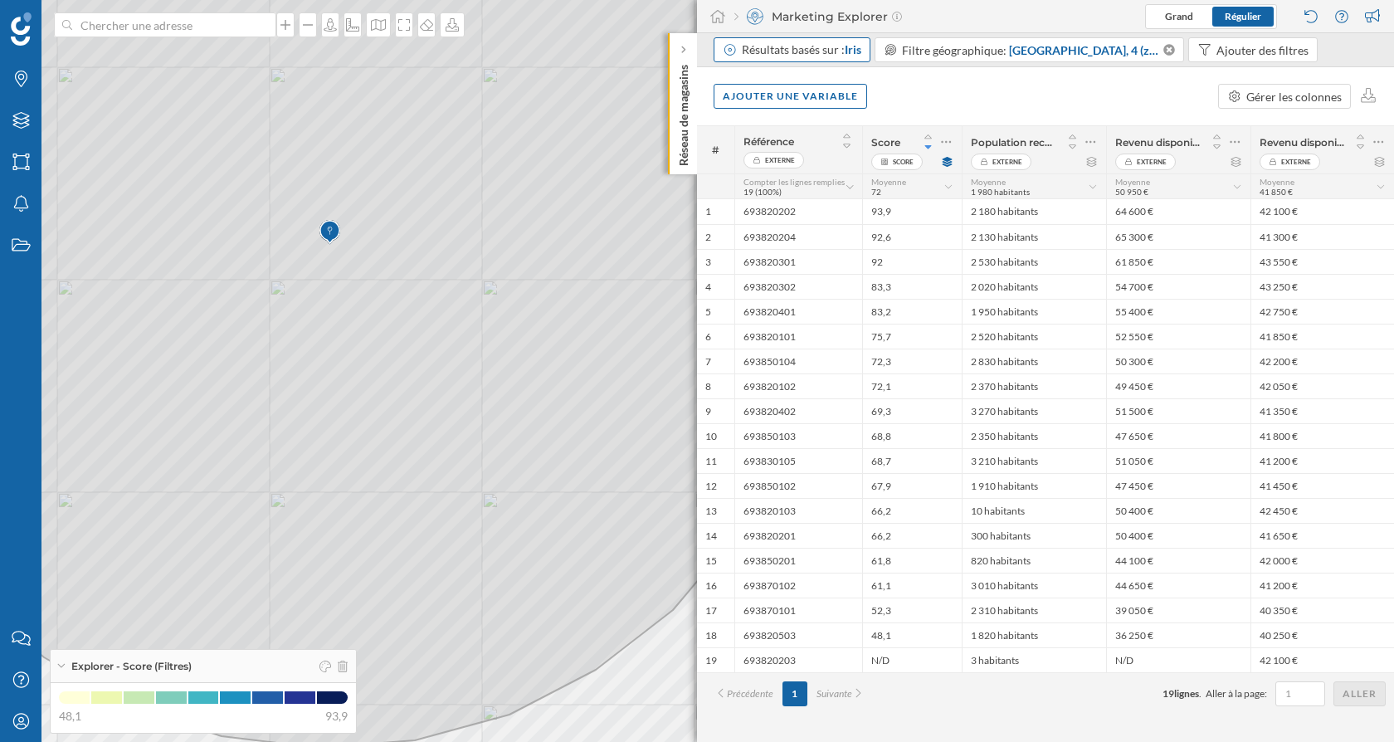
click at [851, 51] on span "Iris" at bounding box center [853, 49] width 17 height 14
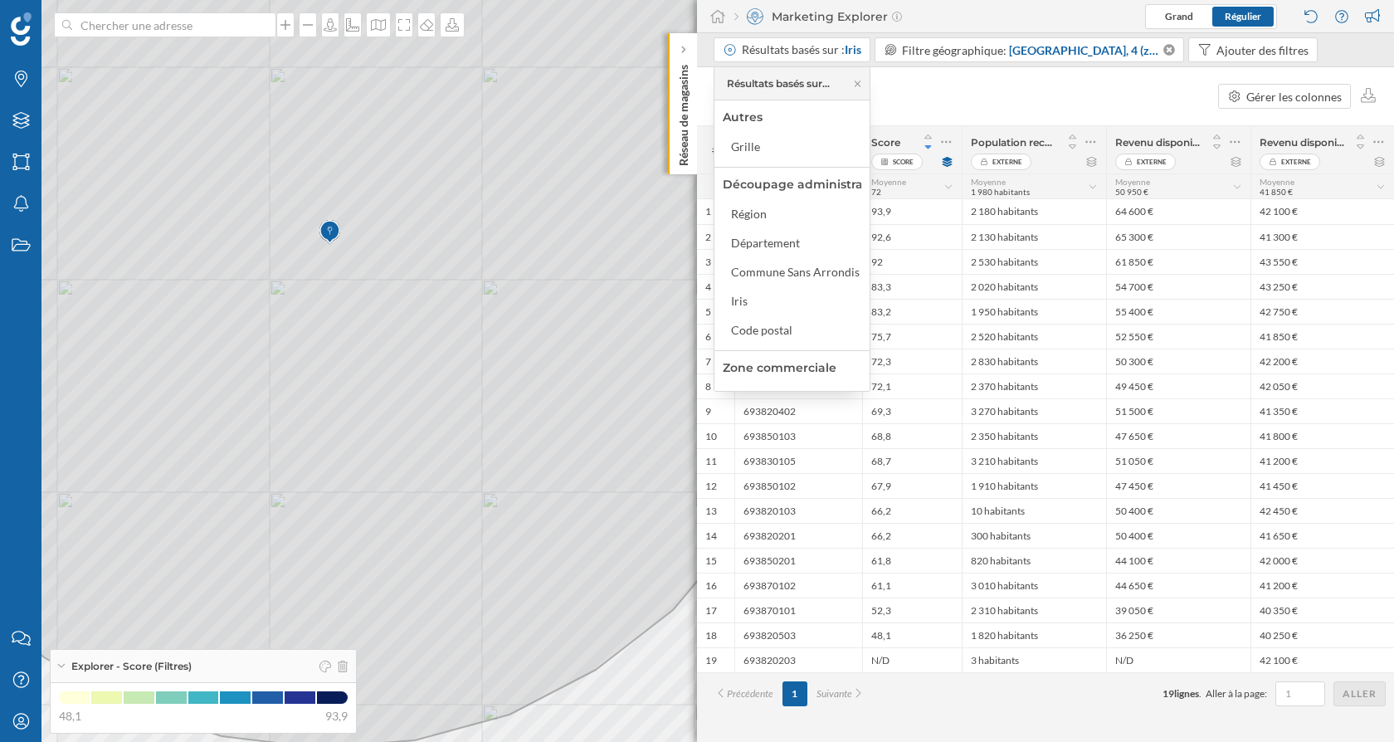
click at [990, 108] on div "Ajouter une variable Gérer les colonnes" at bounding box center [1045, 96] width 697 height 58
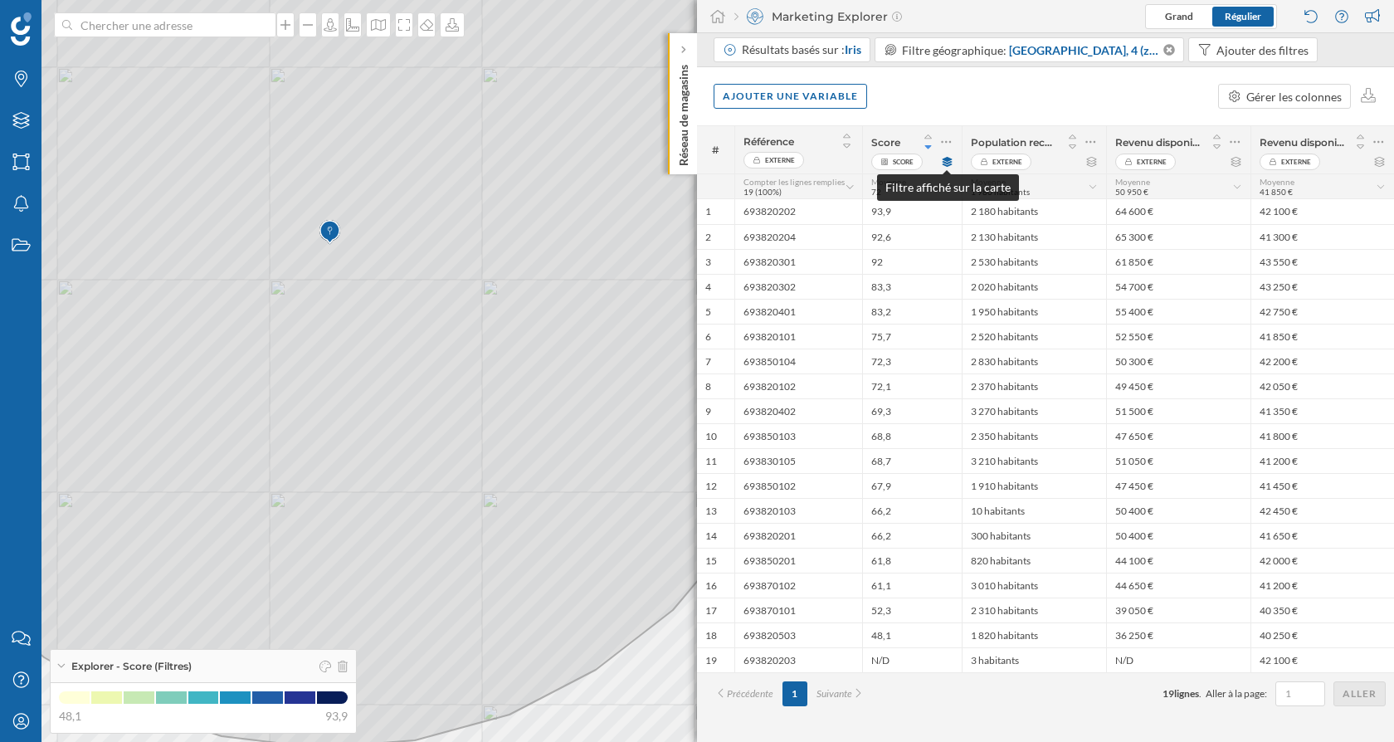
click at [948, 161] on icon at bounding box center [948, 162] width 10 height 10
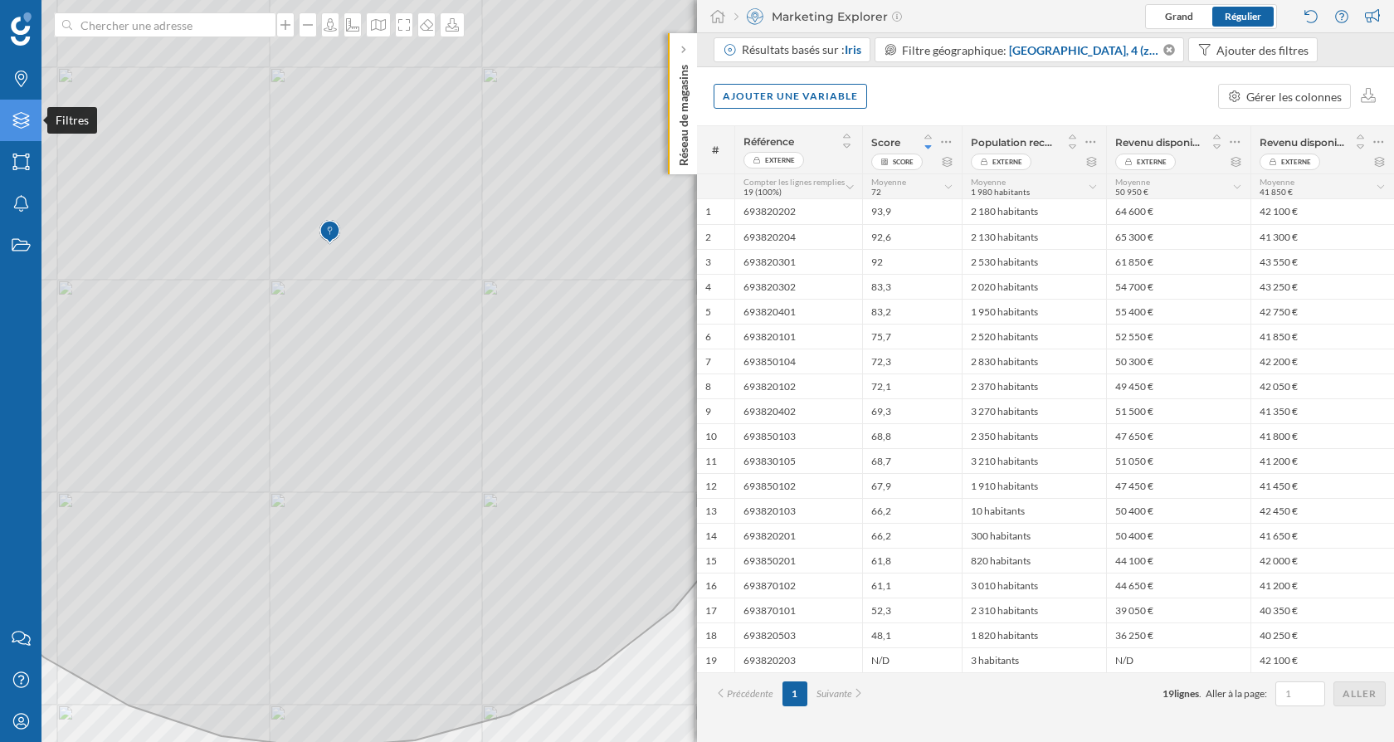
click at [27, 119] on icon at bounding box center [20, 120] width 17 height 17
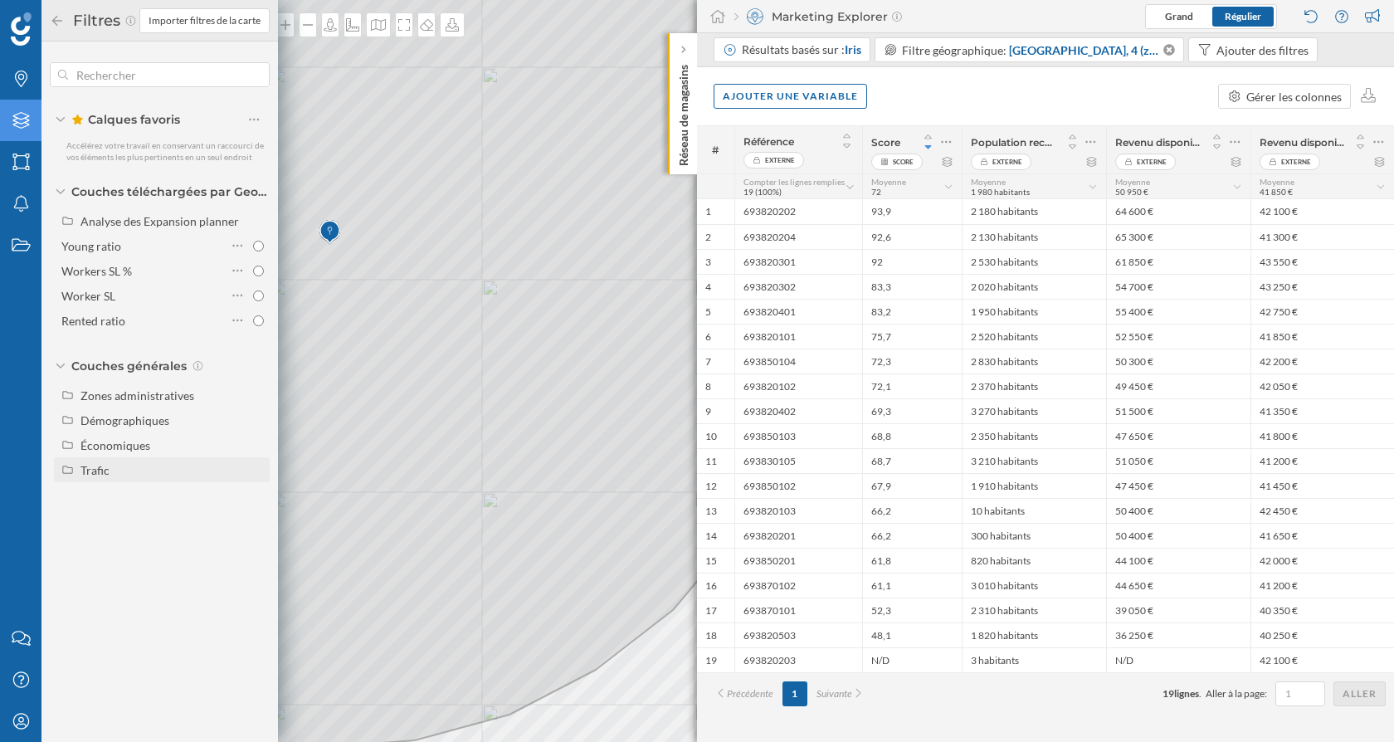
click at [114, 475] on div "Trafic" at bounding box center [171, 469] width 183 height 17
click at [261, 494] on input "Trafic routier" at bounding box center [258, 495] width 11 height 11
radio input "true"
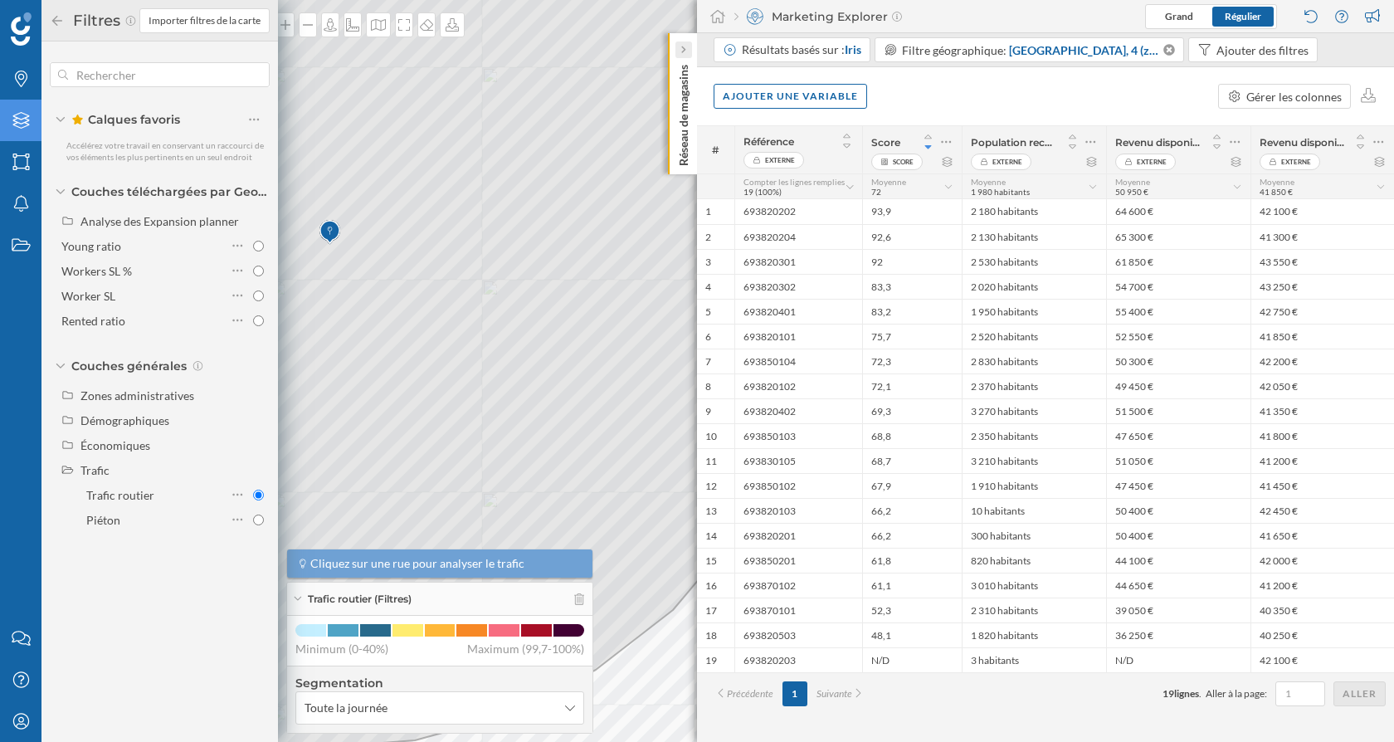
click at [682, 48] on icon at bounding box center [683, 49] width 4 height 7
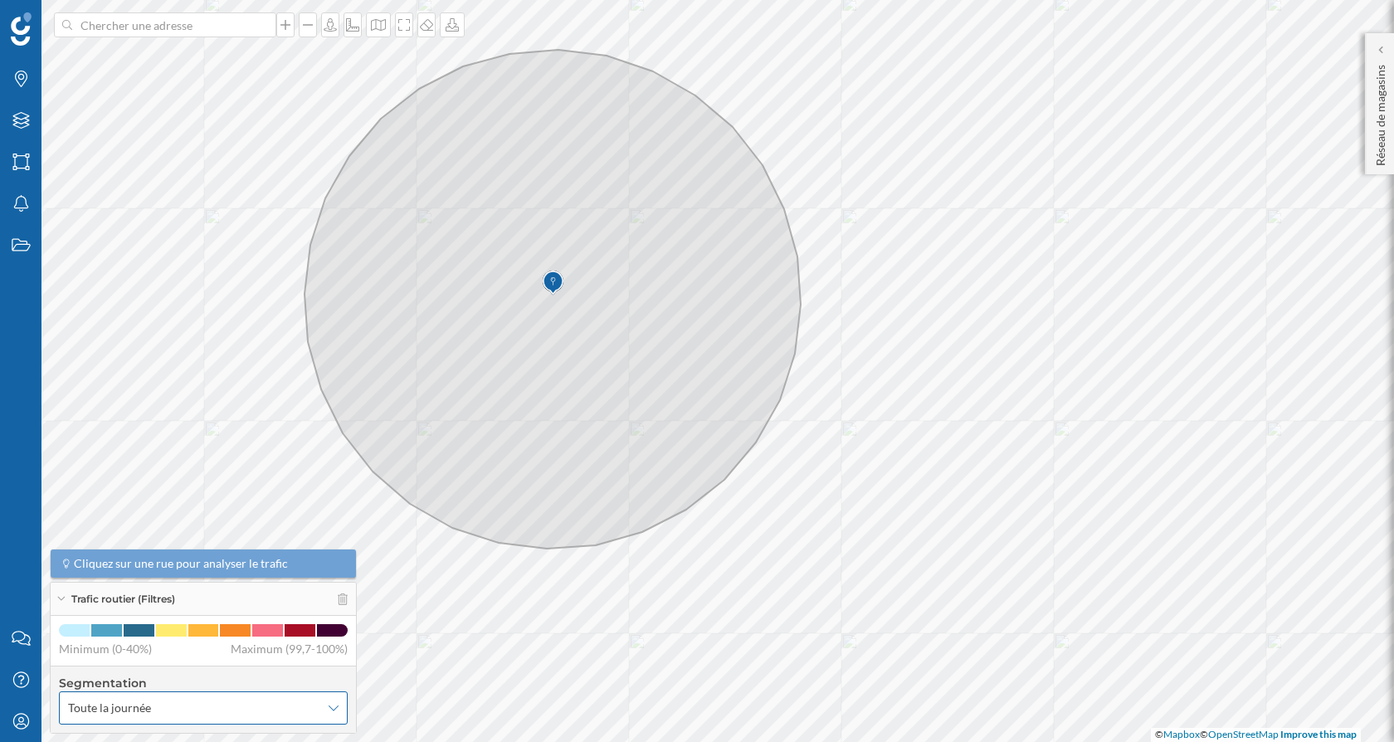
click at [279, 706] on span "Toute la journée" at bounding box center [194, 707] width 252 height 17
